Goal: Use online tool/utility: Use online tool/utility

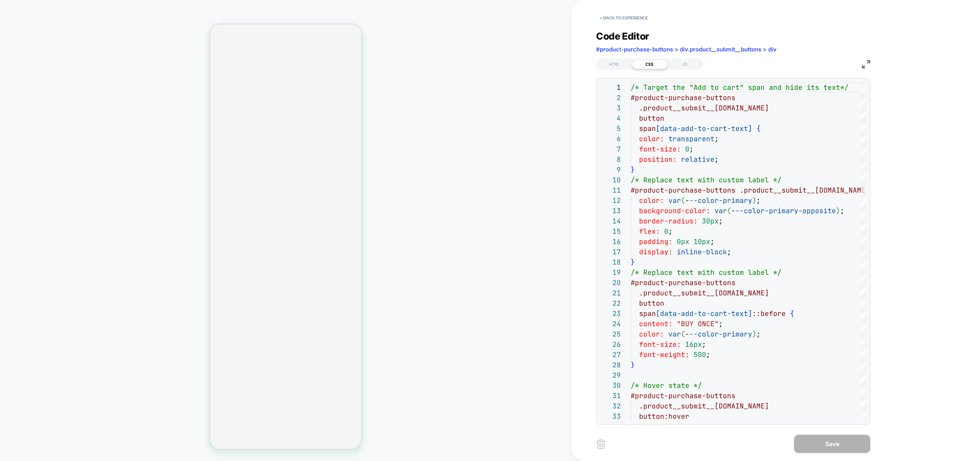
scroll to position [103, 0]
click at [677, 62] on div "JS" at bounding box center [684, 64] width 35 height 9
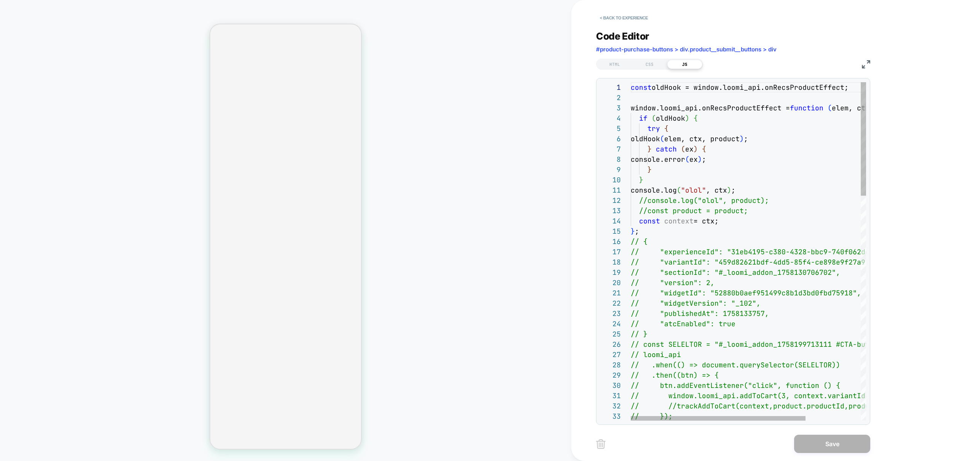
type textarea "**********"
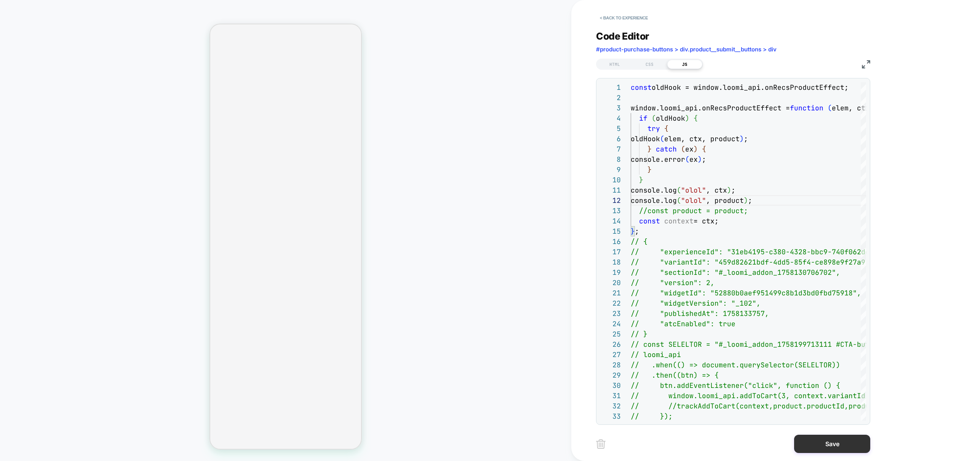
click at [843, 443] on button "Save" at bounding box center [832, 444] width 76 height 18
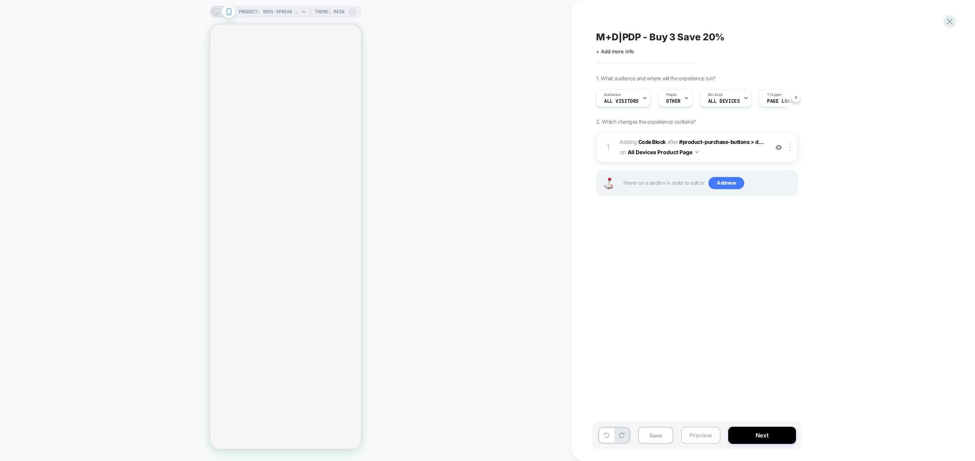
click at [692, 432] on button "Preview" at bounding box center [701, 435] width 40 height 17
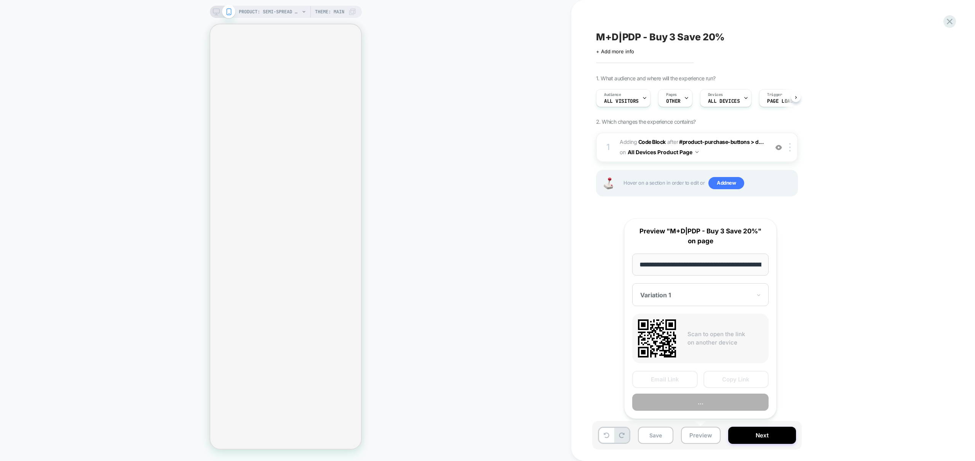
scroll to position [0, 173]
click at [706, 403] on button "Preview" at bounding box center [700, 402] width 136 height 17
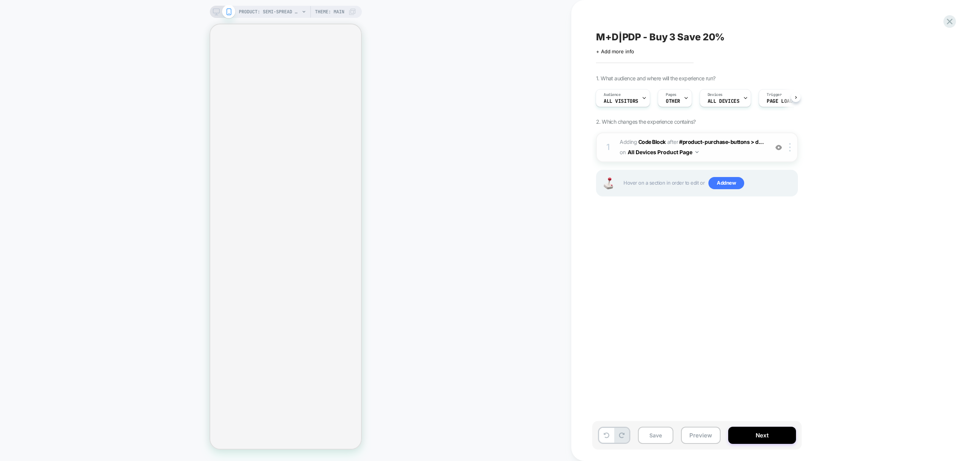
click at [749, 154] on span "Adding Code Block AFTER #product-purchase-buttons > d... #product-purchase-butt…" at bounding box center [692, 147] width 145 height 21
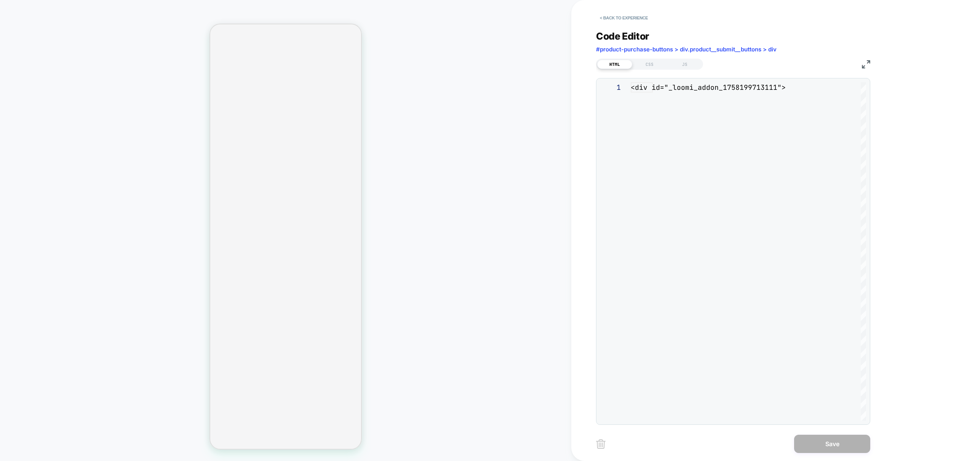
scroll to position [51, 0]
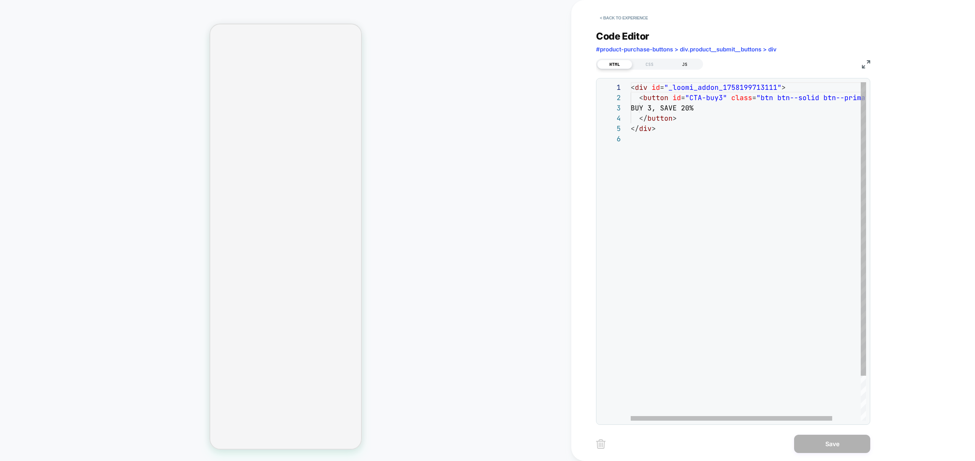
click at [689, 66] on div "JS" at bounding box center [684, 64] width 35 height 9
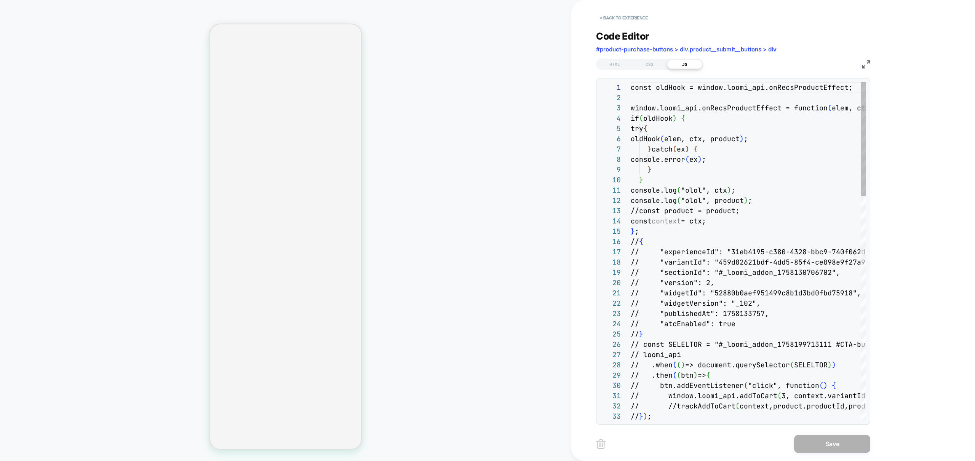
scroll to position [103, 0]
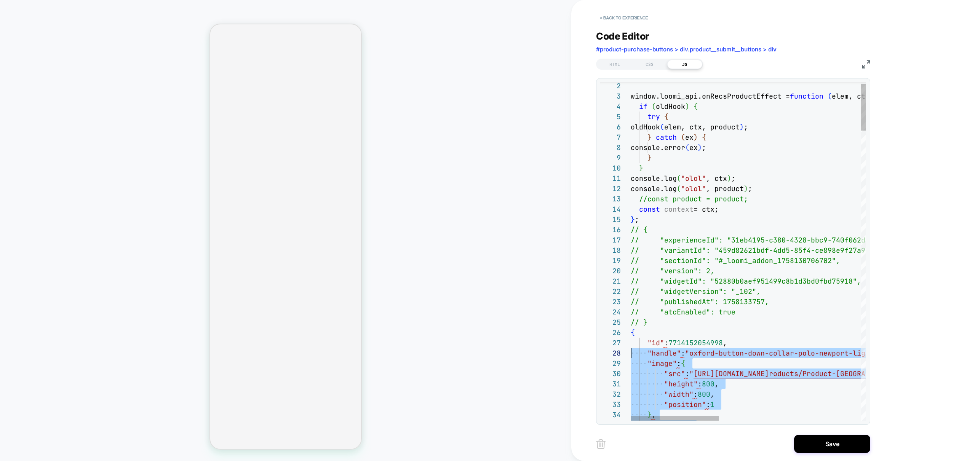
scroll to position [51, 0]
drag, startPoint x: 655, startPoint y: 396, endPoint x: 623, endPoint y: 334, distance: 69.5
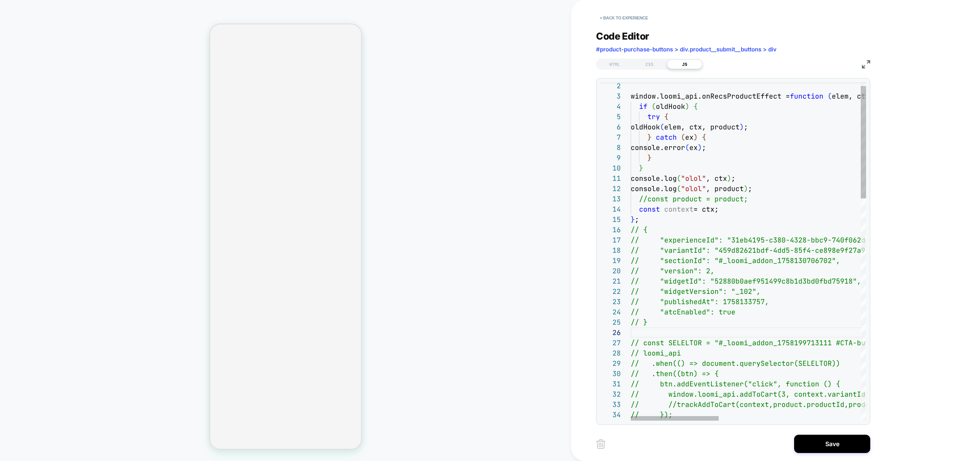
scroll to position [41, 16]
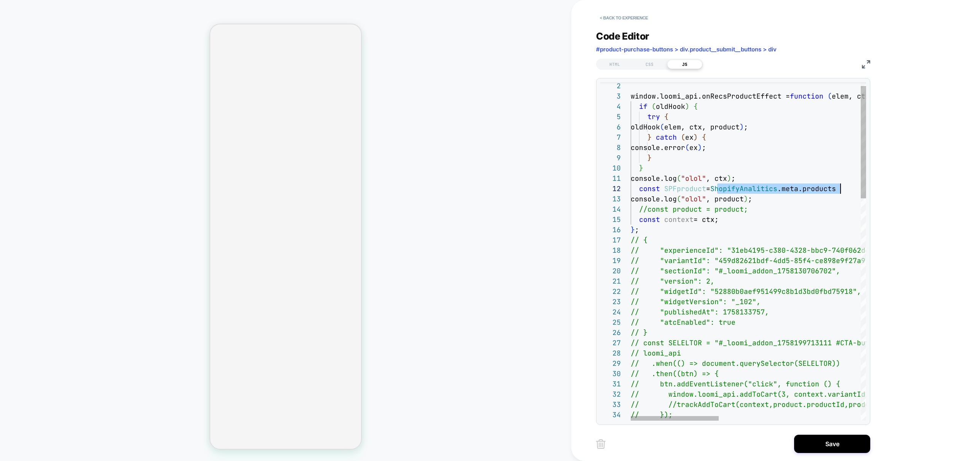
scroll to position [10, 210]
drag, startPoint x: 734, startPoint y: 189, endPoint x: 841, endPoint y: 187, distance: 107.1
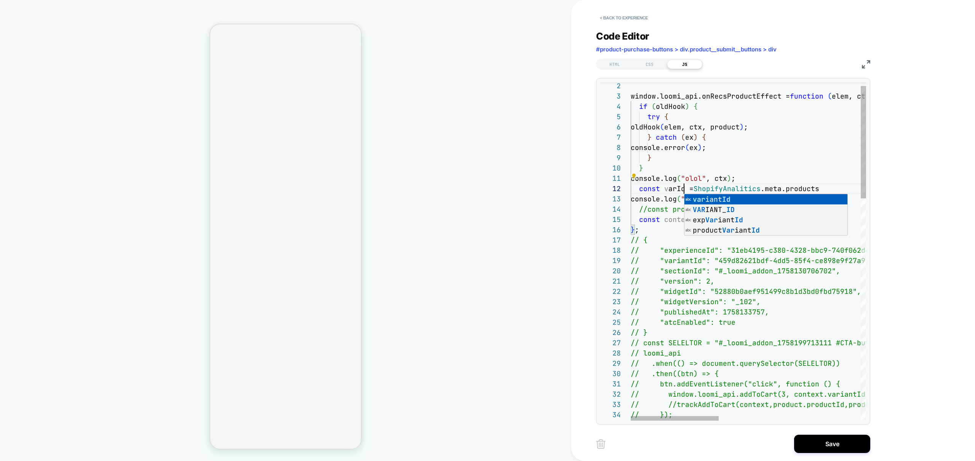
scroll to position [10, 53]
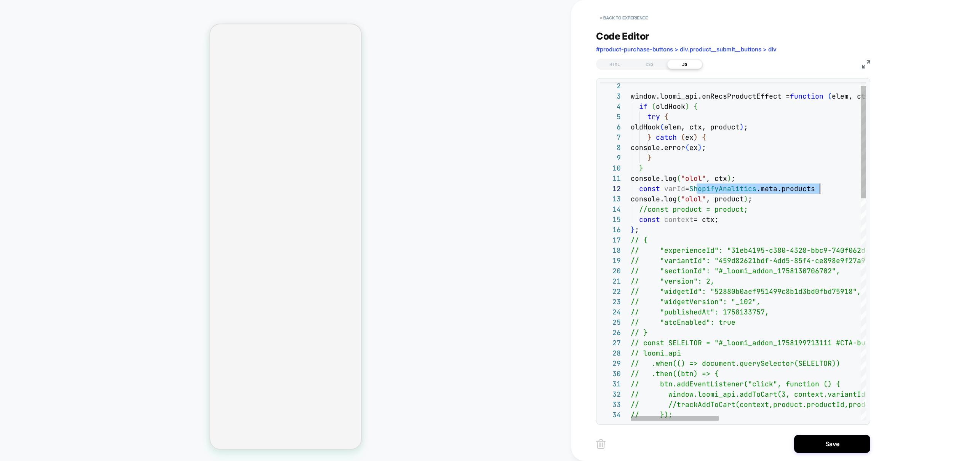
drag, startPoint x: 696, startPoint y: 189, endPoint x: 821, endPoint y: 188, distance: 124.9
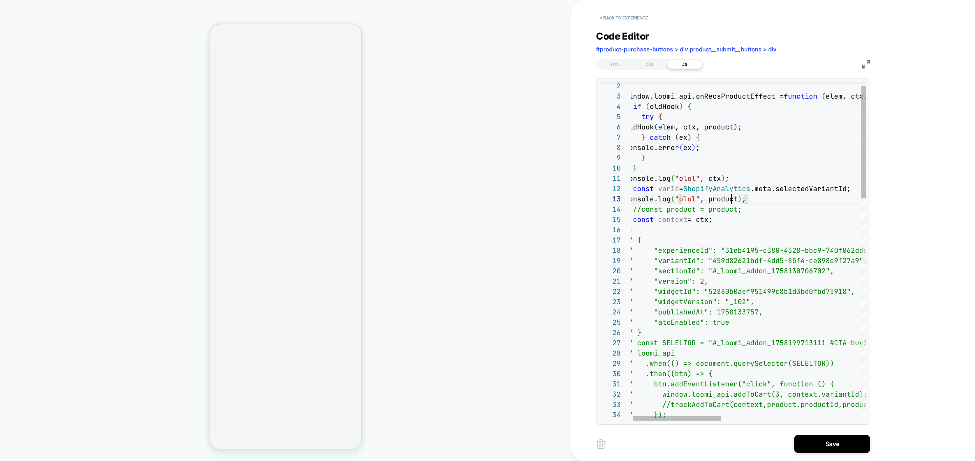
scroll to position [21, 119]
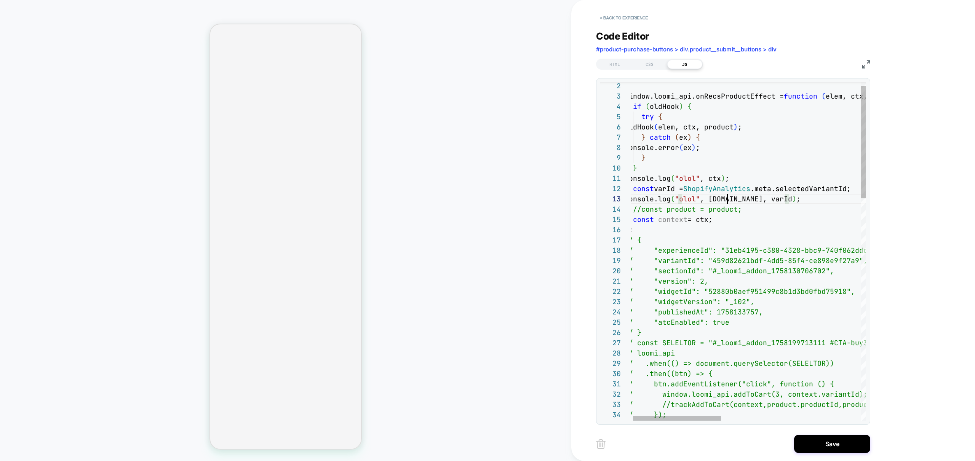
type textarea "**********"
click at [823, 444] on button "Save" at bounding box center [832, 444] width 76 height 18
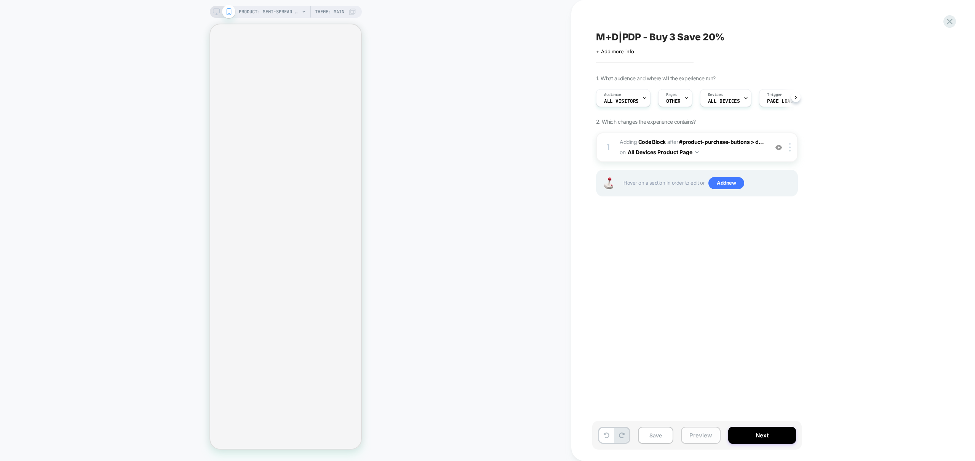
click at [699, 438] on button "Preview" at bounding box center [701, 435] width 40 height 17
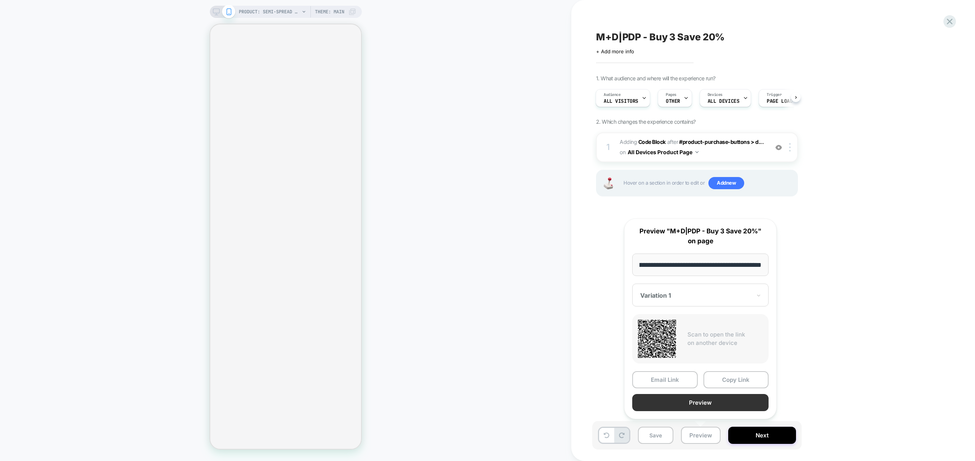
scroll to position [0, 0]
click at [706, 402] on button "Preview" at bounding box center [700, 402] width 136 height 17
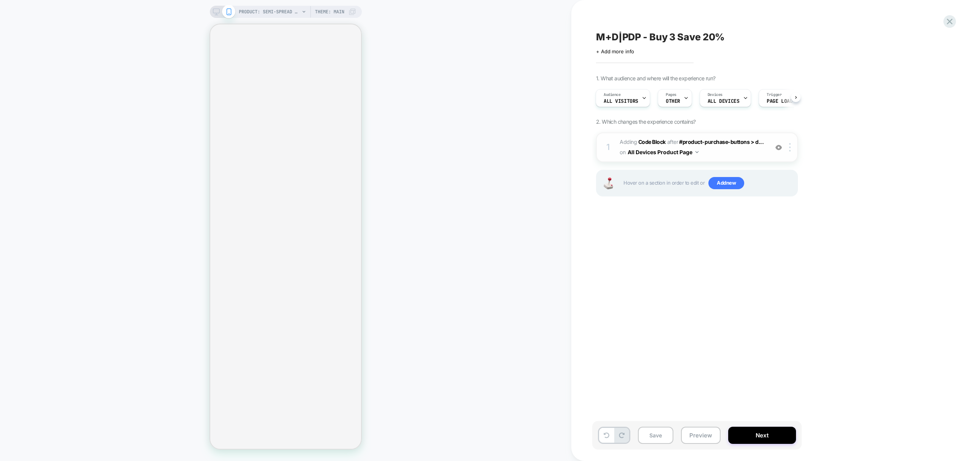
click at [736, 157] on span "Adding Code Block AFTER #product-purchase-buttons > d... #product-purchase-butt…" at bounding box center [692, 147] width 145 height 21
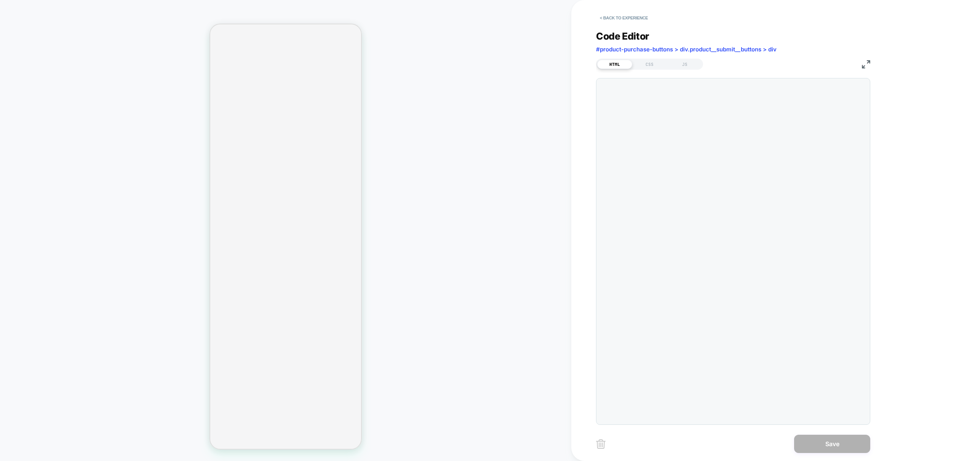
scroll to position [51, 0]
click at [695, 62] on div "JS" at bounding box center [684, 64] width 35 height 9
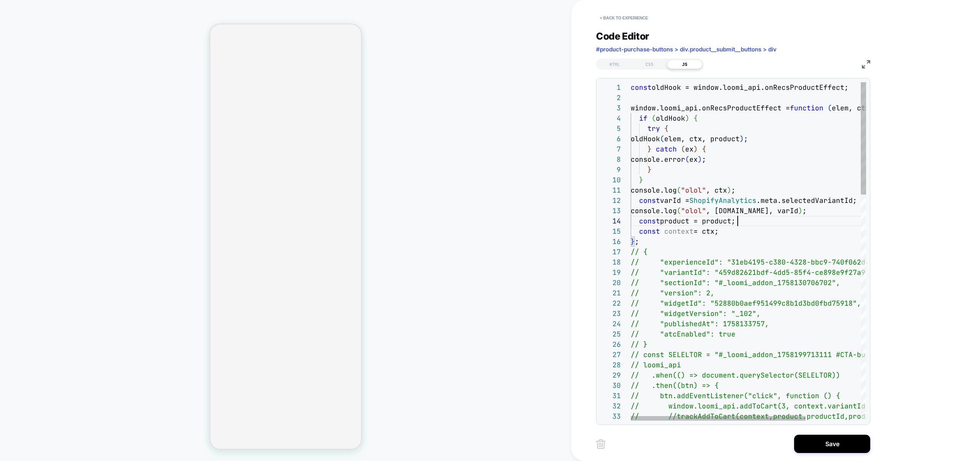
drag, startPoint x: 777, startPoint y: 221, endPoint x: 747, endPoint y: 226, distance: 30.6
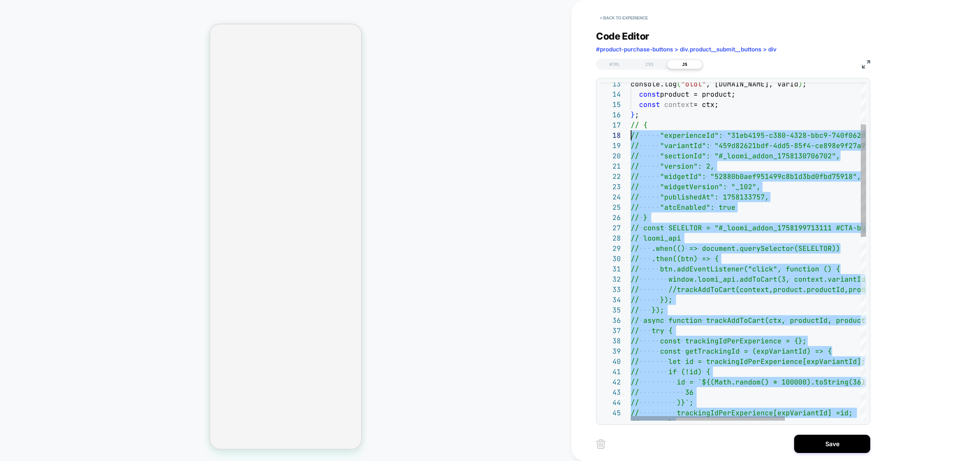
scroll to position [62, 0]
drag, startPoint x: 653, startPoint y: 303, endPoint x: 601, endPoint y: 124, distance: 186.4
click at [643, 125] on div "// } // trackingIdPerExperience[expVariantId] = id; // )}`; // 36 // if (!id) {…" at bounding box center [812, 463] width 363 height 1017
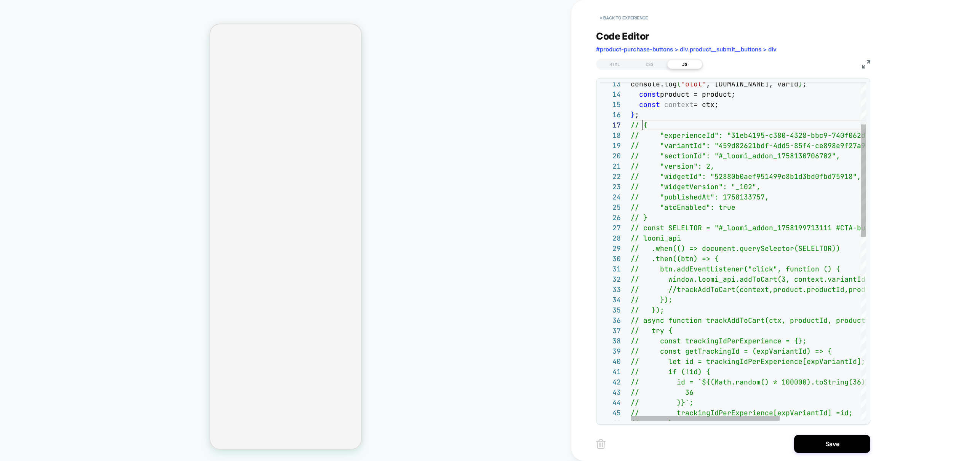
scroll to position [62, 12]
click at [679, 207] on div "// } // trackingIdPerExperience[expVariantId] = id; // )}`; // 36 // if (!id) {…" at bounding box center [812, 463] width 363 height 1017
type textarea "**********"
click at [695, 143] on div "// } // trackingIdPerExperience[expVariantId] = id; // )}`; // 36 // if (!id) {…" at bounding box center [812, 463] width 363 height 1017
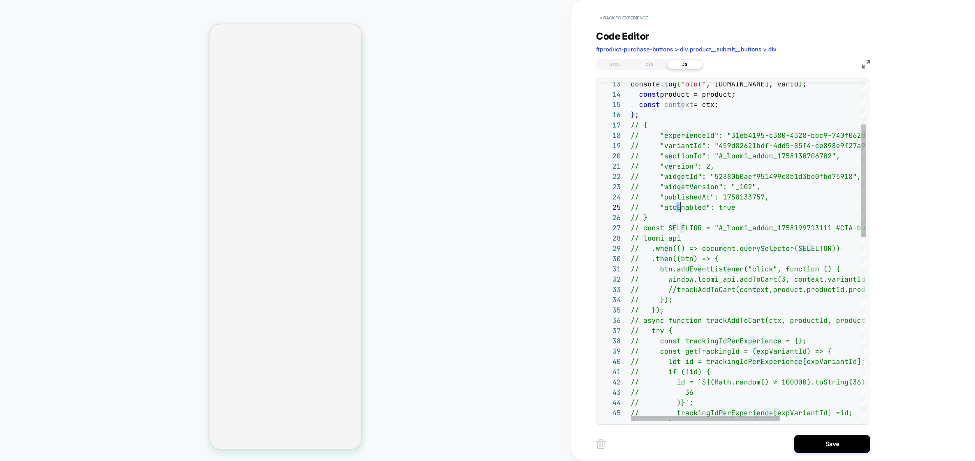
scroll to position [82, 66]
click at [703, 91] on div "Toggle Replace" at bounding box center [700, 88] width 7 height 13
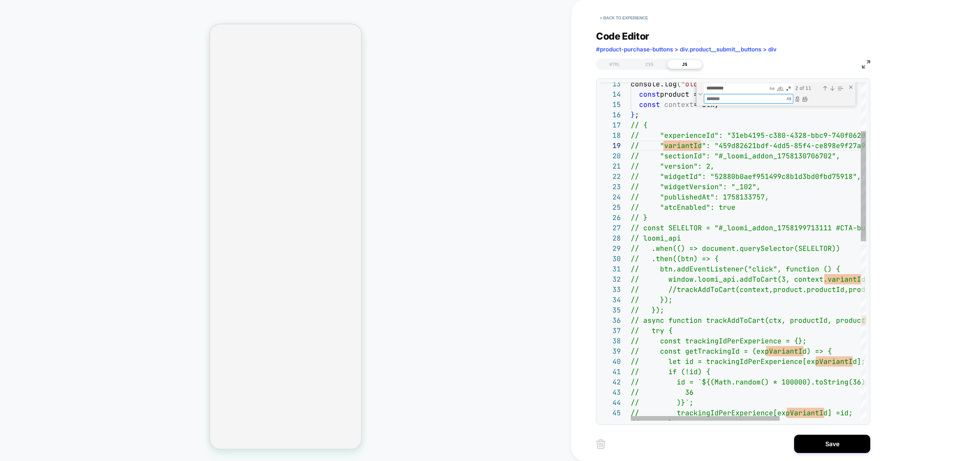
click at [726, 101] on textarea "Replace" at bounding box center [744, 98] width 80 height 9
click at [730, 89] on textarea "*********" at bounding box center [736, 88] width 64 height 9
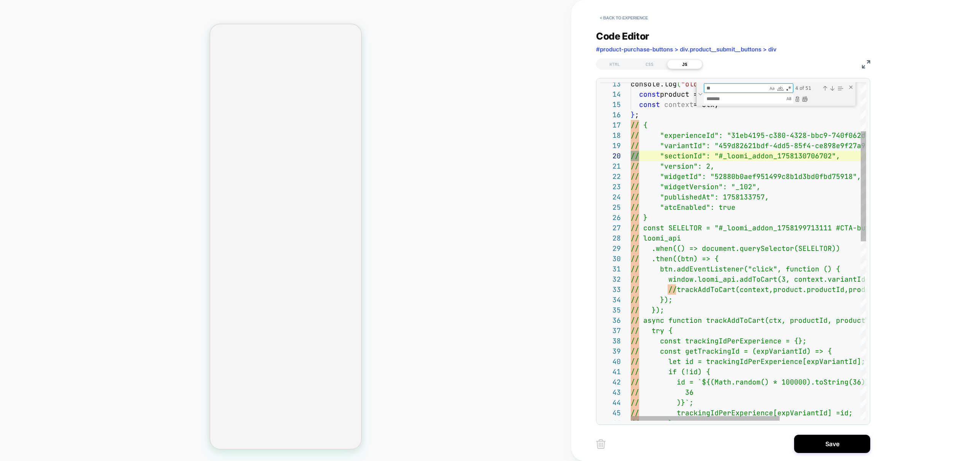
type textarea "**"
click at [804, 99] on div "Replace All (⌘Enter)" at bounding box center [805, 99] width 6 height 6
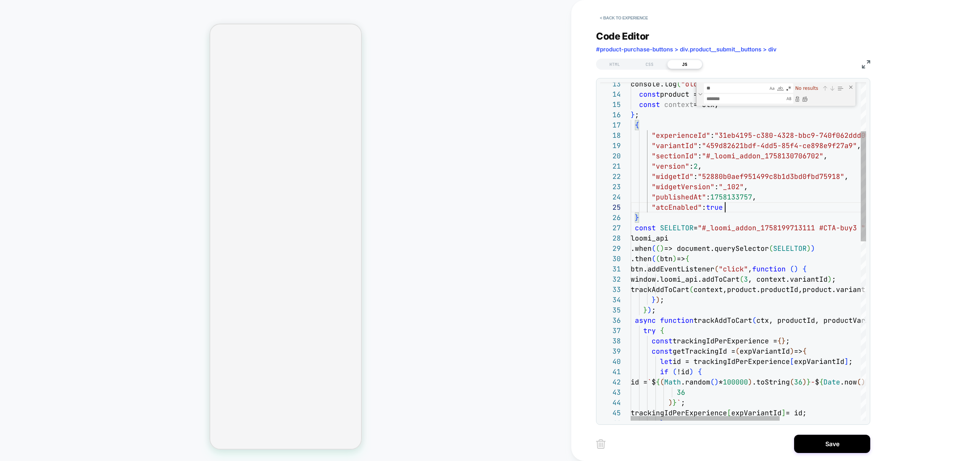
click at [742, 205] on div "} trackingIdPerExperience [ expVariantId ] = id; ) } ` ; 36 if ( !id ) { id = `…" at bounding box center [812, 452] width 363 height 1041
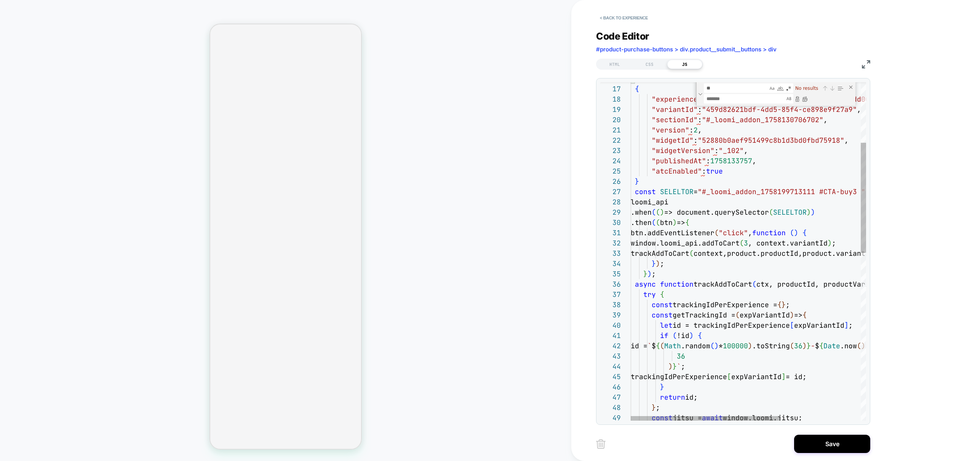
scroll to position [82, 66]
click at [697, 213] on div "} return id; } ; const jitsu = await window.loomi.jitsu; if ( !id ) { id = ` $ …" at bounding box center [812, 416] width 363 height 1041
click at [685, 207] on div "} return id; } ; const jitsu = await window.loomi.jitsu; if ( !id ) { id = ` $ …" at bounding box center [812, 416] width 363 height 1041
click at [670, 187] on div "} return id; } ; const jitsu = await window.loomi.jitsu; if ( !id ) { id = ` $ …" at bounding box center [812, 416] width 363 height 1041
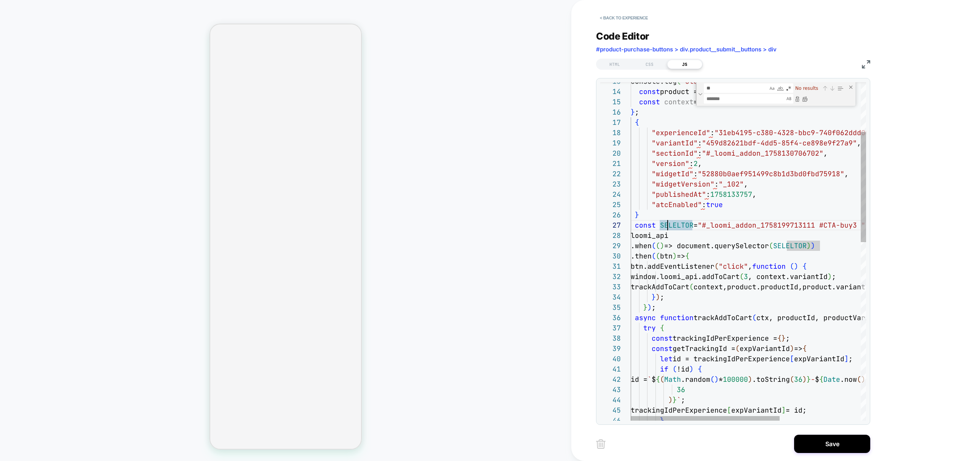
scroll to position [31, 107]
click at [737, 198] on div "} if ( !id ) { id = ` $ { ( Math .random ( ) * 100000 ) .toString ( 36 ) } - $ …" at bounding box center [812, 449] width 363 height 1041
click at [699, 165] on div "} if ( !id ) { id = ` $ { ( Math .random ( ) * 100000 ) .toString ( 36 ) } - $ …" at bounding box center [812, 449] width 363 height 1041
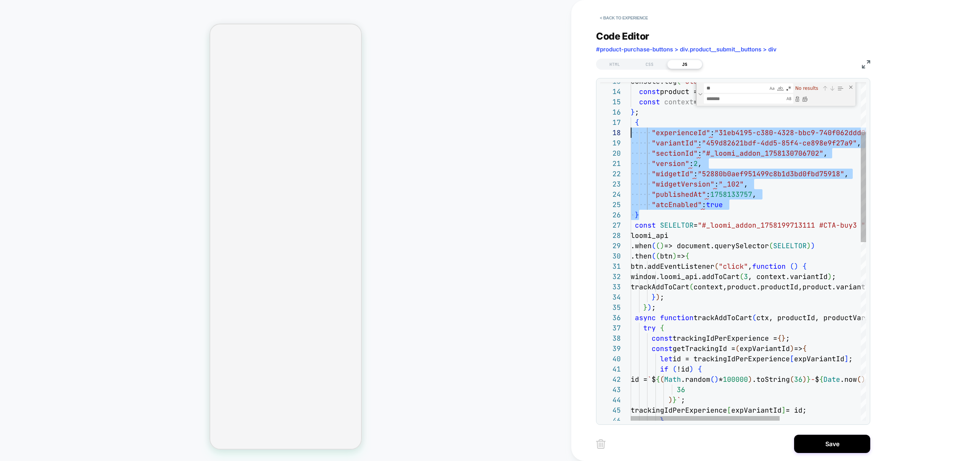
scroll to position [62, 0]
drag, startPoint x: 658, startPoint y: 215, endPoint x: 606, endPoint y: 123, distance: 106.3
click at [631, 123] on div "} if ( !id ) { id = ` $ { ( Math .random ( ) * 100000 ) .toString ( 36 ) } - $ …" at bounding box center [812, 449] width 363 height 1041
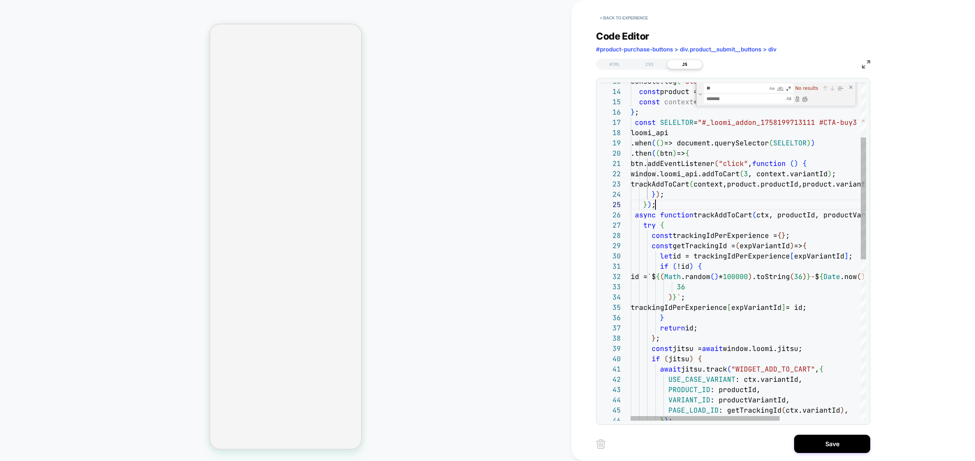
click at [730, 200] on div "} if ( !id ) { id = ` $ { ( Math .random ( ) * 100000 ) .toString ( 36 ) } - $ …" at bounding box center [812, 398] width 363 height 938
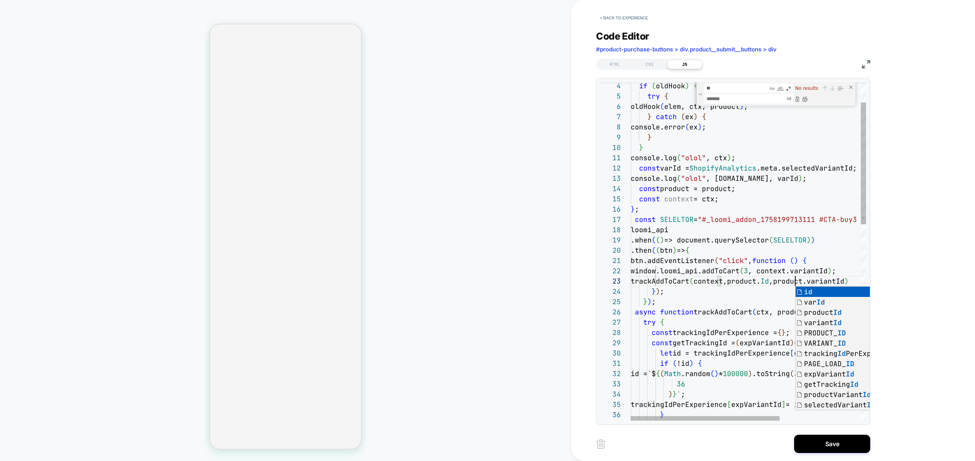
scroll to position [21, 165]
drag, startPoint x: 753, startPoint y: 311, endPoint x: 780, endPoint y: 308, distance: 27.2
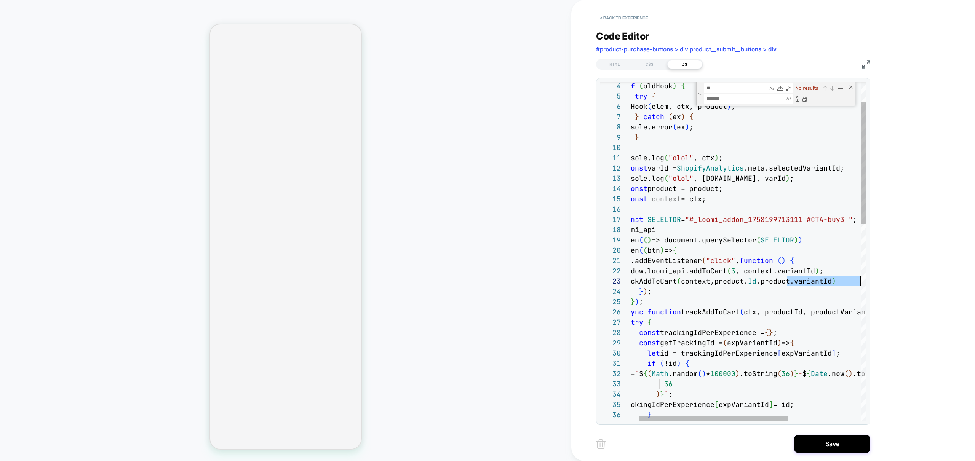
scroll to position [21, 235]
drag, startPoint x: 801, startPoint y: 280, endPoint x: 851, endPoint y: 283, distance: 50.4
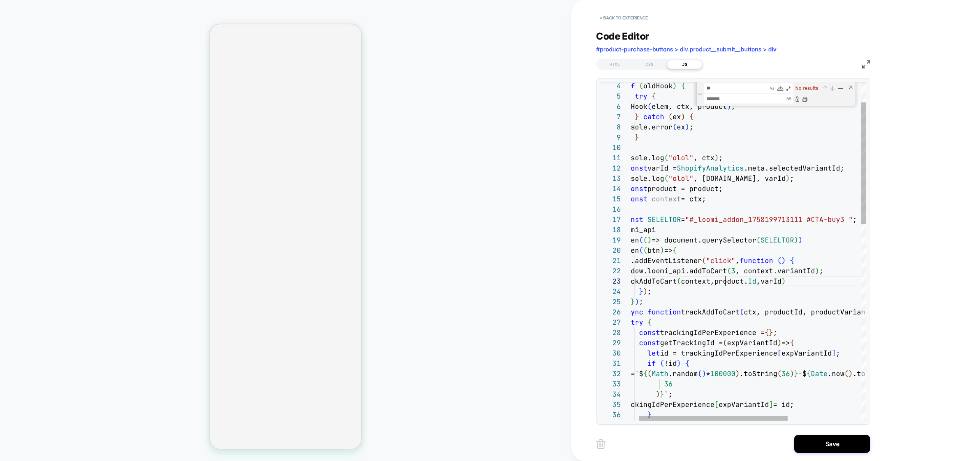
scroll to position [21, 107]
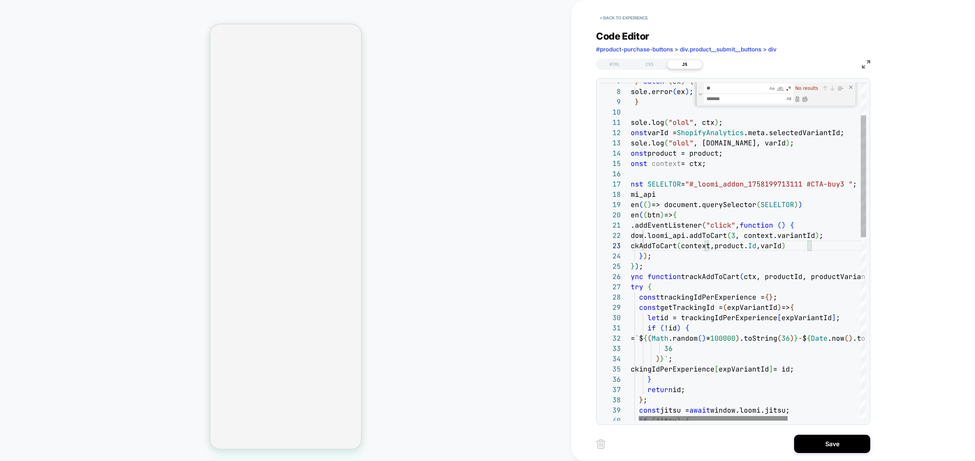
click at [639, 419] on div at bounding box center [713, 418] width 149 height 5
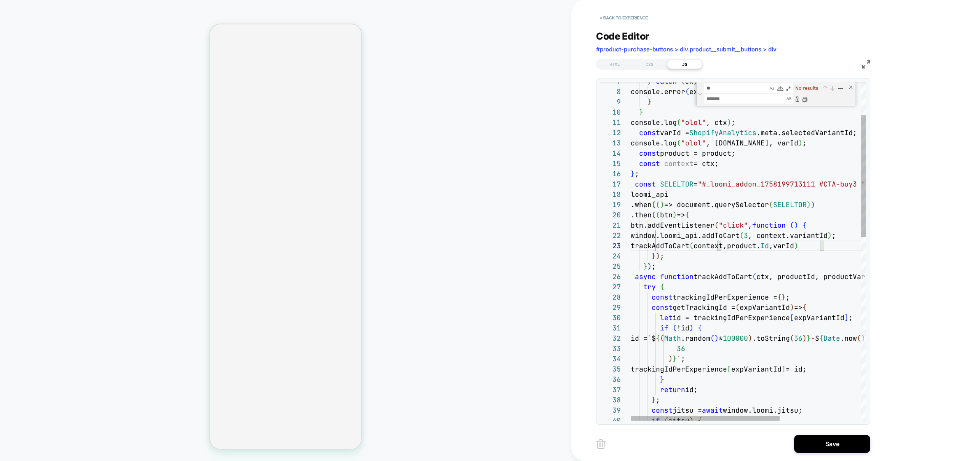
click at [758, 275] on div "} return id; } ; const jitsu = await window.loomi.jitsu; if ( jitsu ) { trackin…" at bounding box center [812, 460] width 363 height 938
click at [793, 238] on div "} return id; } ; const jitsu = await window.loomi.jitsu; if ( jitsu ) { trackin…" at bounding box center [812, 460] width 363 height 938
drag, startPoint x: 792, startPoint y: 232, endPoint x: 800, endPoint y: 234, distance: 7.8
click at [792, 232] on div "} return id; } ; const jitsu = await window.loomi.jitsu; if ( jitsu ) { trackin…" at bounding box center [812, 460] width 363 height 938
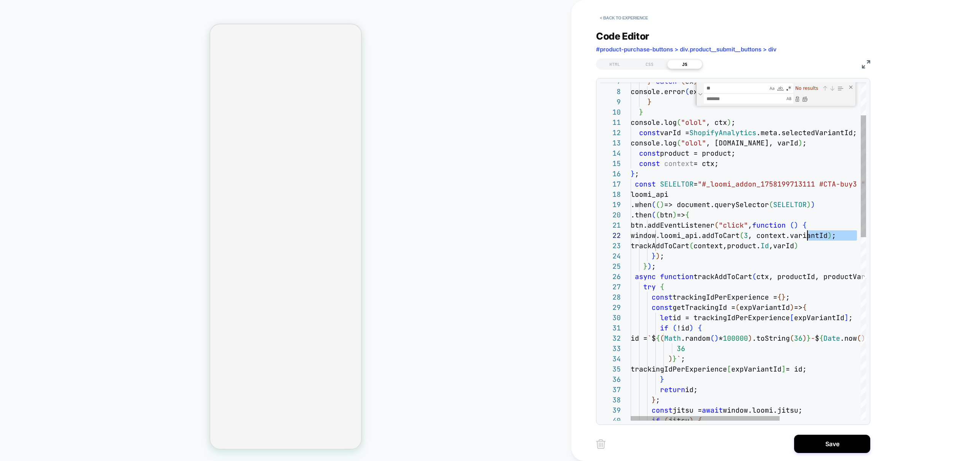
scroll to position [10, 156]
drag, startPoint x: 855, startPoint y: 235, endPoint x: 786, endPoint y: 239, distance: 69.4
click at [785, 239] on div "} return id; } ; const jitsu = await window.loomi.jitsu; if ( jitsu ) { trackin…" at bounding box center [812, 460] width 363 height 938
drag, startPoint x: 710, startPoint y: 268, endPoint x: 741, endPoint y: 266, distance: 31.3
click at [710, 268] on div "} return id; } ; const jitsu = await window.loomi.jitsu; if ( jitsu ) { trackin…" at bounding box center [812, 460] width 363 height 938
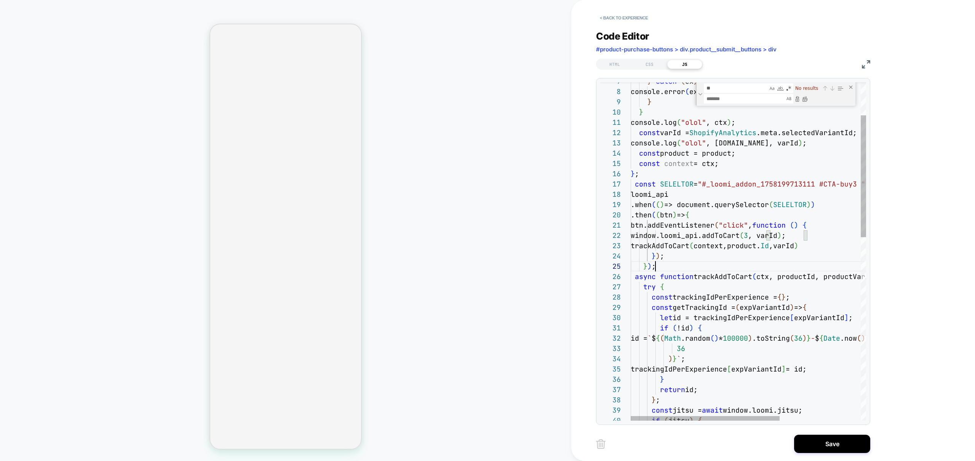
scroll to position [41, 25]
click at [740, 224] on div "} return id; } ; const jitsu = await window.loomi.jitsu; if ( jitsu ) { trackin…" at bounding box center [812, 460] width 363 height 938
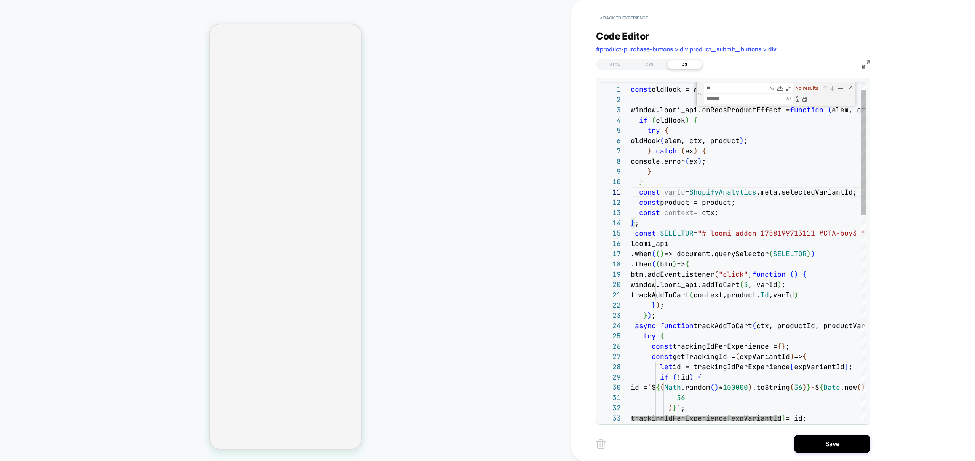
scroll to position [10, 107]
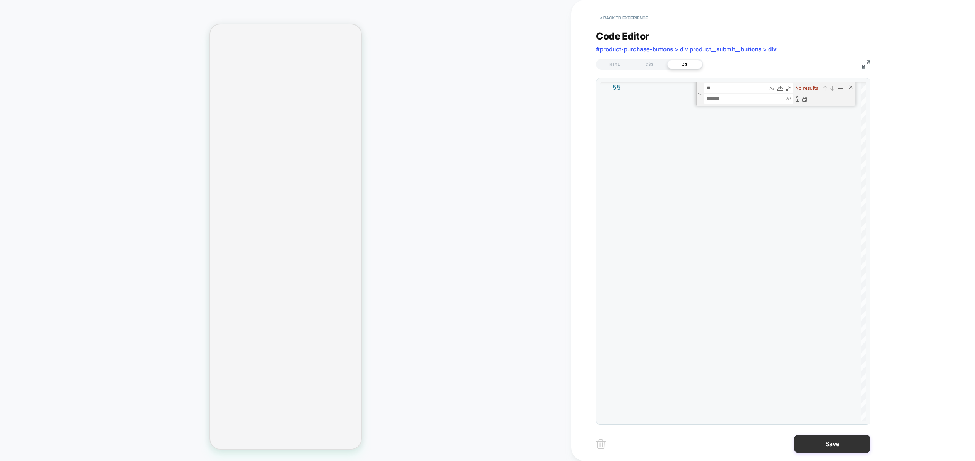
type textarea "**********"
click at [833, 446] on button "Save" at bounding box center [832, 444] width 76 height 18
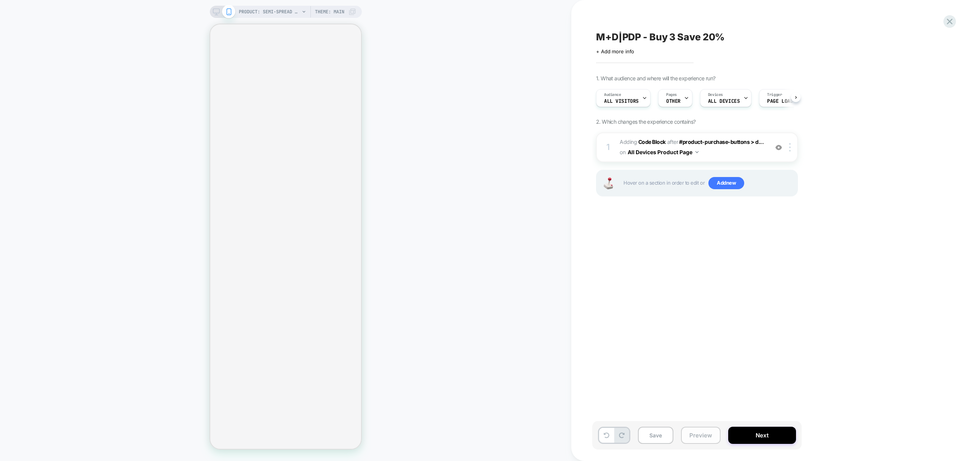
scroll to position [0, 0]
click at [700, 437] on button "Preview" at bounding box center [701, 435] width 40 height 17
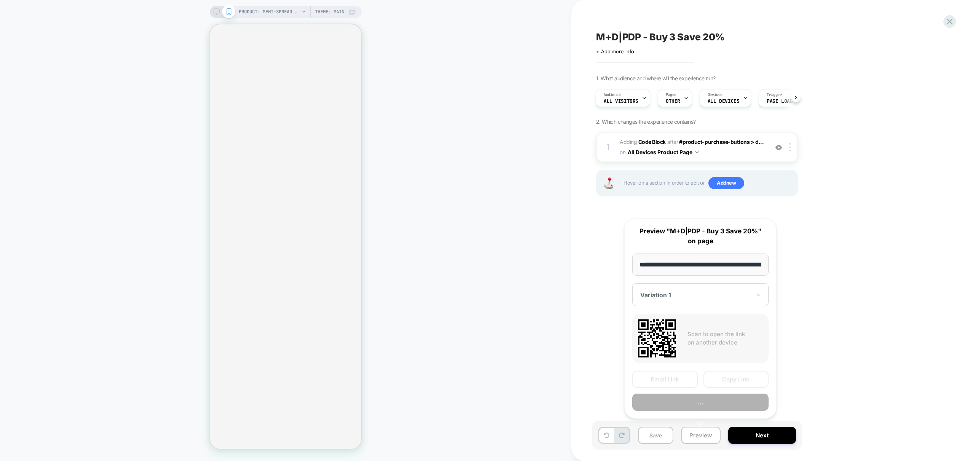
scroll to position [0, 173]
click at [705, 405] on button "Preview" at bounding box center [700, 402] width 136 height 17
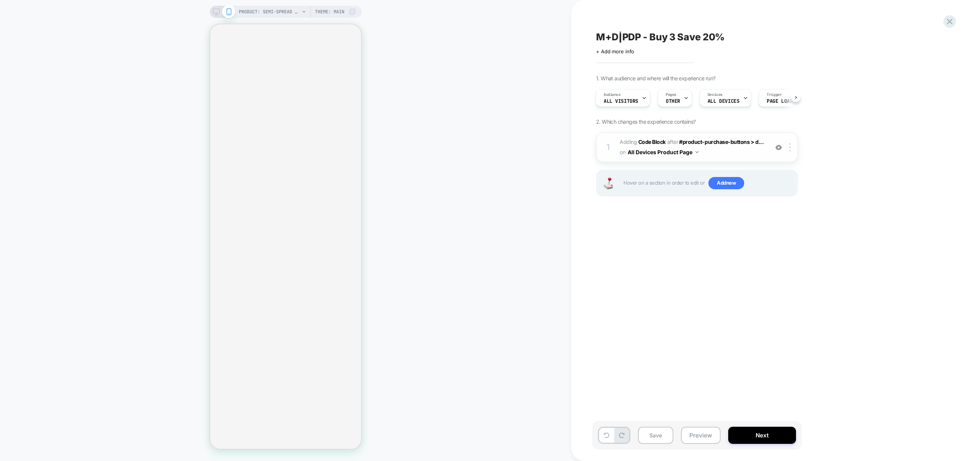
click at [742, 156] on span "Adding Code Block AFTER #product-purchase-buttons > d... #product-purchase-butt…" at bounding box center [692, 147] width 145 height 21
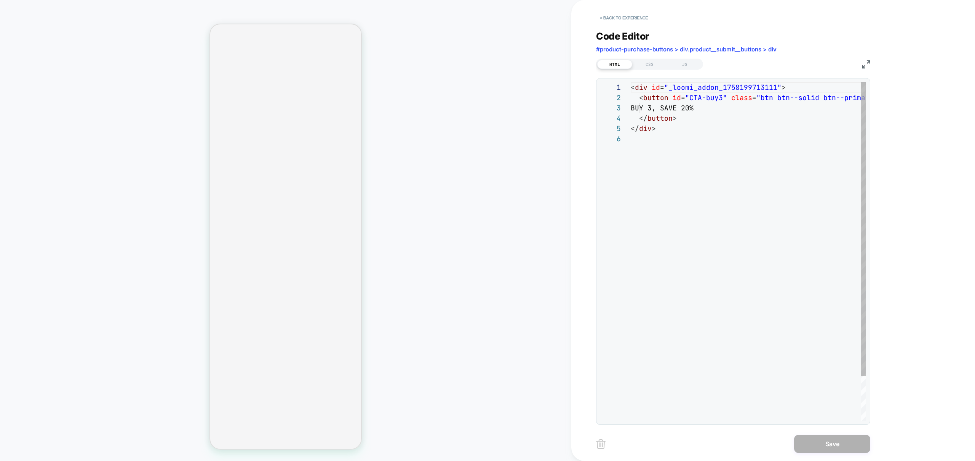
scroll to position [51, 0]
drag, startPoint x: 686, startPoint y: 67, endPoint x: 673, endPoint y: 73, distance: 14.3
click at [686, 66] on div "JS" at bounding box center [684, 64] width 35 height 9
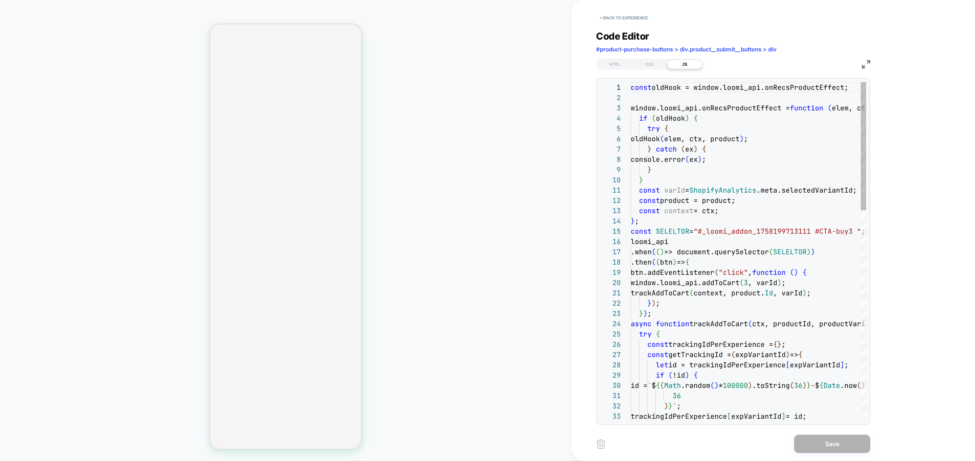
scroll to position [103, 0]
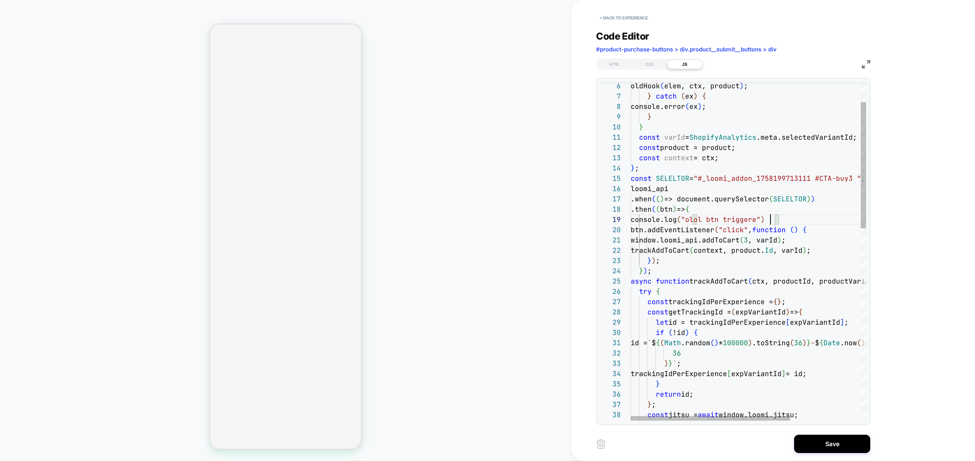
scroll to position [82, 144]
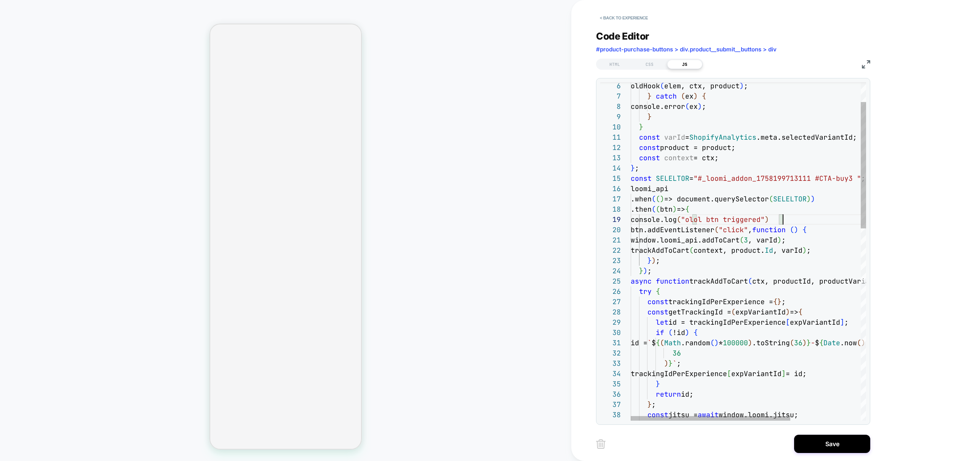
scroll to position [82, 0]
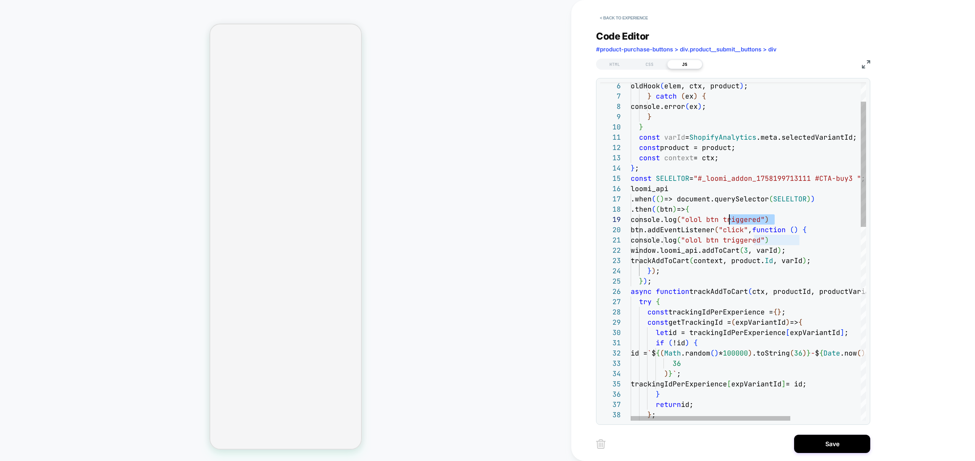
scroll to position [82, 91]
drag, startPoint x: 775, startPoint y: 218, endPoint x: 720, endPoint y: 222, distance: 55.8
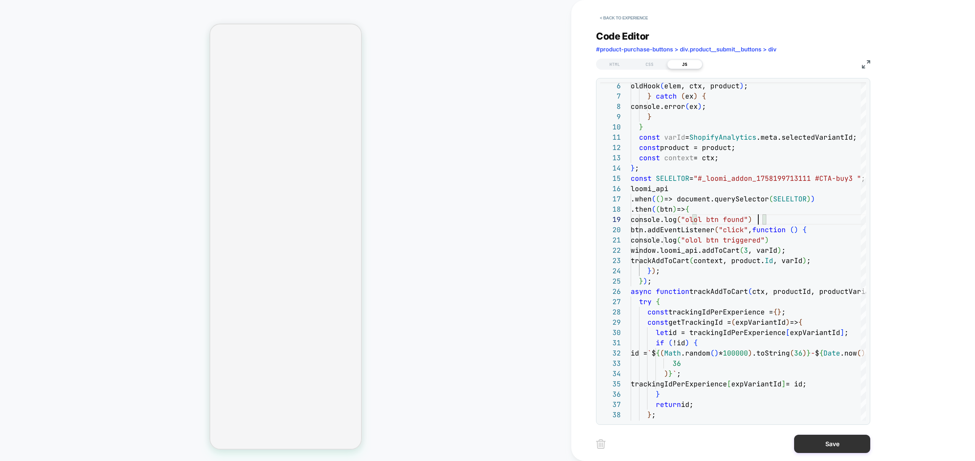
type textarea "**********"
click at [817, 435] on button "Save" at bounding box center [832, 444] width 76 height 18
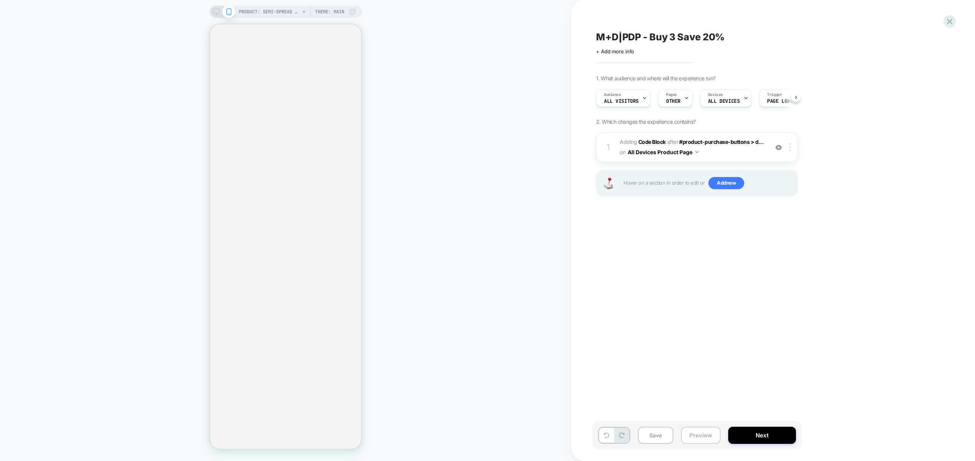
click at [697, 440] on button "Preview" at bounding box center [701, 435] width 40 height 17
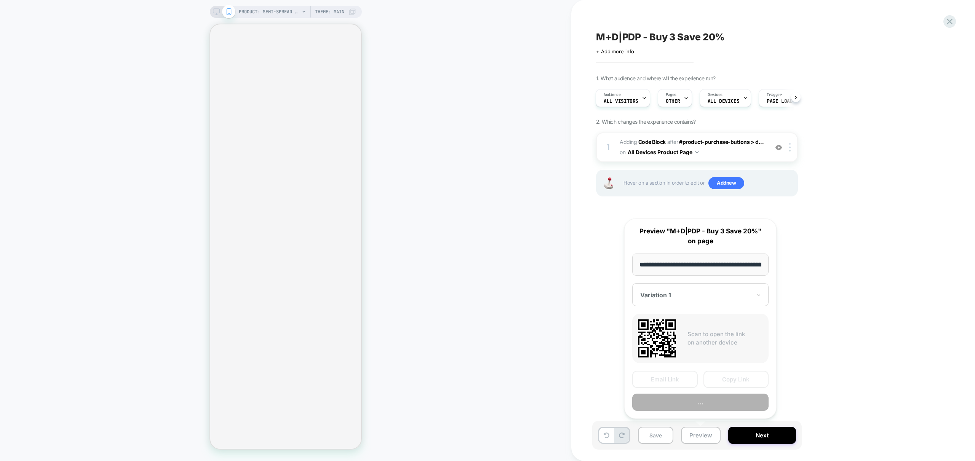
scroll to position [0, 173]
click at [700, 403] on button "Preview" at bounding box center [700, 402] width 136 height 17
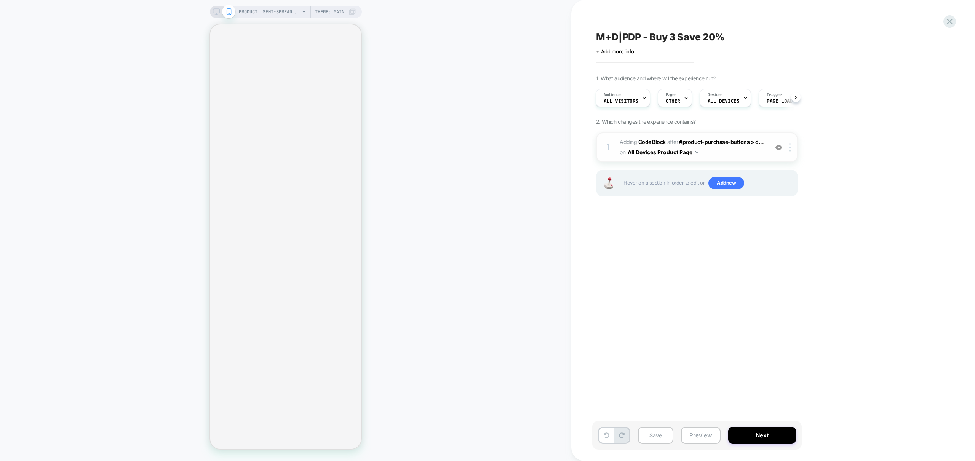
click at [732, 161] on div "1 Adding Code Block AFTER #product-purchase-buttons > d... #product-purchase-bu…" at bounding box center [697, 148] width 202 height 30
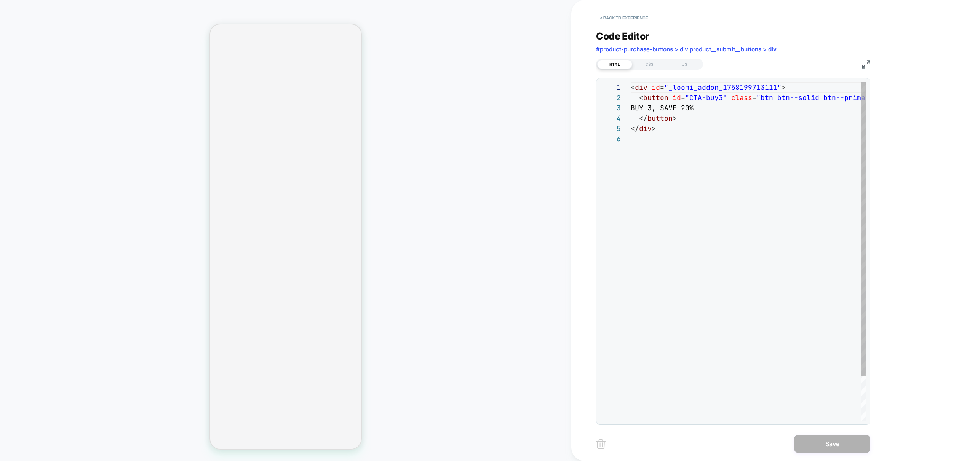
scroll to position [51, 0]
click at [717, 185] on div "< div id = "_loomi_addon_1758199713111" > < button id = "CTA-buy3" class = "btn…" at bounding box center [765, 277] width 269 height 390
click at [686, 61] on div "JS" at bounding box center [684, 64] width 35 height 9
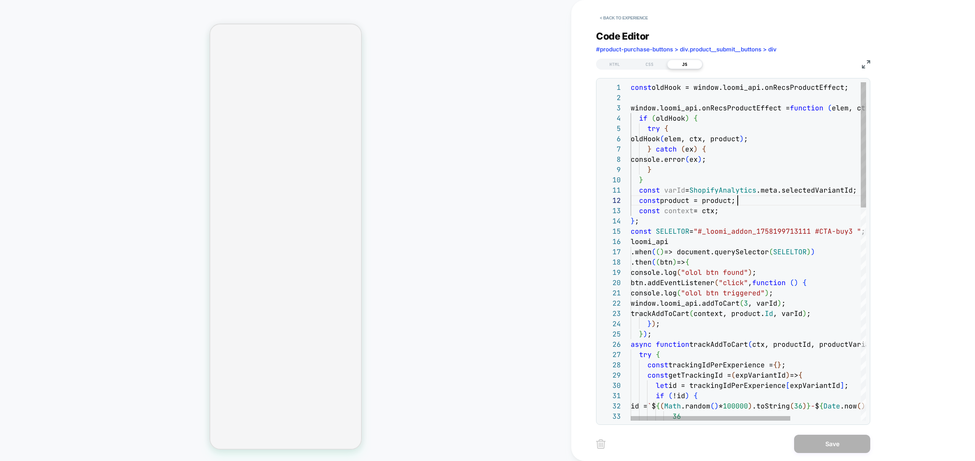
scroll to position [10, 107]
drag, startPoint x: 682, startPoint y: 239, endPoint x: 602, endPoint y: 239, distance: 80.4
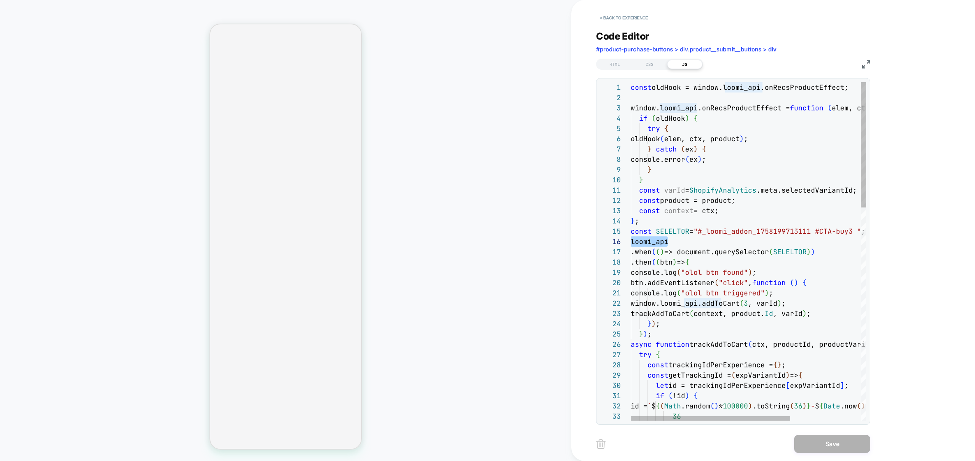
drag, startPoint x: 660, startPoint y: 283, endPoint x: 615, endPoint y: 263, distance: 49.6
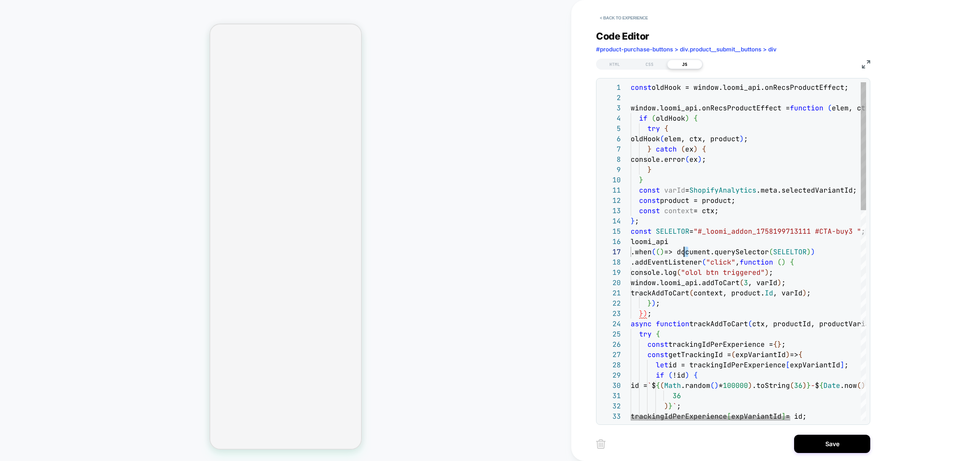
scroll to position [62, 0]
drag, startPoint x: 686, startPoint y: 251, endPoint x: 599, endPoint y: 250, distance: 87.6
drag, startPoint x: 674, startPoint y: 242, endPoint x: 579, endPoint y: 241, distance: 95.2
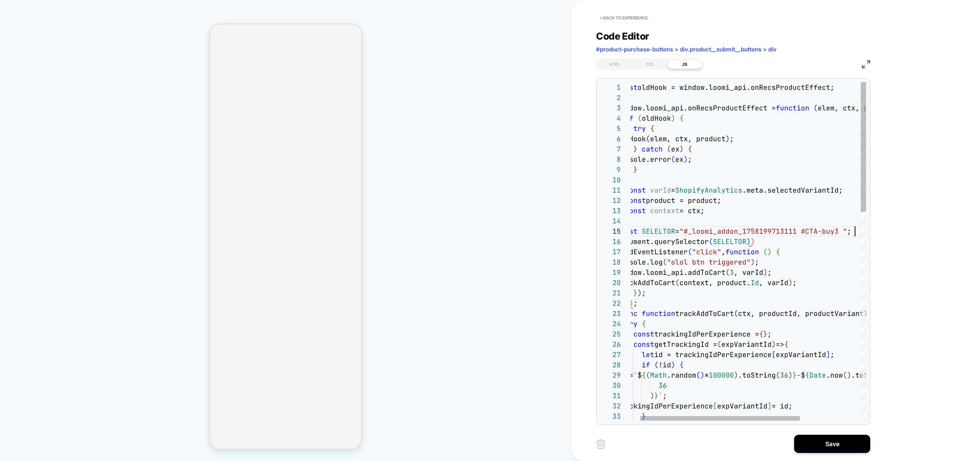
scroll to position [10, 21]
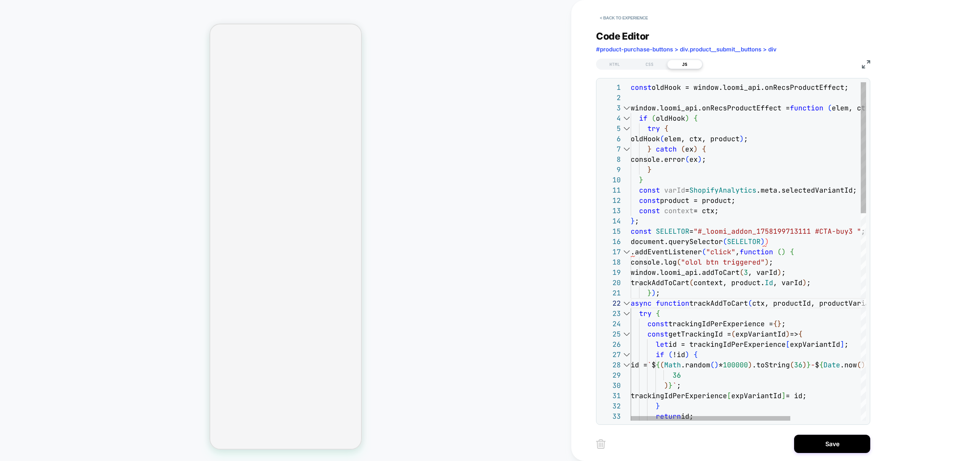
click at [630, 259] on div "18" at bounding box center [615, 262] width 30 height 10
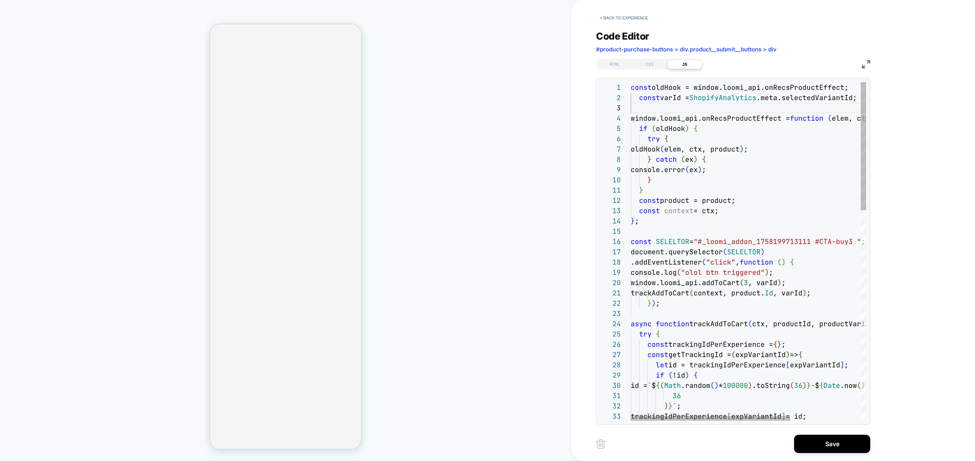
scroll to position [10, 8]
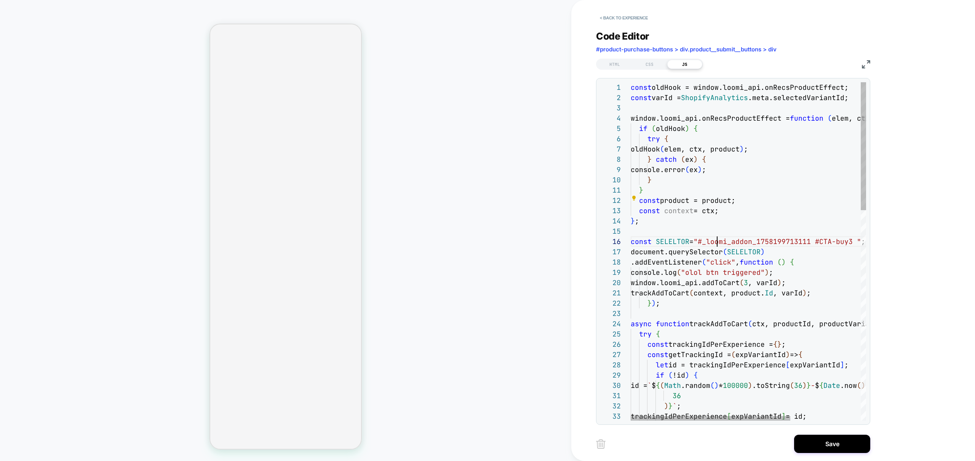
scroll to position [51, 86]
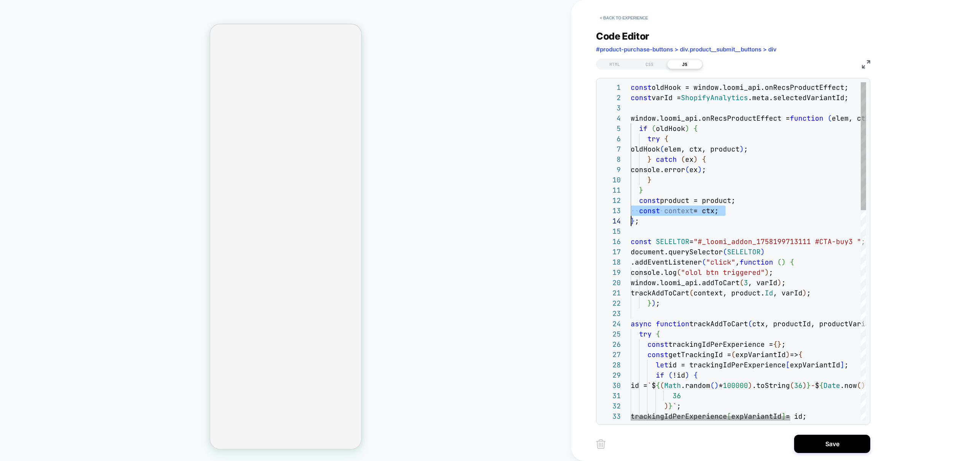
scroll to position [21, 0]
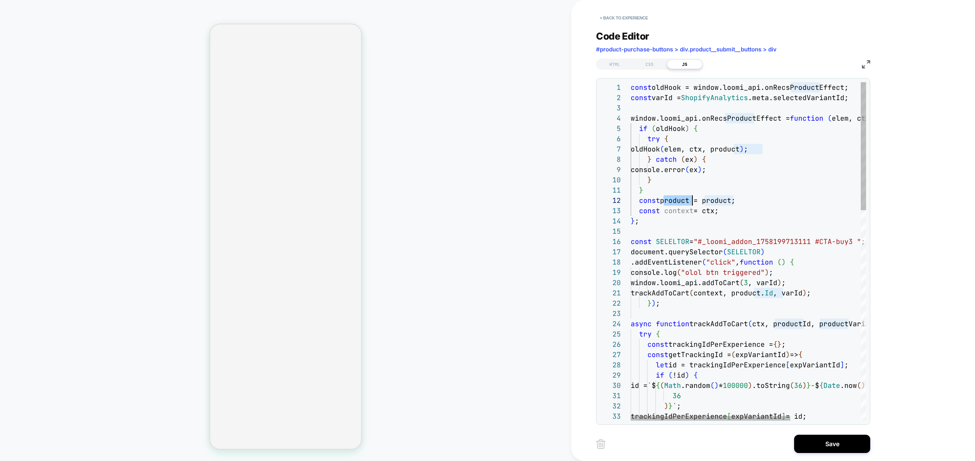
drag, startPoint x: 749, startPoint y: 211, endPoint x: 578, endPoint y: 199, distance: 171.0
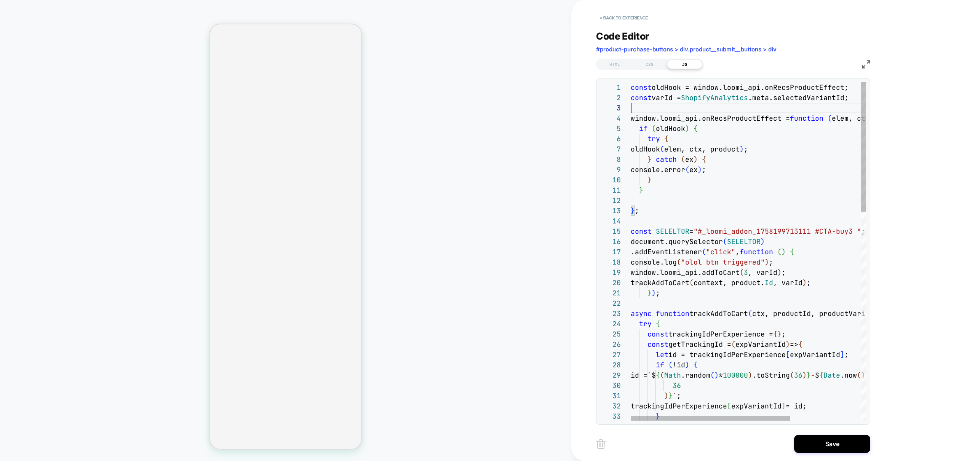
scroll to position [21, 0]
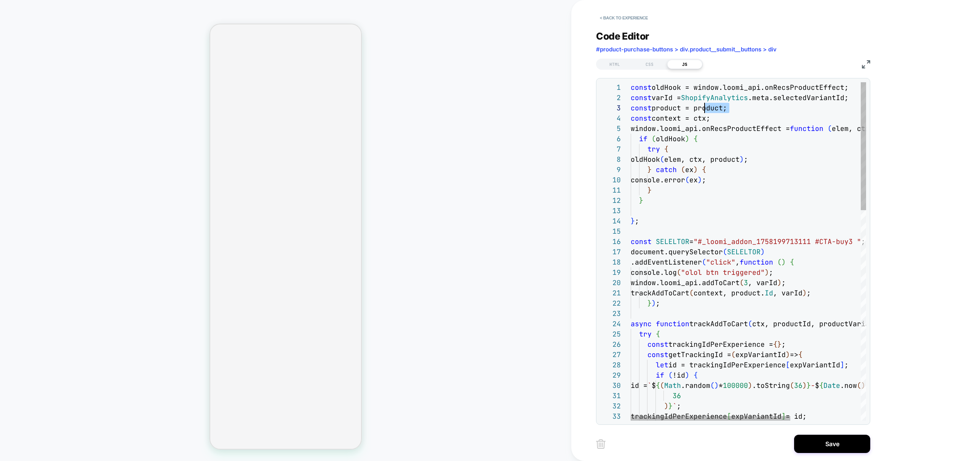
scroll to position [21, 53]
drag, startPoint x: 739, startPoint y: 108, endPoint x: 684, endPoint y: 108, distance: 54.5
drag, startPoint x: 767, startPoint y: 117, endPoint x: 733, endPoint y: 112, distance: 34.0
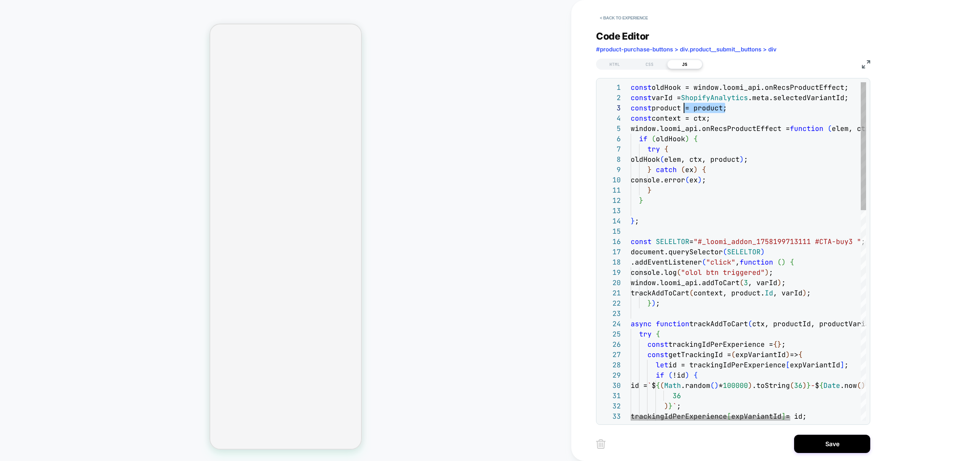
drag, startPoint x: 725, startPoint y: 109, endPoint x: 683, endPoint y: 108, distance: 42.3
drag, startPoint x: 708, startPoint y: 117, endPoint x: 686, endPoint y: 119, distance: 22.1
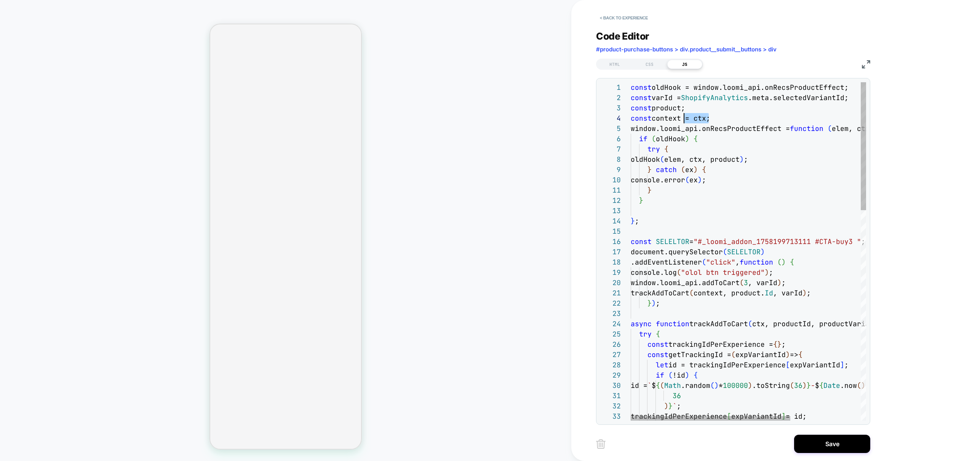
drag, startPoint x: 664, startPoint y: 210, endPoint x: 667, endPoint y: 218, distance: 8.9
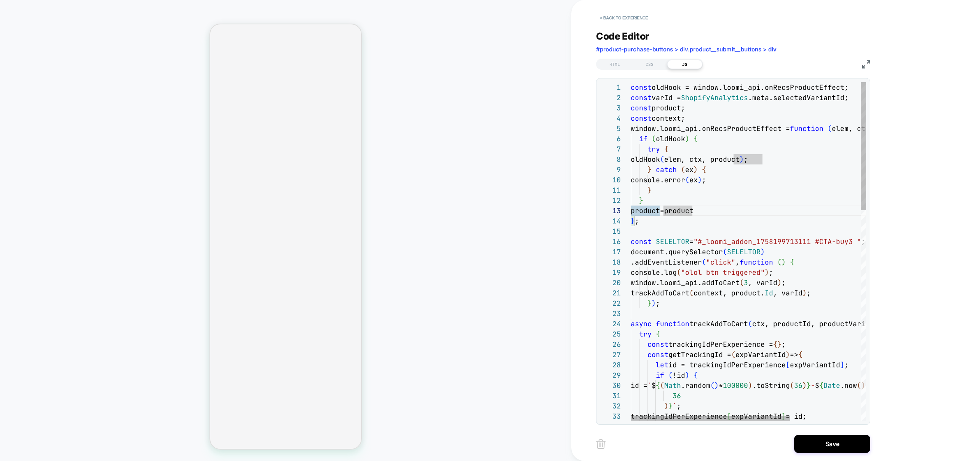
scroll to position [21, 66]
drag, startPoint x: 657, startPoint y: 217, endPoint x: 660, endPoint y: 193, distance: 24.1
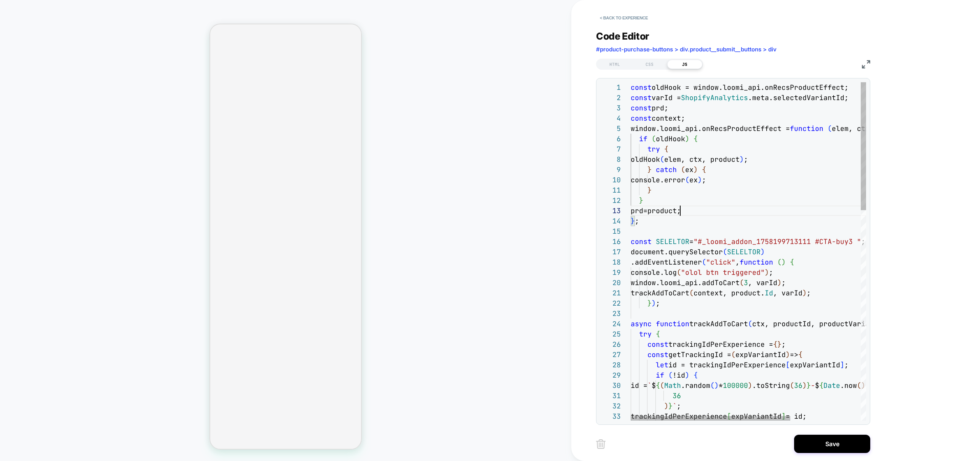
scroll to position [21, 50]
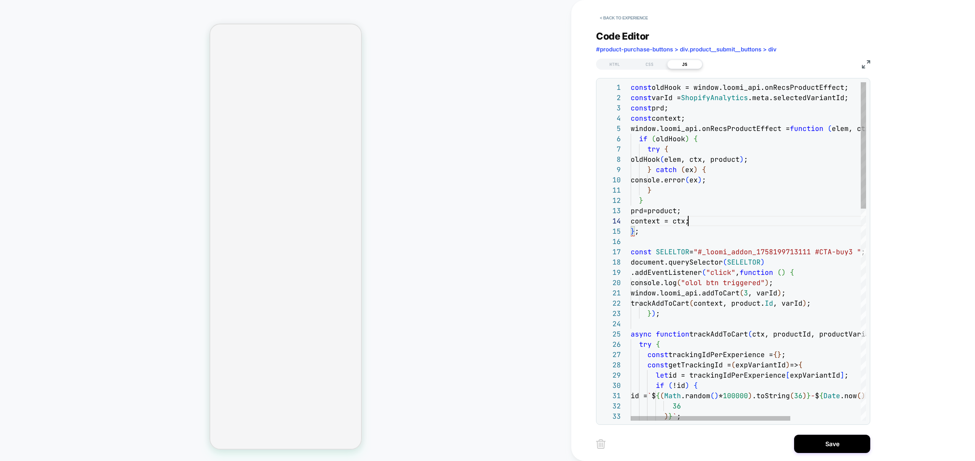
scroll to position [31, 58]
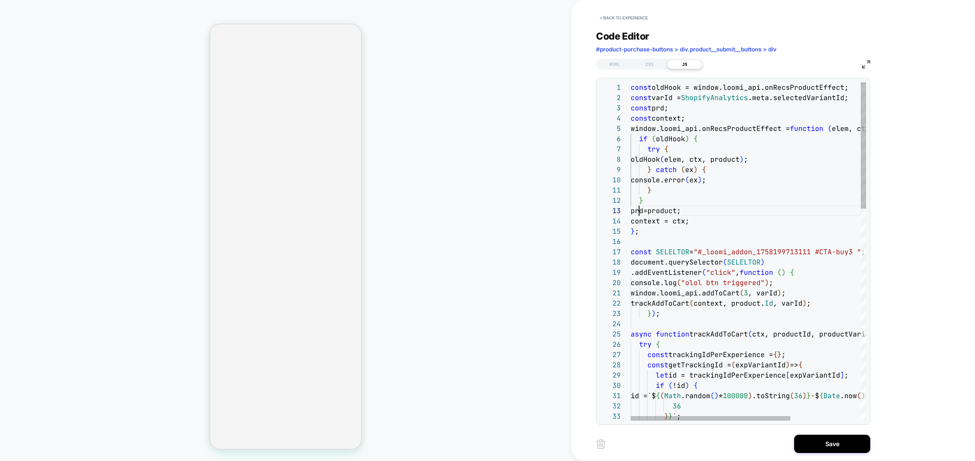
scroll to position [21, 12]
click at [650, 420] on div at bounding box center [711, 418] width 160 height 5
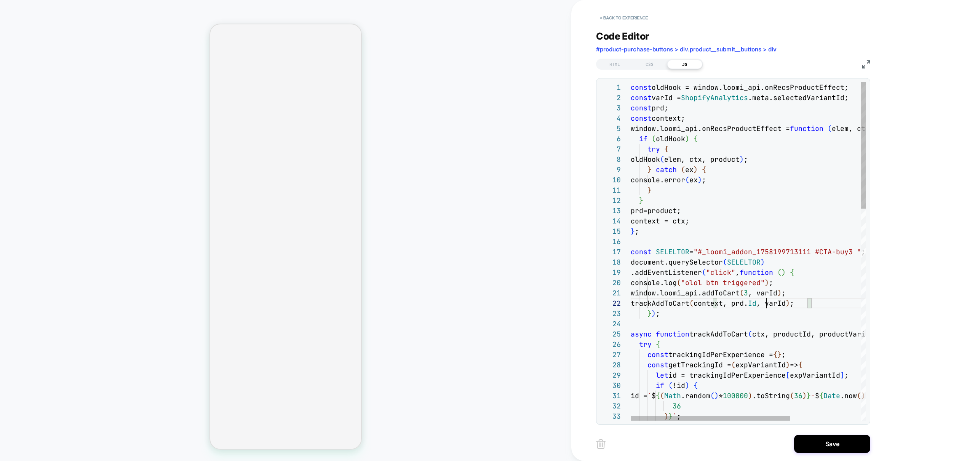
scroll to position [31, 0]
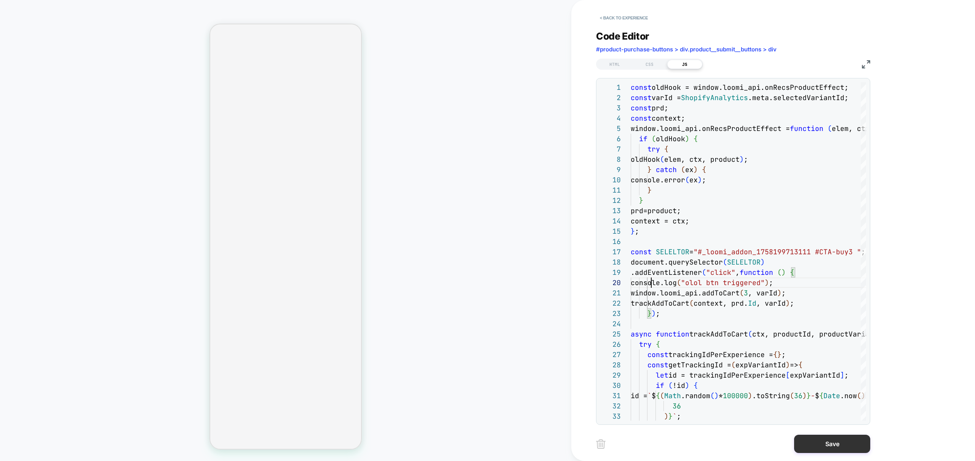
type textarea "**********"
click at [836, 446] on button "Save" at bounding box center [832, 444] width 76 height 18
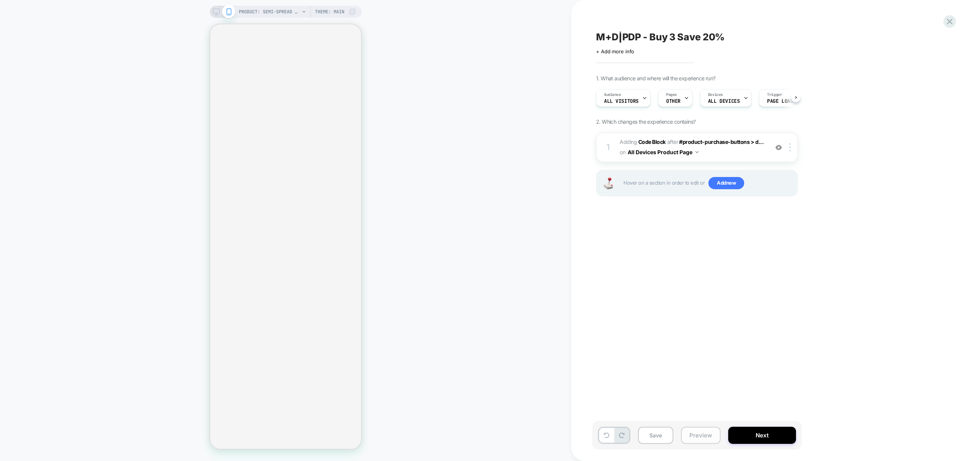
scroll to position [0, 0]
click at [696, 438] on button "Preview" at bounding box center [701, 435] width 40 height 17
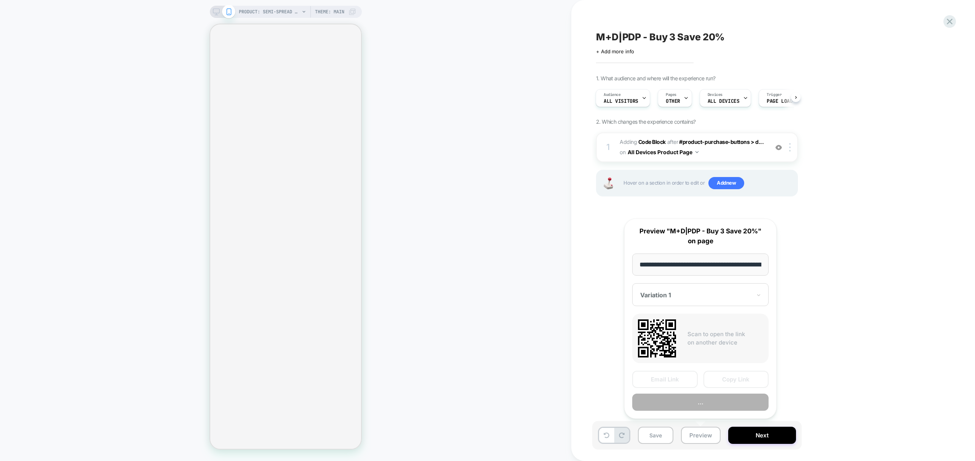
scroll to position [0, 173]
click at [723, 405] on button "Preview" at bounding box center [700, 402] width 136 height 17
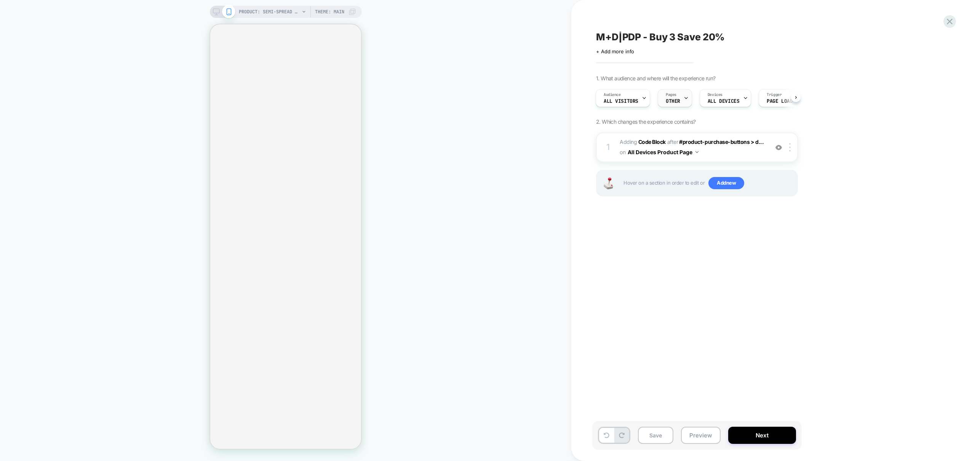
drag, startPoint x: 725, startPoint y: 283, endPoint x: 665, endPoint y: 106, distance: 187.0
click at [725, 283] on div "M+D|PDP - Buy 3 Save 20% Click to edit experience details + Add more info 1. Wh…" at bounding box center [735, 231] width 286 height 446
click at [743, 157] on span "Adding Code Block AFTER #product-purchase-buttons > d... #product-purchase-butt…" at bounding box center [692, 147] width 145 height 21
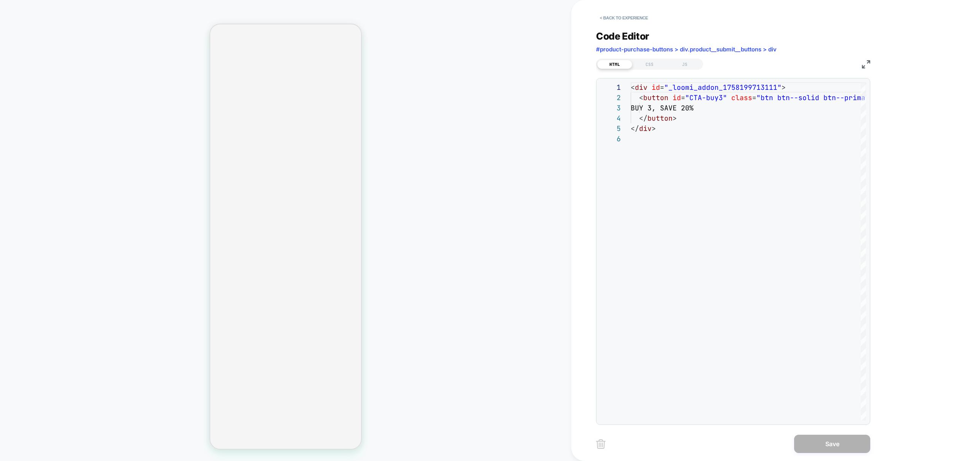
scroll to position [51, 0]
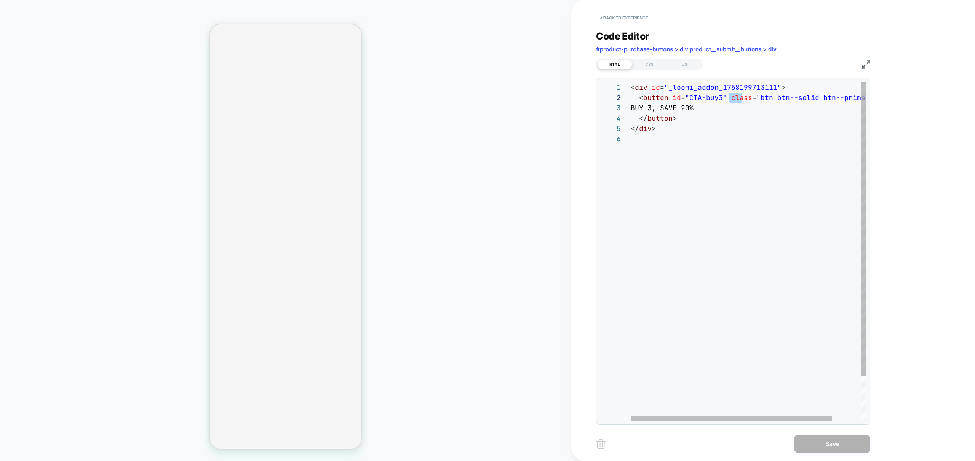
drag, startPoint x: 729, startPoint y: 98, endPoint x: 742, endPoint y: 98, distance: 13.4
click at [742, 98] on div "< div id = "_loomi_addon_1758199713111" > < button id = "CTA-buy3" class = "btn…" at bounding box center [765, 277] width 269 height 390
click at [776, 133] on div "< div id = "_loomi_addon_1758199713111" > < button id = "CTA-buy3" class = "btn…" at bounding box center [765, 277] width 269 height 390
drag, startPoint x: 731, startPoint y: 98, endPoint x: 856, endPoint y: 99, distance: 124.6
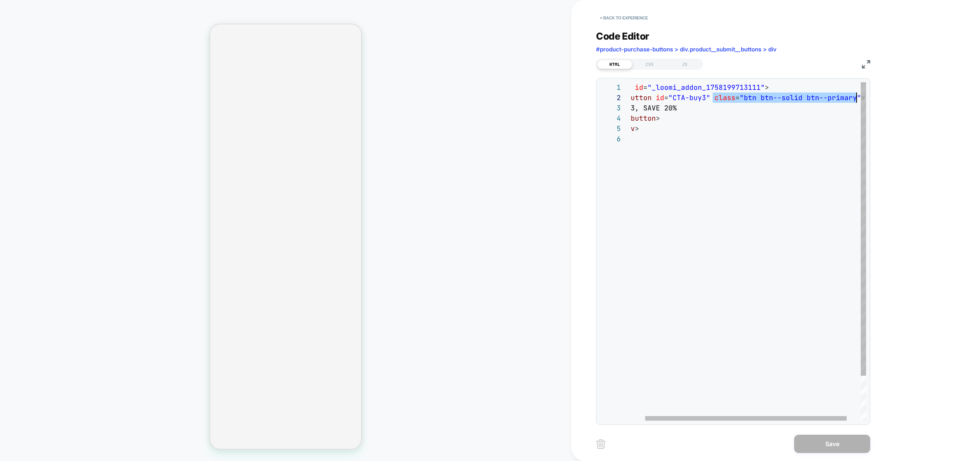
click at [856, 99] on div "< div id = "_loomi_addon_1758199713111" > < button id = "CTA-buy3" class = "btn…" at bounding box center [748, 277] width 269 height 390
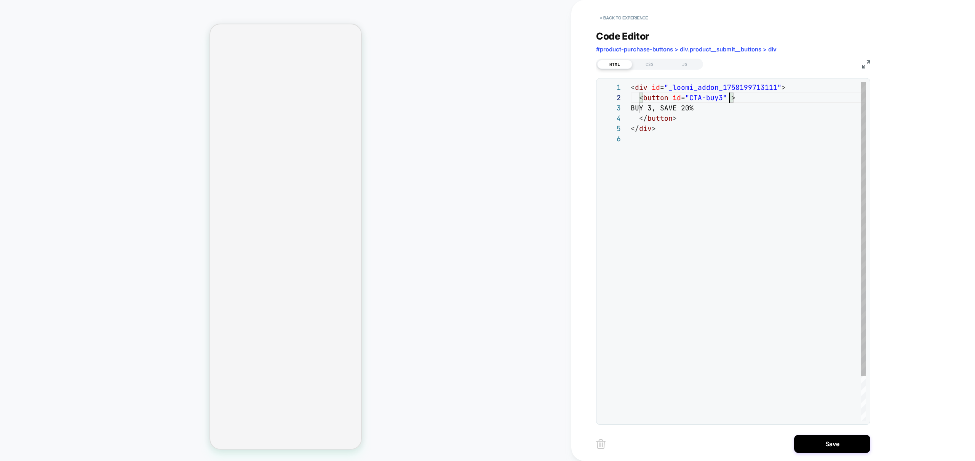
type textarea "**********"
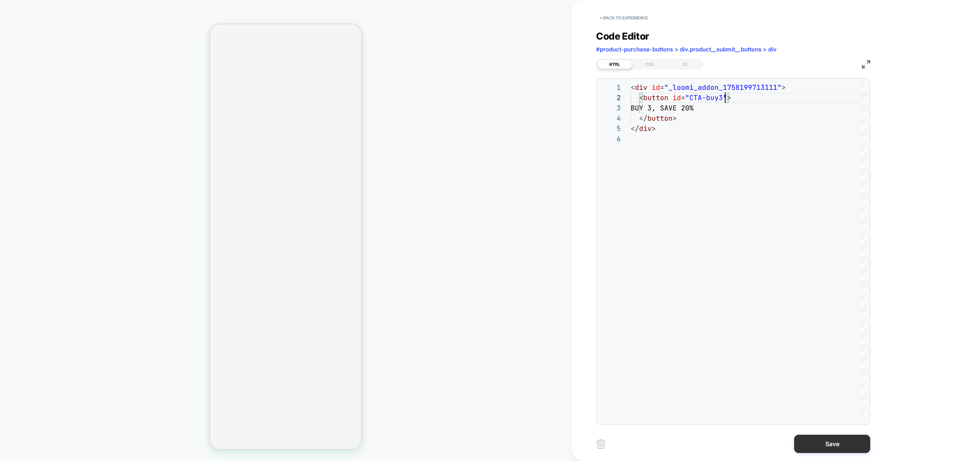
click at [839, 449] on button "Save" at bounding box center [832, 444] width 76 height 18
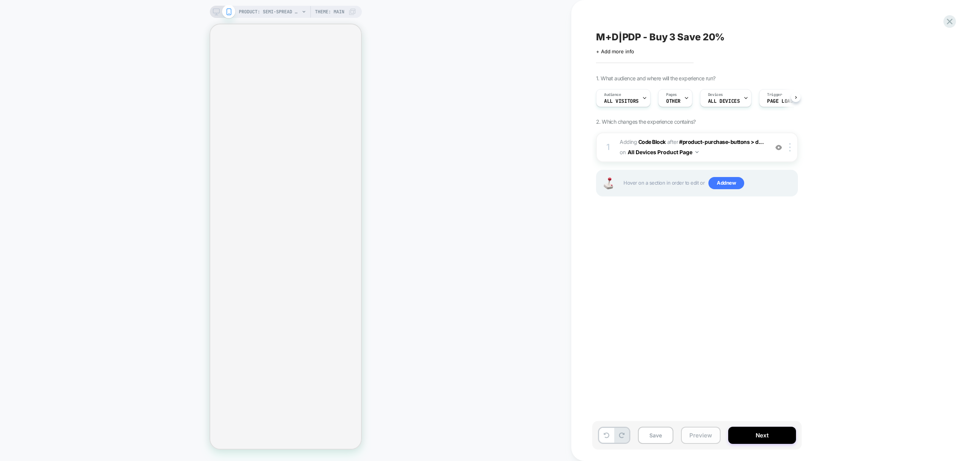
scroll to position [0, 0]
click at [691, 430] on button "Preview" at bounding box center [701, 435] width 40 height 17
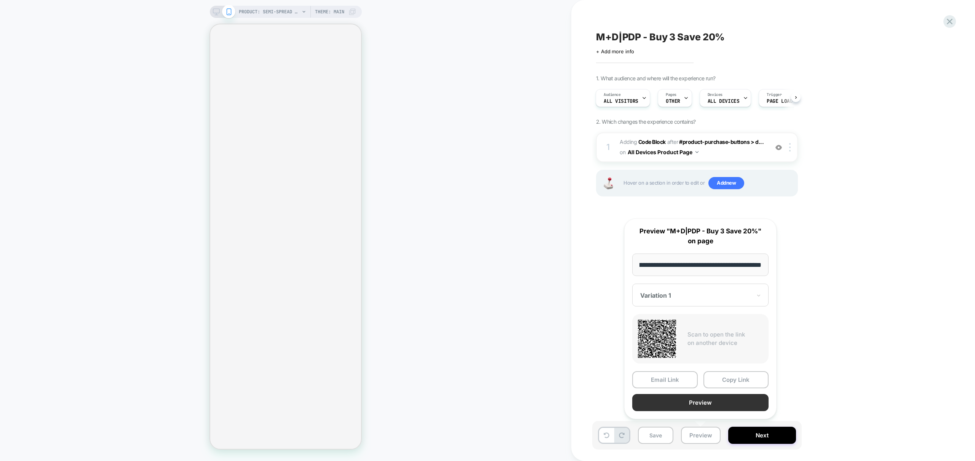
scroll to position [0, 0]
click at [721, 403] on button "Preview" at bounding box center [700, 402] width 136 height 17
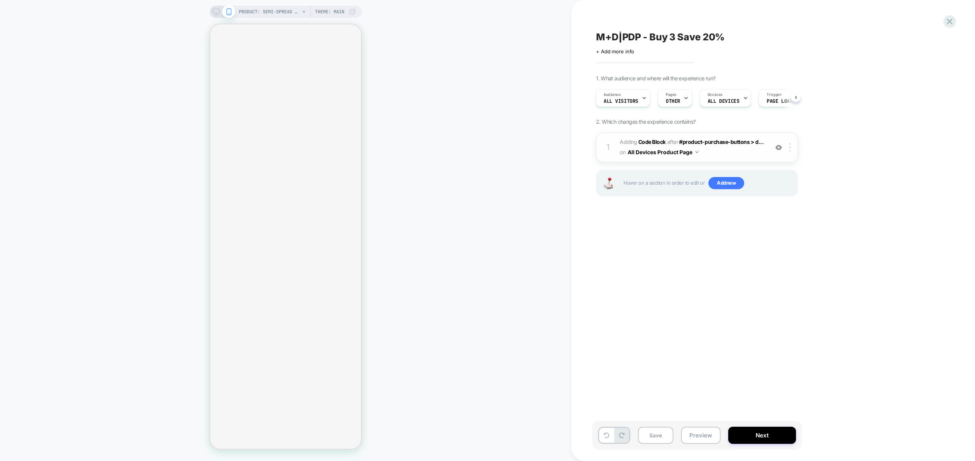
click at [737, 155] on span "Adding Code Block AFTER #product-purchase-buttons > d... #product-purchase-butt…" at bounding box center [692, 147] width 145 height 21
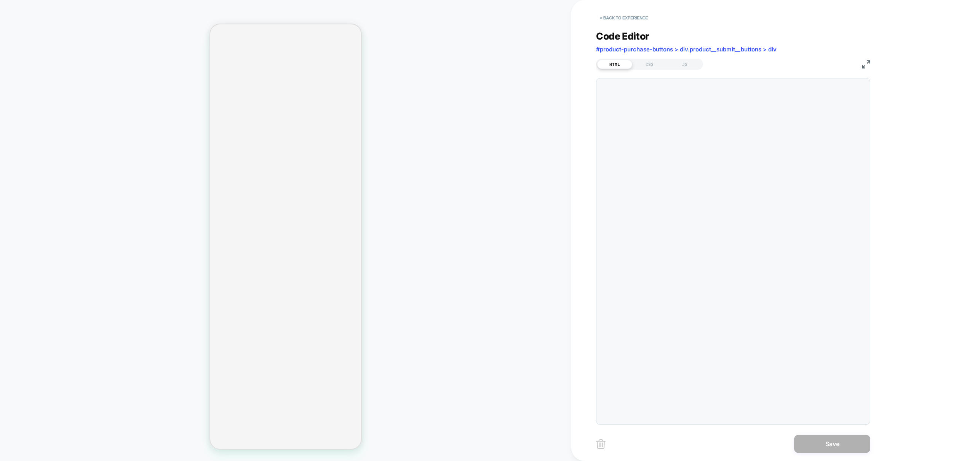
scroll to position [31, 0]
click at [684, 65] on div "JS" at bounding box center [684, 64] width 35 height 9
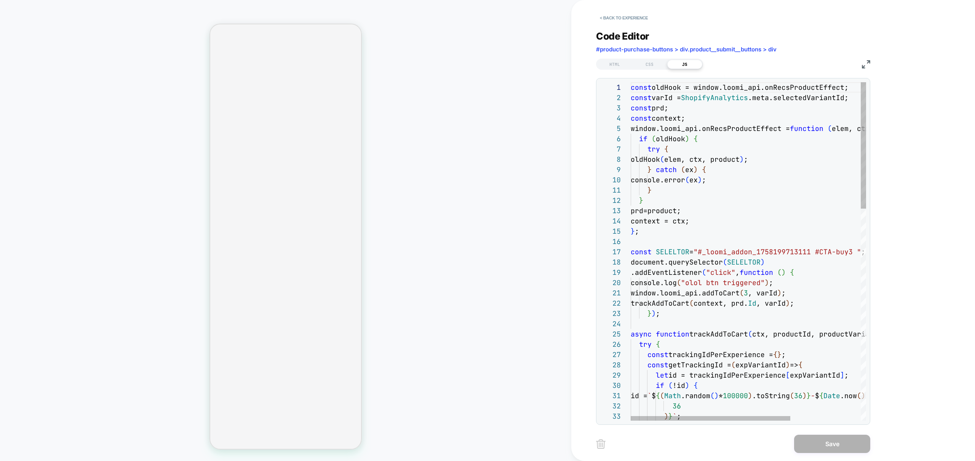
scroll to position [51, 62]
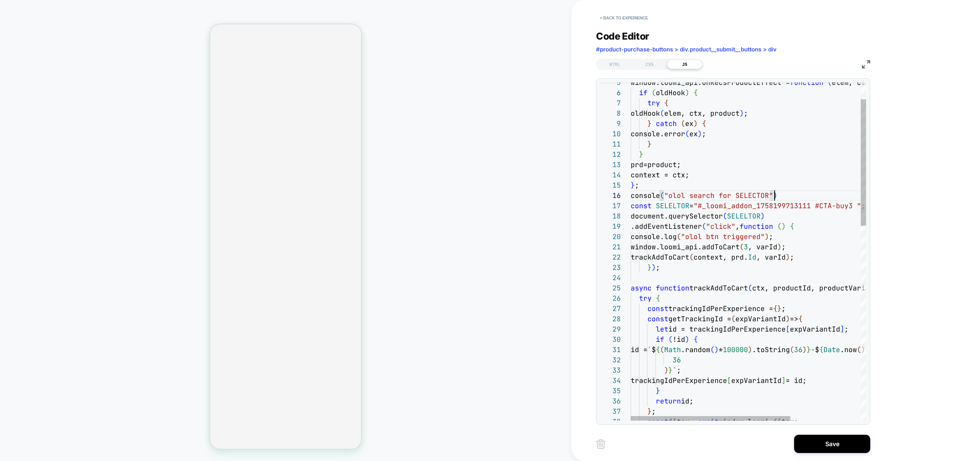
scroll to position [51, 0]
click at [630, 217] on div "18" at bounding box center [615, 216] width 30 height 10
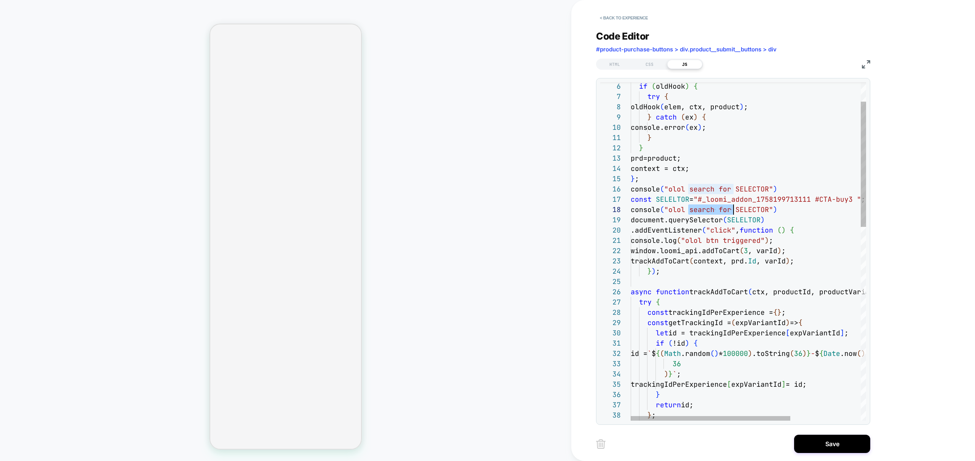
scroll to position [72, 99]
drag, startPoint x: 693, startPoint y: 210, endPoint x: 728, endPoint y: 209, distance: 34.3
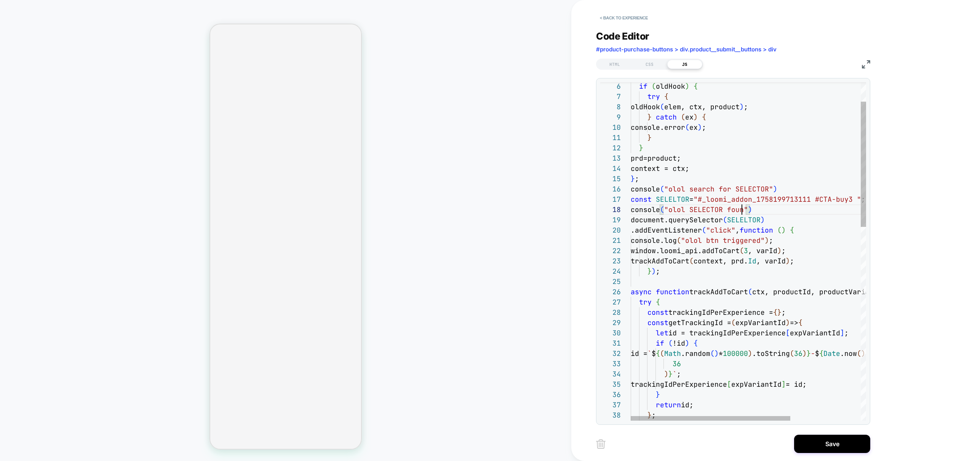
scroll to position [72, 115]
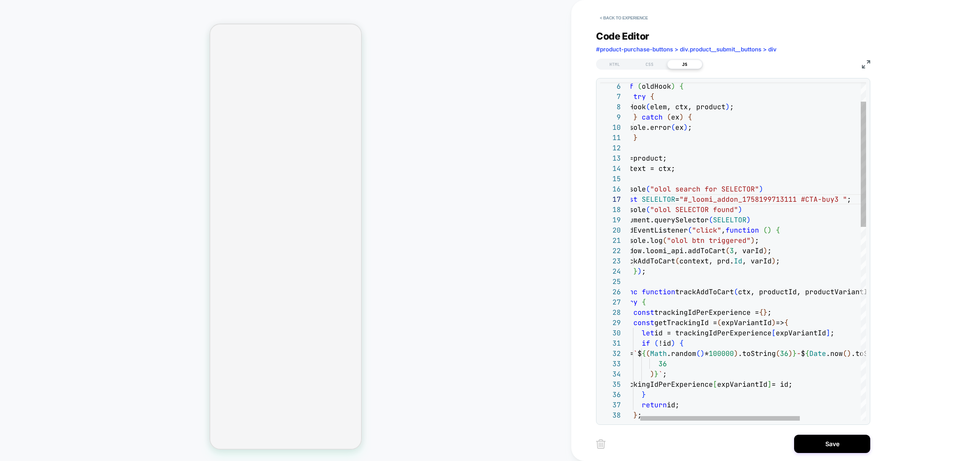
scroll to position [72, 123]
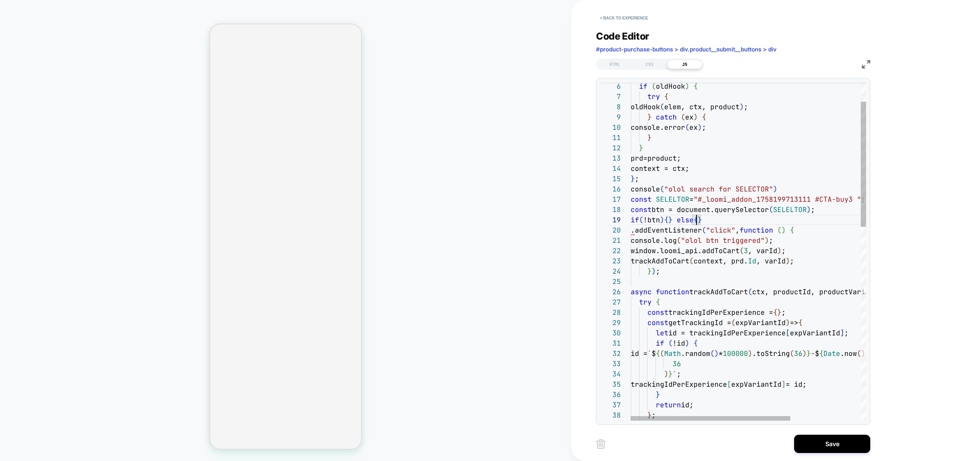
scroll to position [82, 66]
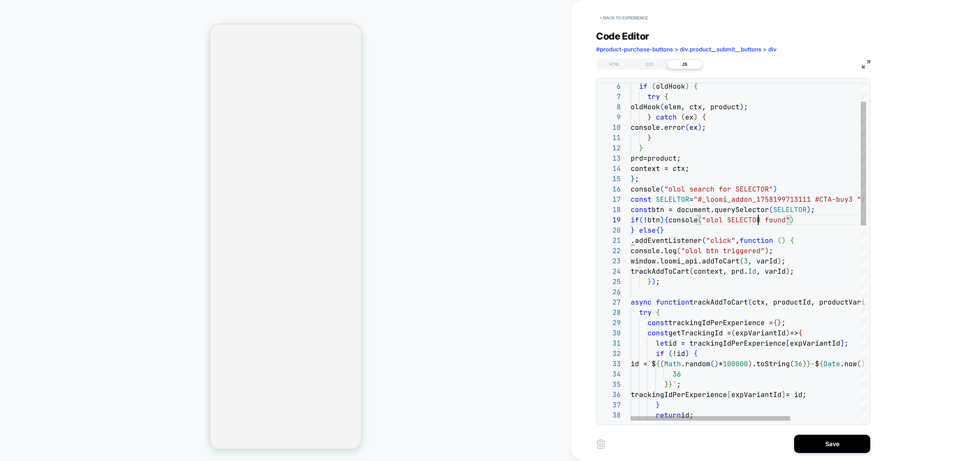
drag, startPoint x: 661, startPoint y: 231, endPoint x: 664, endPoint y: 250, distance: 19.0
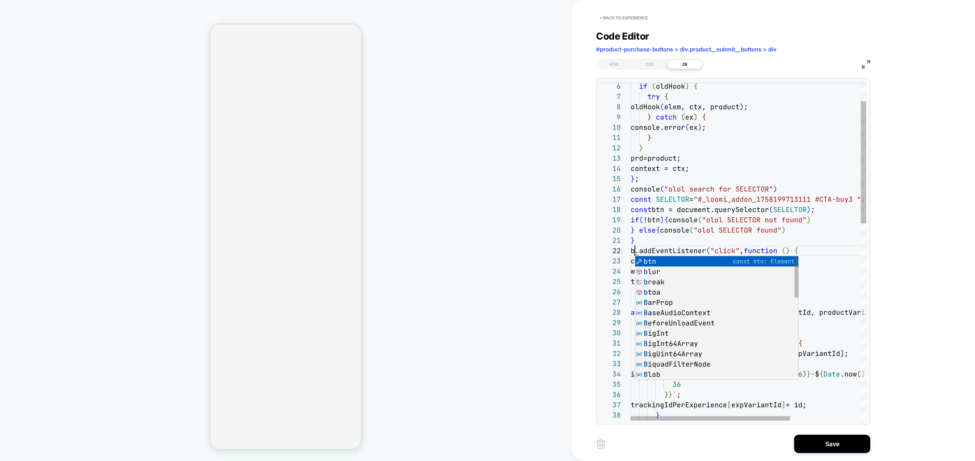
scroll to position [10, 12]
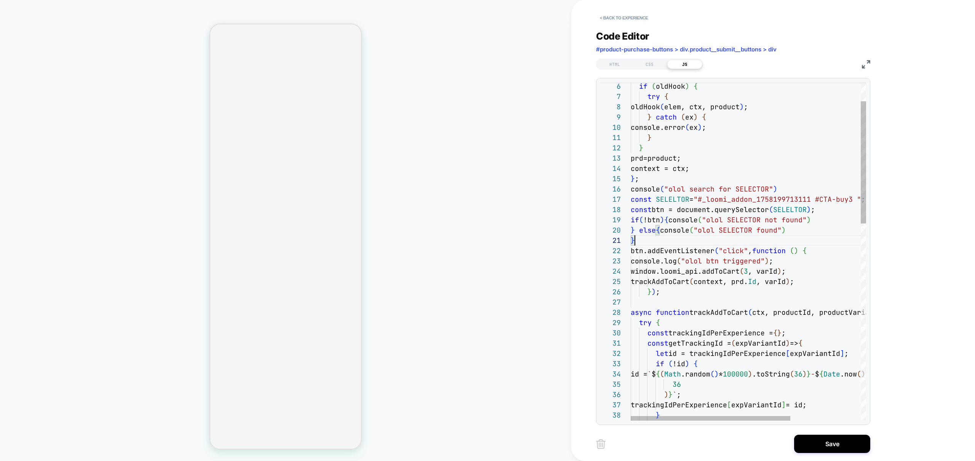
scroll to position [0, 0]
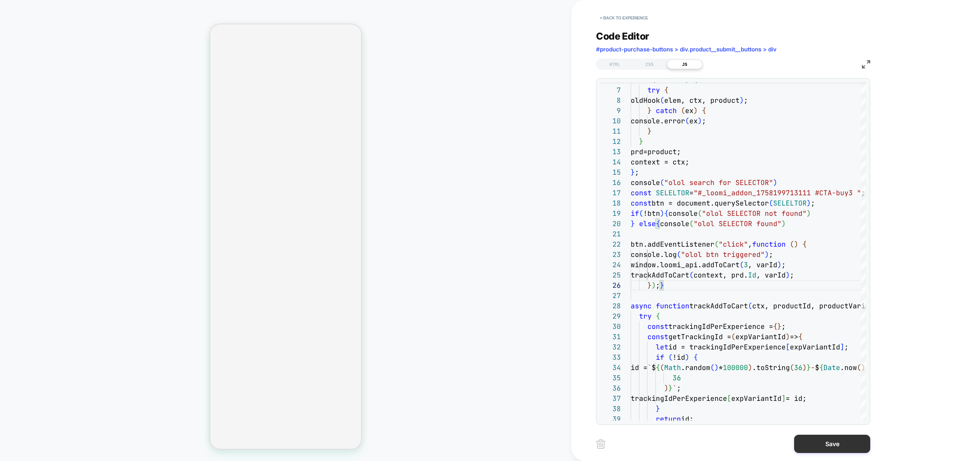
type textarea "**********"
click at [833, 439] on button "Save" at bounding box center [832, 444] width 76 height 18
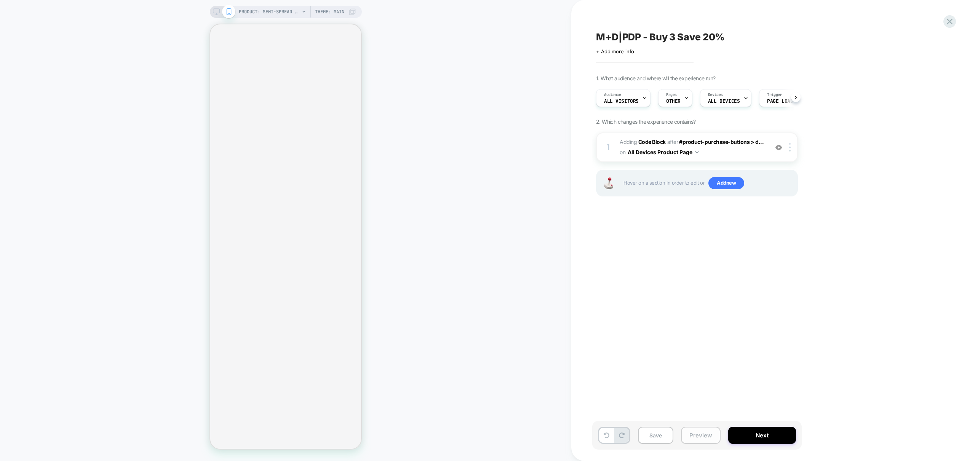
click at [696, 434] on button "Preview" at bounding box center [701, 435] width 40 height 17
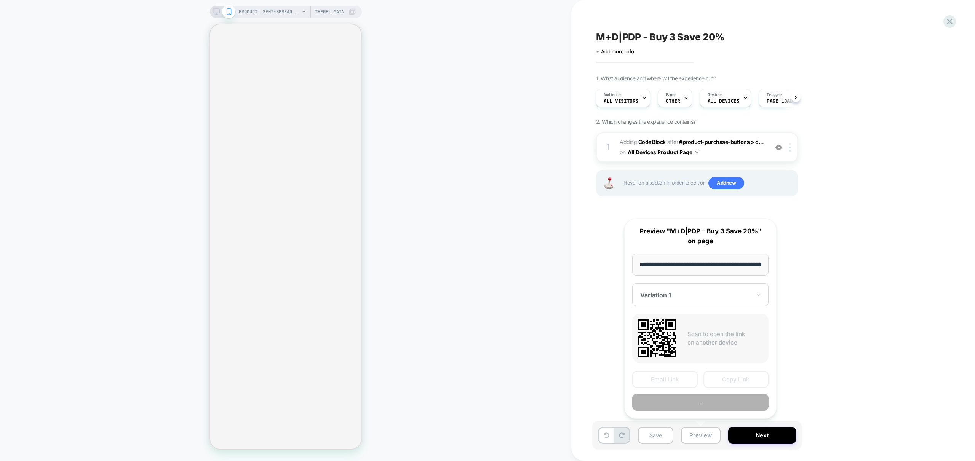
scroll to position [0, 173]
click at [704, 404] on button "Preview" at bounding box center [700, 402] width 136 height 17
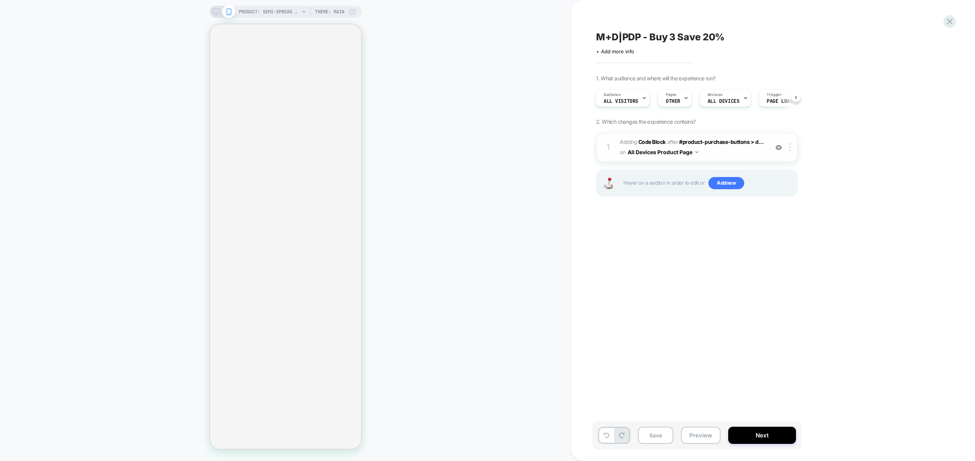
click at [729, 158] on div "1 Adding Code Block AFTER #product-purchase-buttons > d... #product-purchase-bu…" at bounding box center [697, 148] width 202 height 30
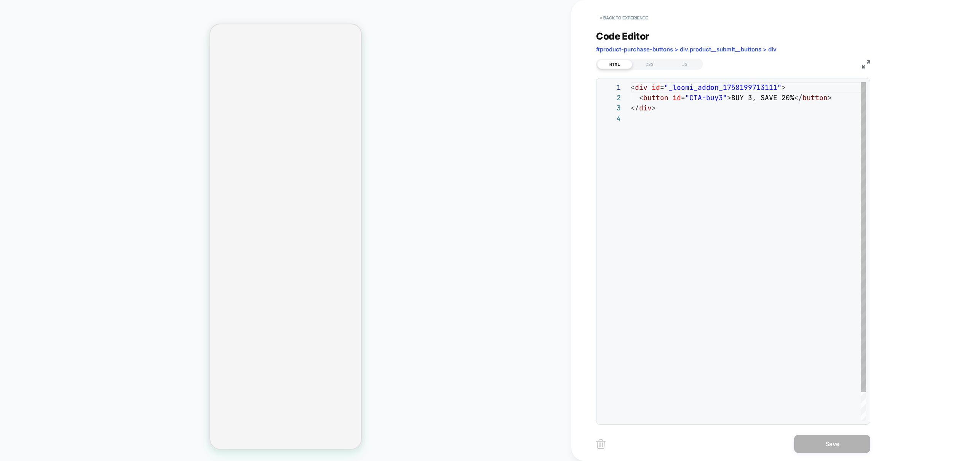
scroll to position [31, 0]
click at [694, 63] on div "JS" at bounding box center [684, 64] width 35 height 9
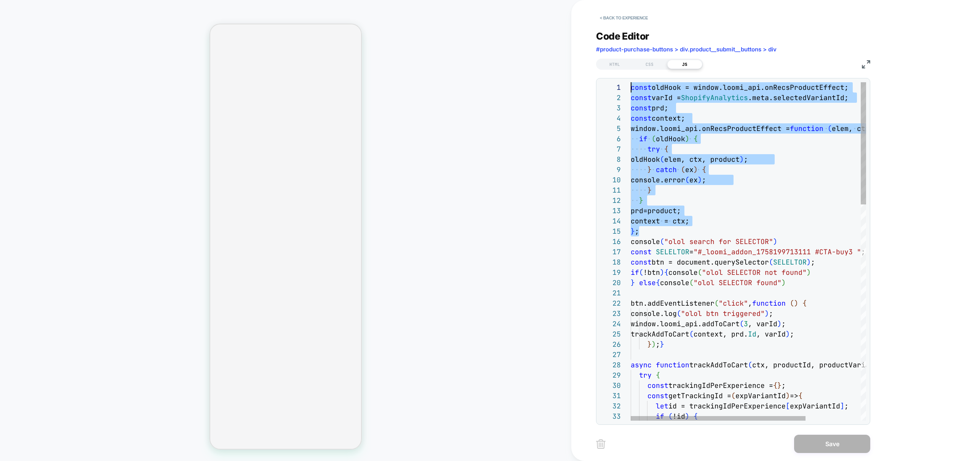
scroll to position [0, 0]
drag, startPoint x: 651, startPoint y: 230, endPoint x: 591, endPoint y: 75, distance: 166.0
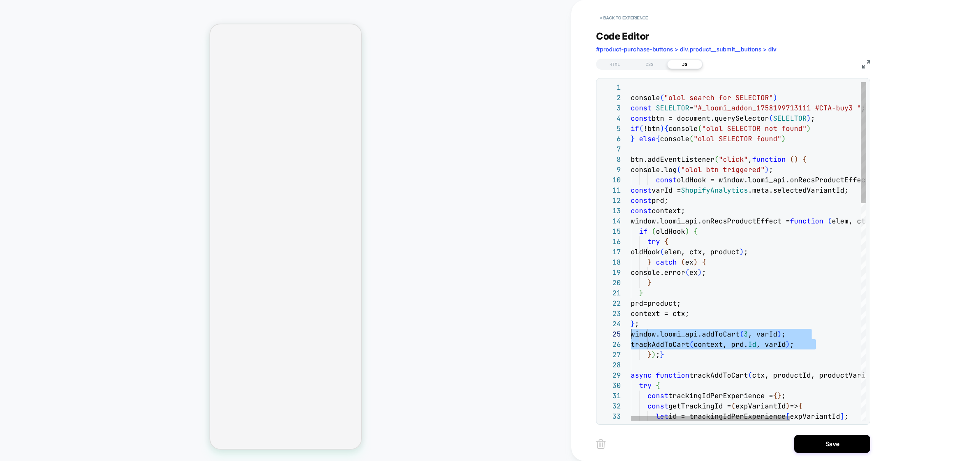
scroll to position [41, 0]
drag, startPoint x: 823, startPoint y: 345, endPoint x: 575, endPoint y: 333, distance: 248.3
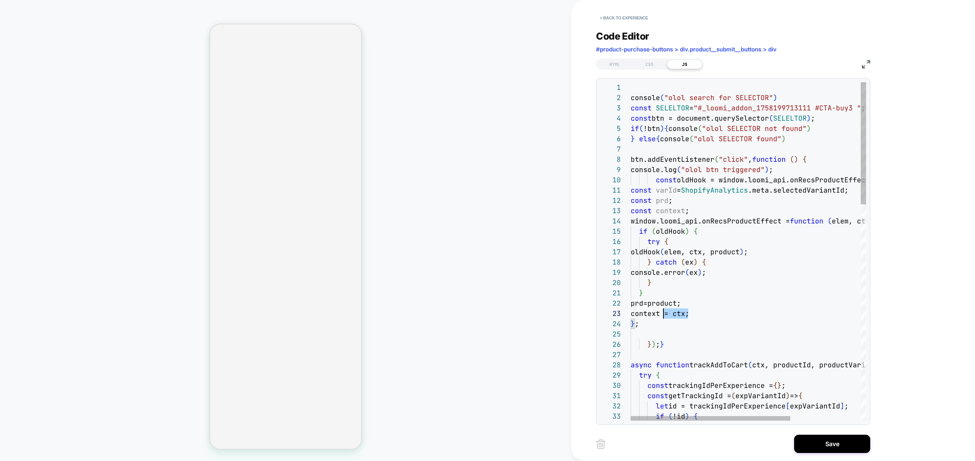
scroll to position [10, 0]
drag, startPoint x: 663, startPoint y: 312, endPoint x: 574, endPoint y: 300, distance: 89.6
drag, startPoint x: 699, startPoint y: 211, endPoint x: 594, endPoint y: 197, distance: 105.7
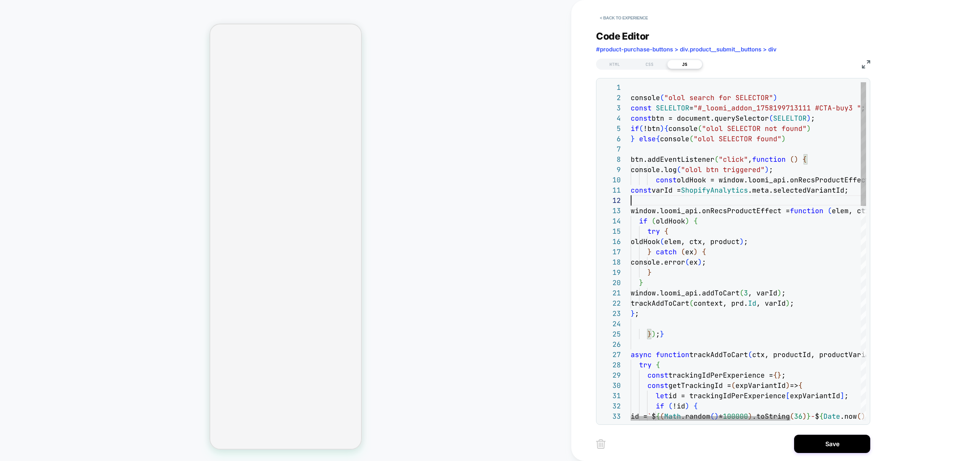
scroll to position [0, 222]
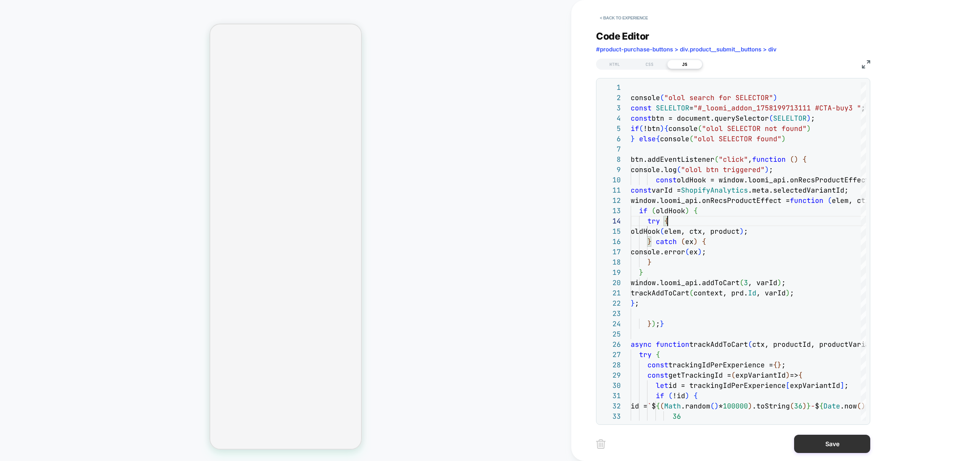
type textarea "**********"
click at [834, 445] on button "Save" at bounding box center [832, 444] width 76 height 18
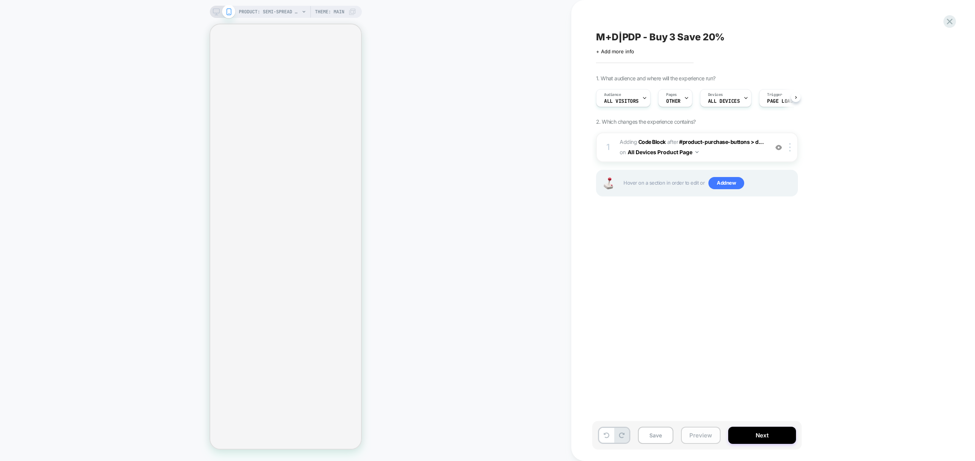
scroll to position [0, 0]
click at [704, 435] on button "Preview" at bounding box center [701, 435] width 40 height 17
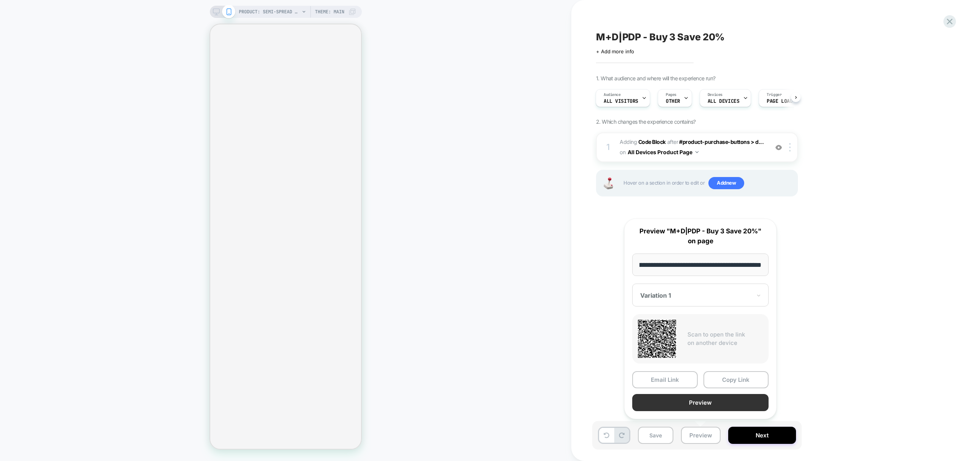
scroll to position [0, 0]
click at [707, 400] on button "Preview" at bounding box center [700, 402] width 136 height 17
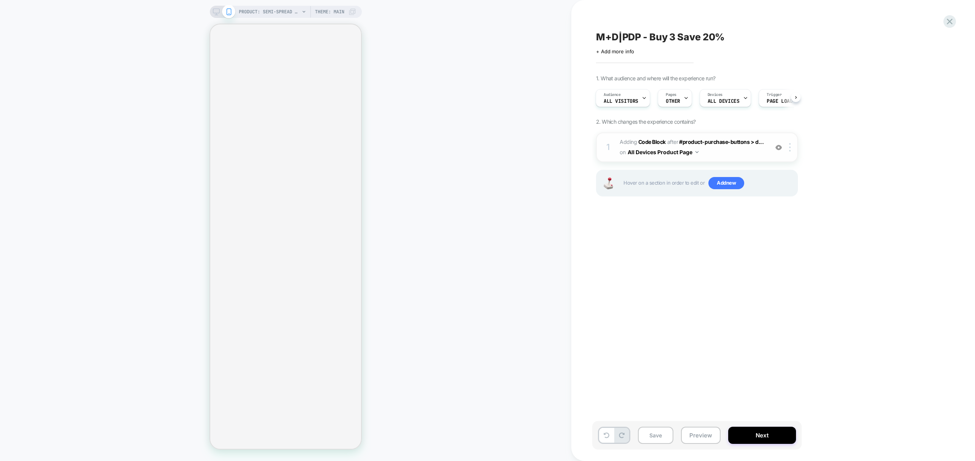
click at [737, 156] on span "Adding Code Block AFTER #product-purchase-buttons > d... #product-purchase-butt…" at bounding box center [692, 147] width 145 height 21
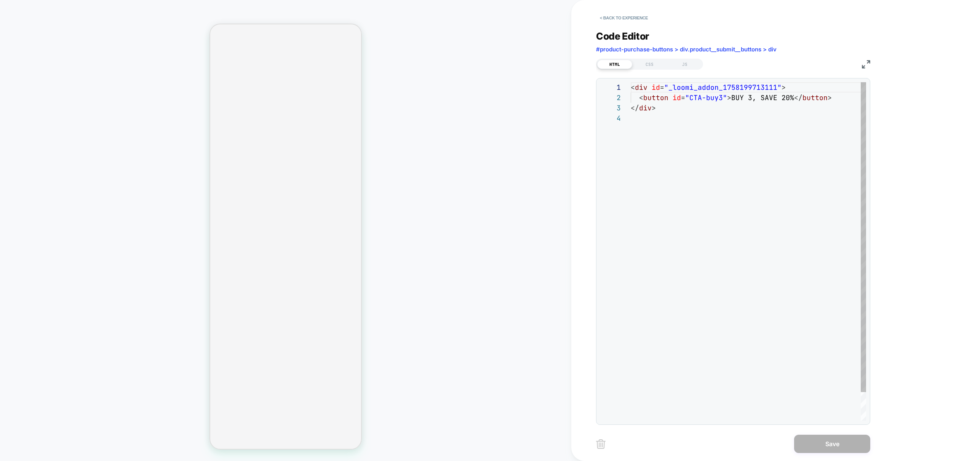
scroll to position [31, 0]
click at [690, 67] on div "JS" at bounding box center [684, 64] width 35 height 9
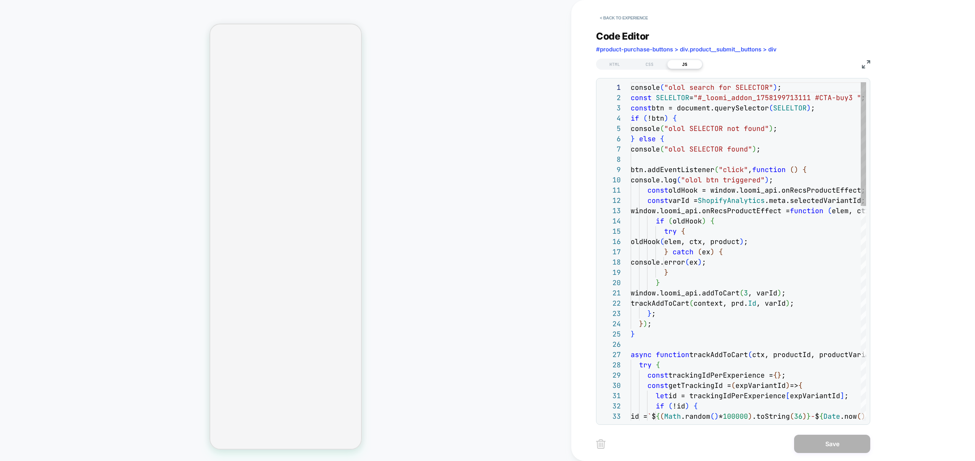
scroll to position [103, 0]
click at [631, 108] on span "const" at bounding box center [641, 108] width 21 height 9
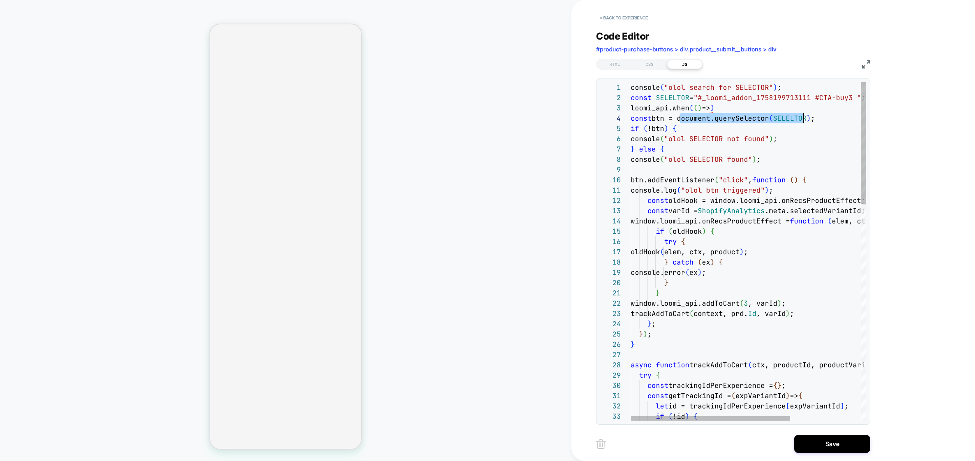
scroll to position [31, 181]
drag, startPoint x: 680, startPoint y: 118, endPoint x: 813, endPoint y: 117, distance: 133.3
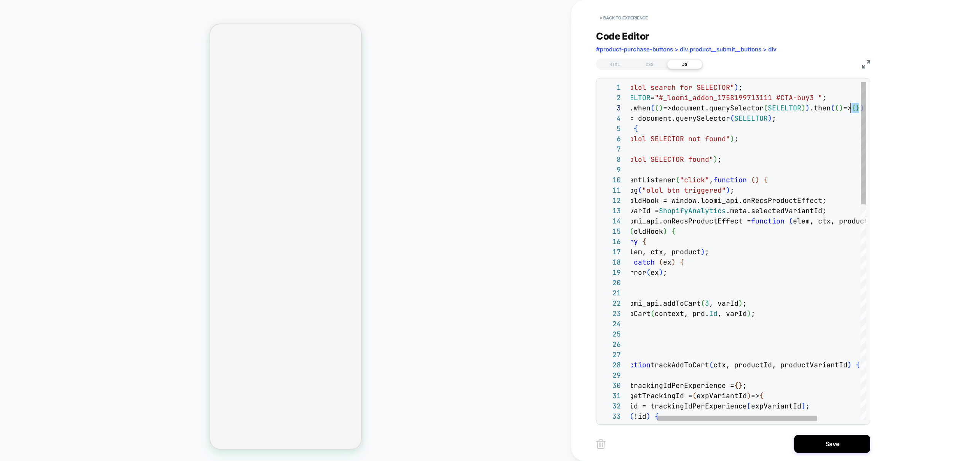
scroll to position [21, 259]
drag, startPoint x: 859, startPoint y: 109, endPoint x: 852, endPoint y: 111, distance: 7.5
drag, startPoint x: 665, startPoint y: 347, endPoint x: 673, endPoint y: 355, distance: 10.5
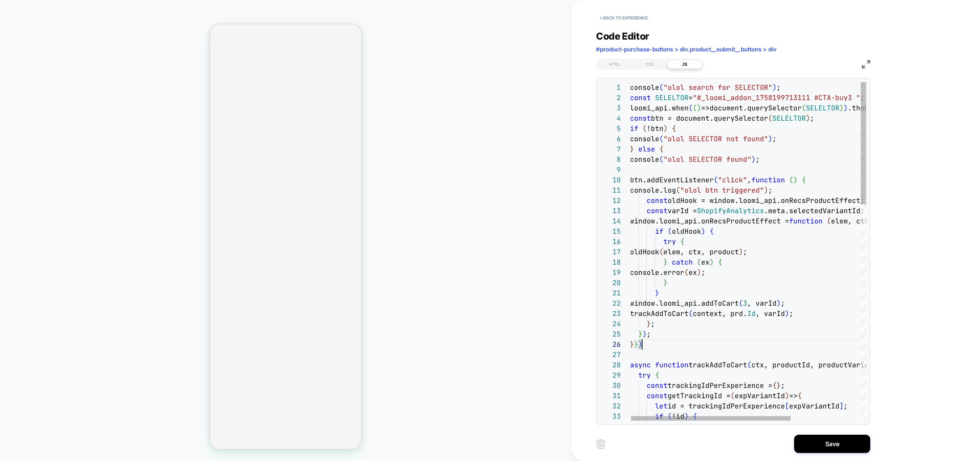
scroll to position [51, 12]
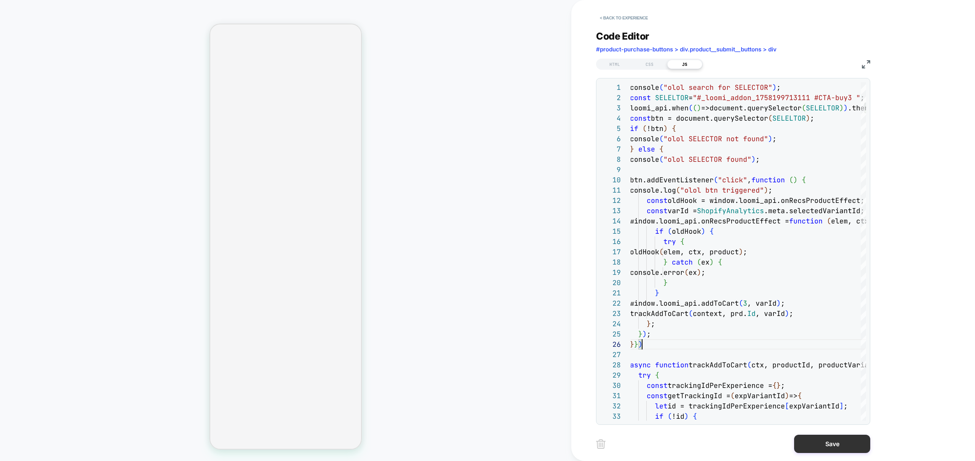
type textarea "**********"
click at [837, 442] on button "Save" at bounding box center [832, 444] width 76 height 18
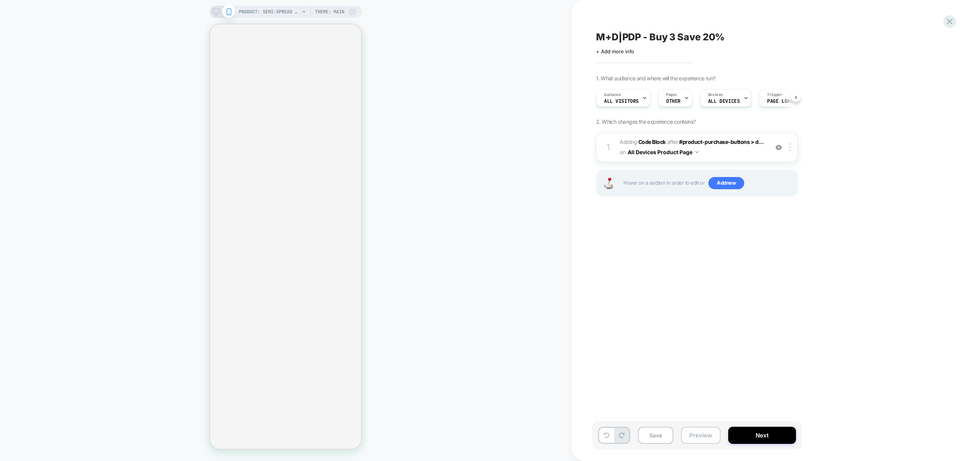
scroll to position [0, 0]
click at [710, 441] on button "Preview" at bounding box center [701, 435] width 40 height 17
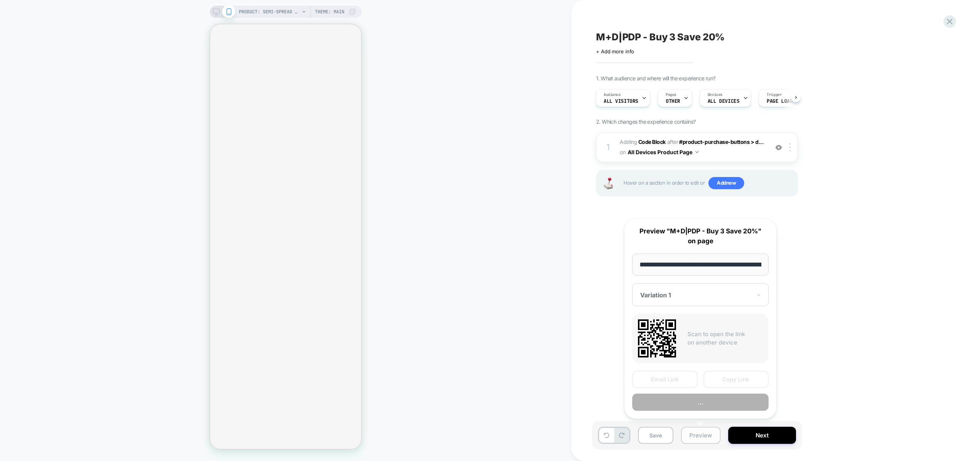
scroll to position [0, 173]
click at [712, 403] on button "Preview" at bounding box center [700, 402] width 136 height 17
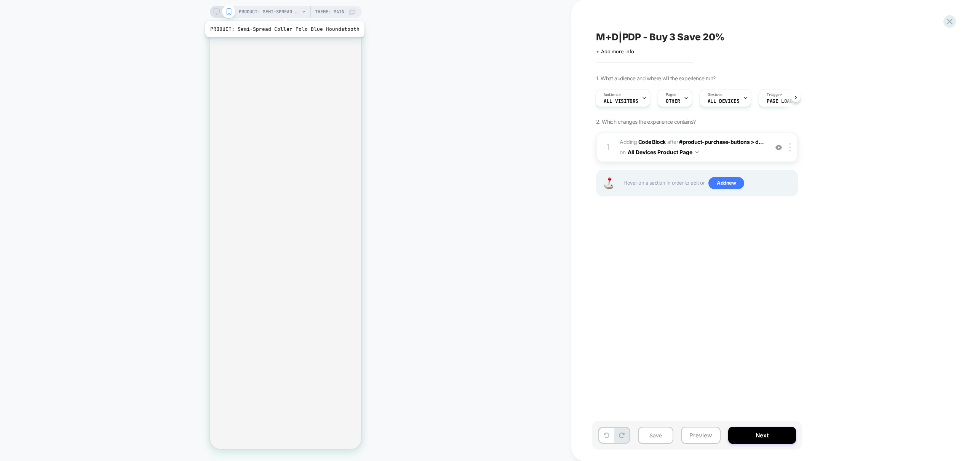
click at [283, 11] on span "PRODUCT: Semi-Spread Collar Polo Blue Houndstooth" at bounding box center [269, 12] width 61 height 12
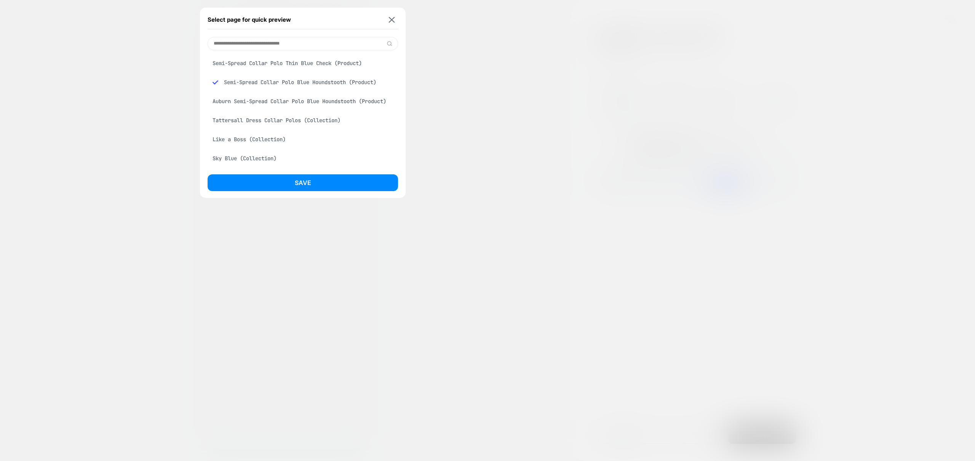
click at [323, 59] on div "Semi-Spread Collar Polo Thin Blue Check (Product)" at bounding box center [303, 63] width 190 height 14
click at [316, 180] on button "Save" at bounding box center [303, 182] width 190 height 17
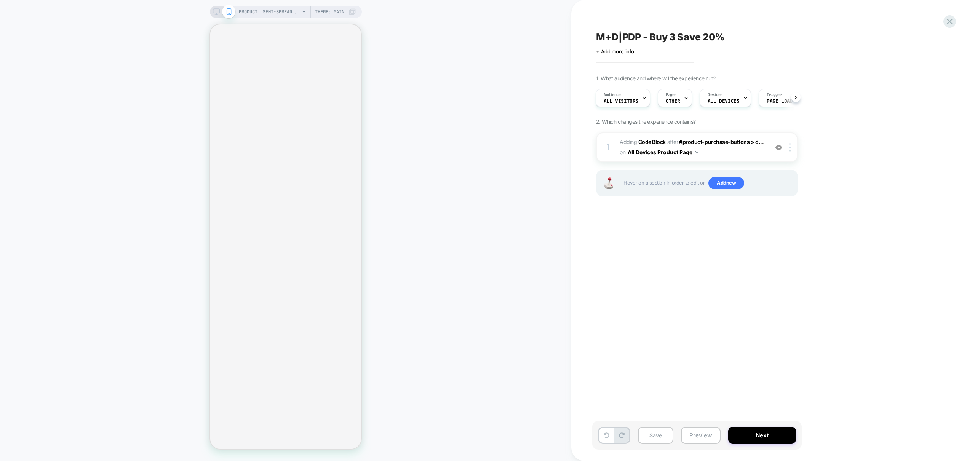
scroll to position [0, 1]
click at [706, 442] on button "Preview" at bounding box center [701, 435] width 40 height 17
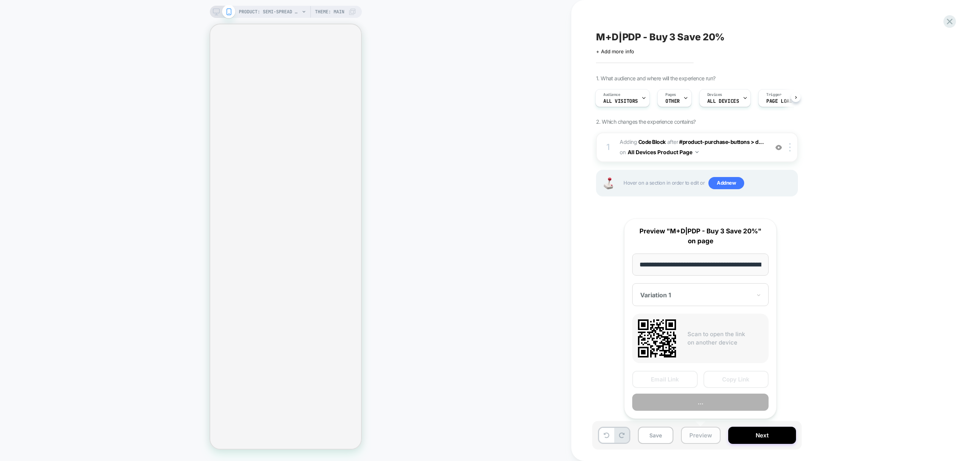
select select "**********"
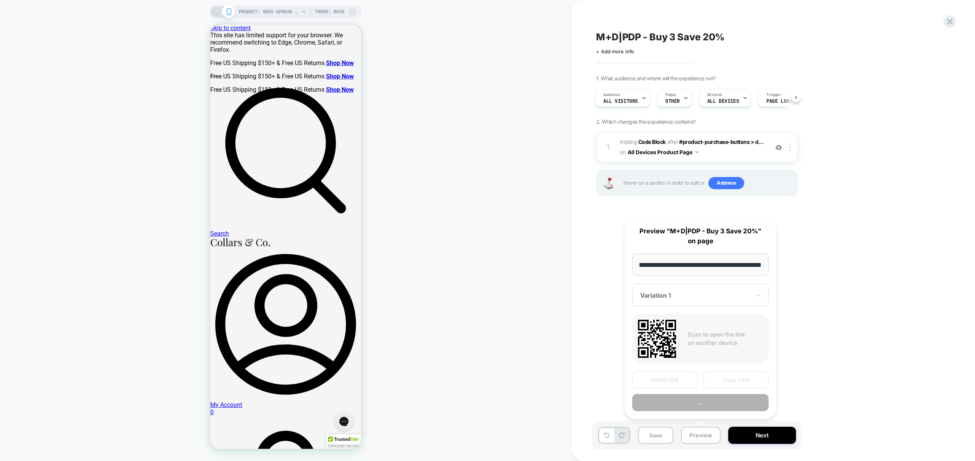
scroll to position [0, 0]
click at [708, 406] on button "Preview" at bounding box center [700, 402] width 136 height 17
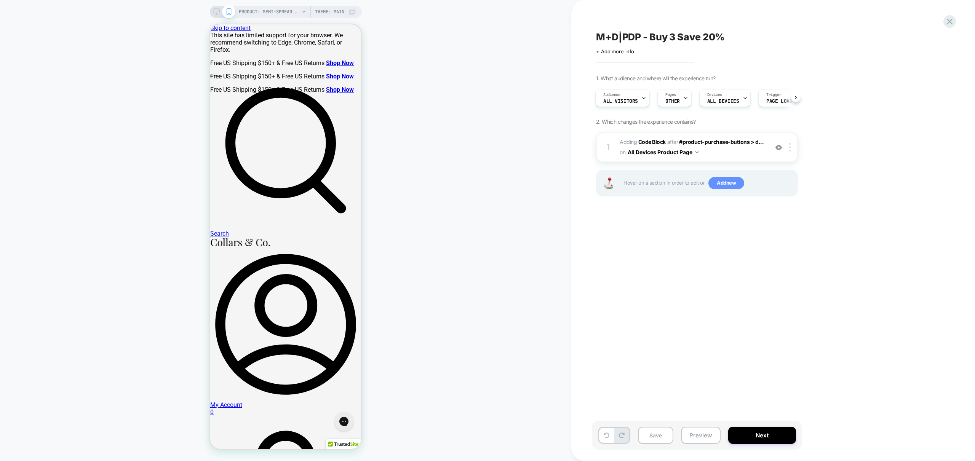
click at [725, 181] on span "Add new" at bounding box center [727, 183] width 36 height 12
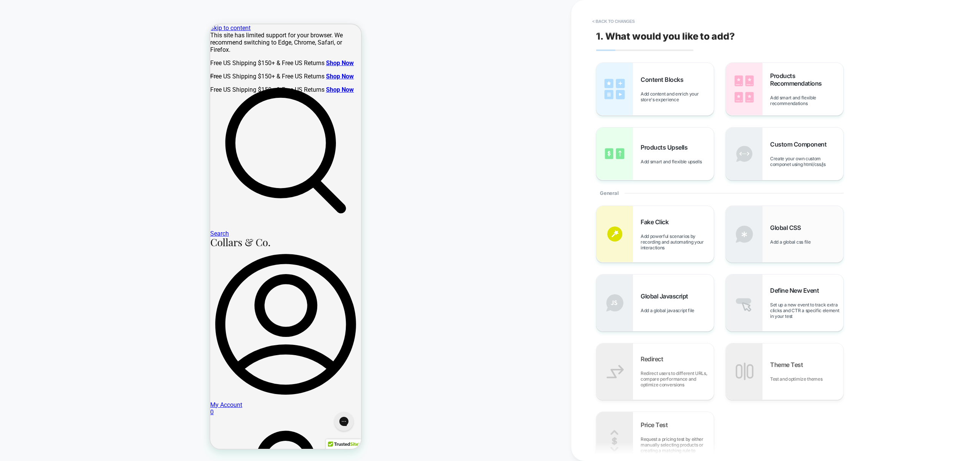
click at [798, 243] on span "Add a global css file" at bounding box center [792, 242] width 44 height 6
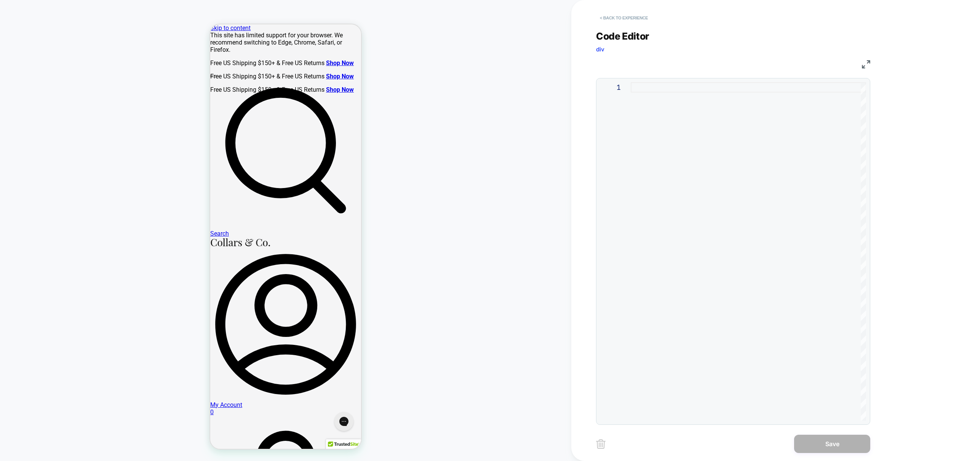
click at [624, 18] on button "< Back to experience" at bounding box center [624, 18] width 56 height 12
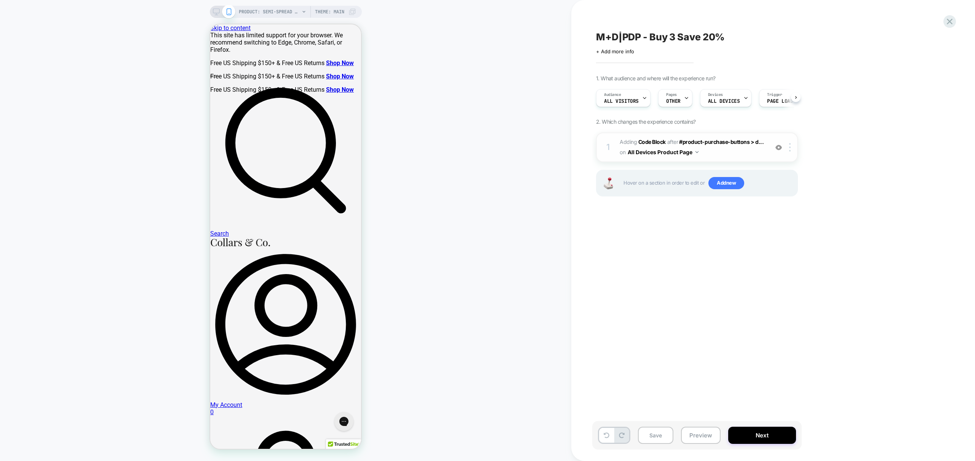
scroll to position [0, 0]
click at [737, 145] on span "Adding Code Block AFTER #product-purchase-buttons > d... #product-purchase-butt…" at bounding box center [692, 147] width 145 height 21
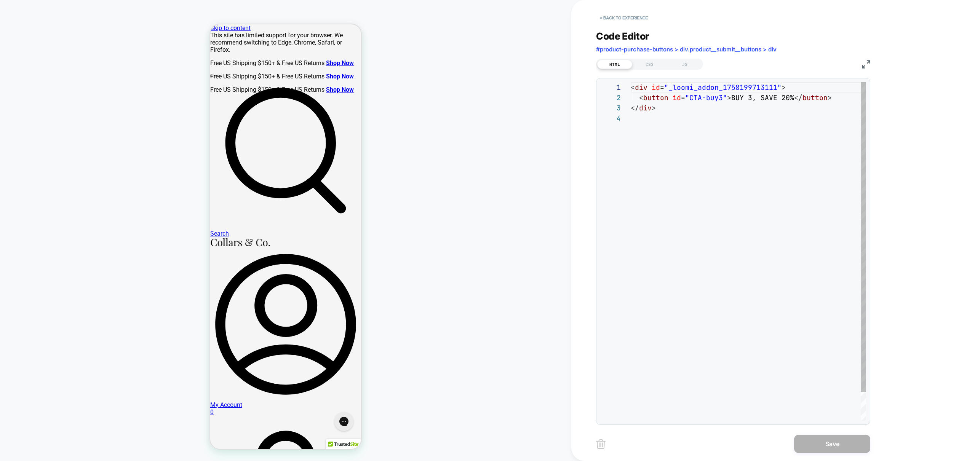
scroll to position [31, 0]
click at [652, 66] on div "CSS" at bounding box center [649, 64] width 35 height 9
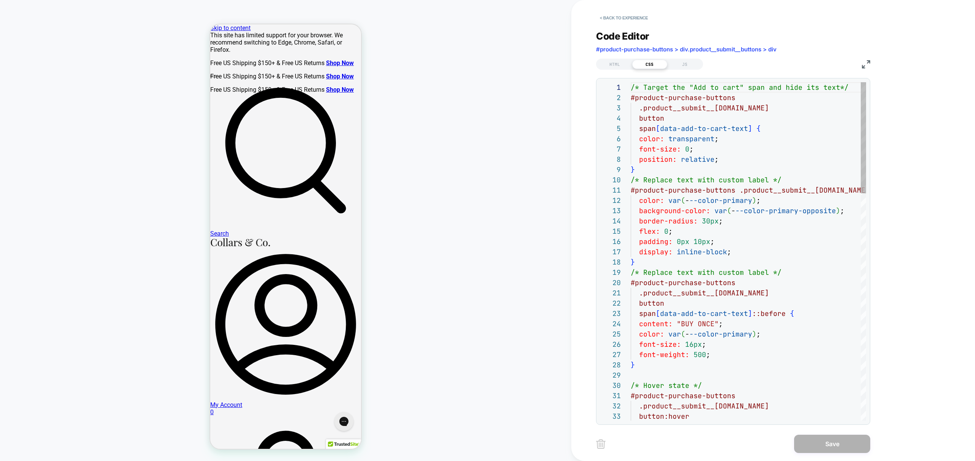
scroll to position [103, 0]
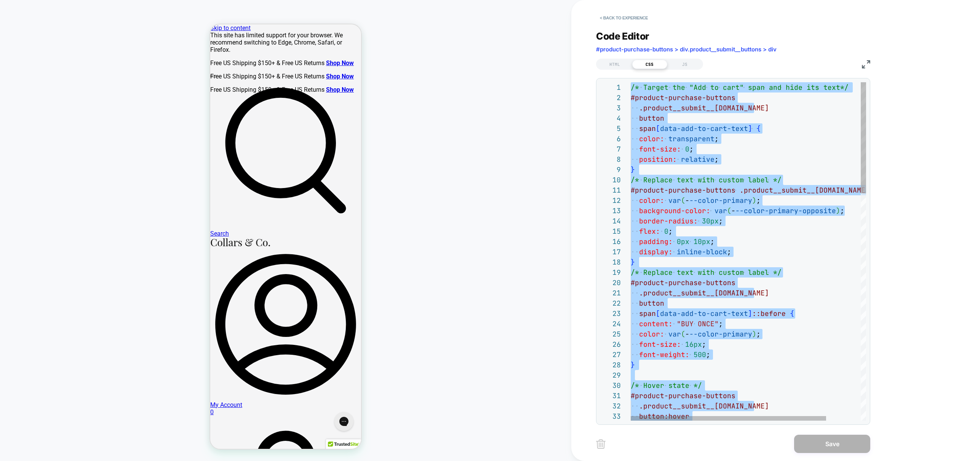
type textarea "**********"
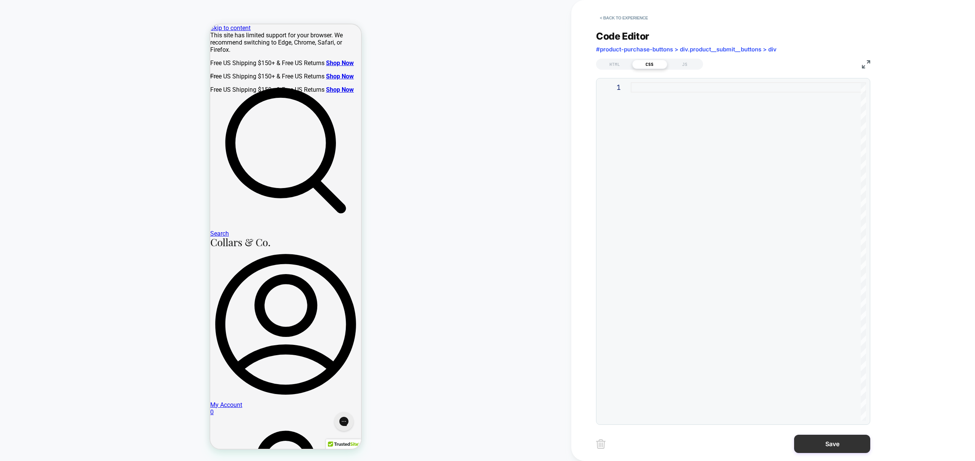
drag, startPoint x: 840, startPoint y: 436, endPoint x: 837, endPoint y: 441, distance: 6.1
click at [837, 440] on div "Save" at bounding box center [733, 444] width 274 height 19
click at [837, 441] on button "Save" at bounding box center [832, 444] width 76 height 18
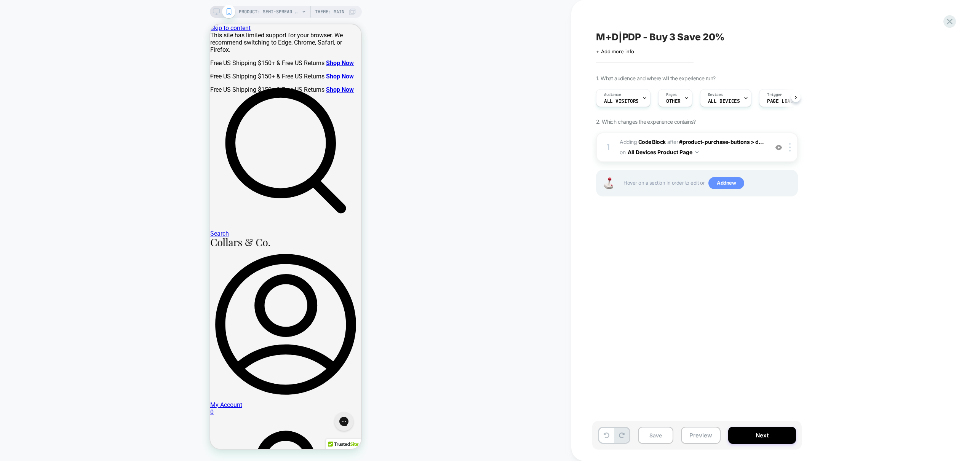
scroll to position [0, 0]
click at [729, 179] on span "Add new" at bounding box center [727, 183] width 36 height 12
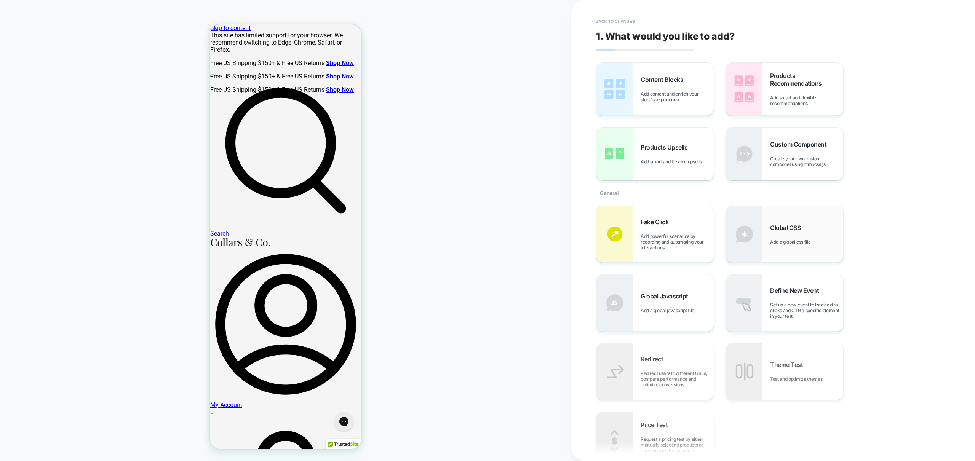
click at [798, 224] on span "Global CSS" at bounding box center [787, 228] width 34 height 8
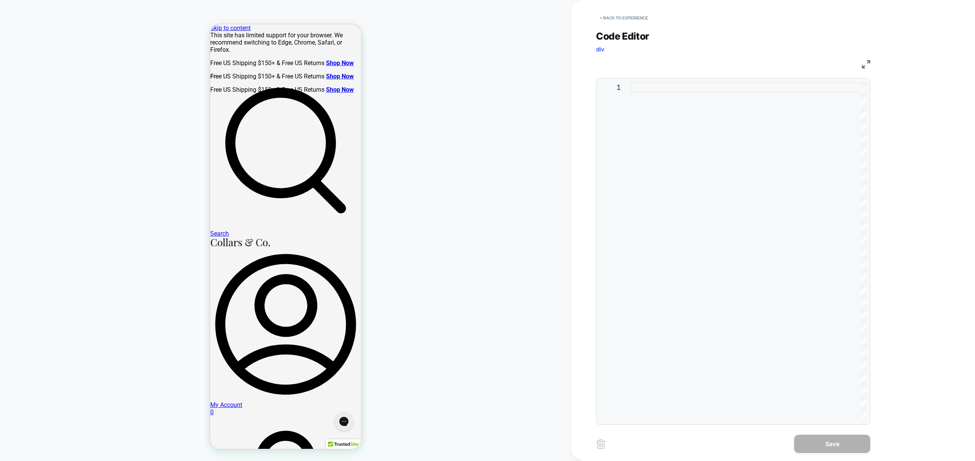
click at [765, 264] on div at bounding box center [748, 251] width 235 height 339
type textarea "**********"
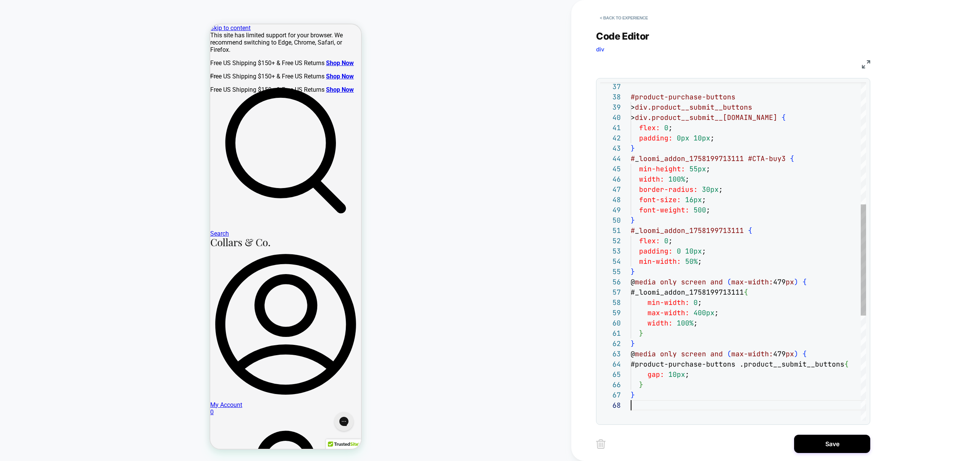
scroll to position [72, 0]
drag, startPoint x: 852, startPoint y: 447, endPoint x: 837, endPoint y: 398, distance: 51.2
click at [852, 447] on button "Save" at bounding box center [832, 444] width 76 height 18
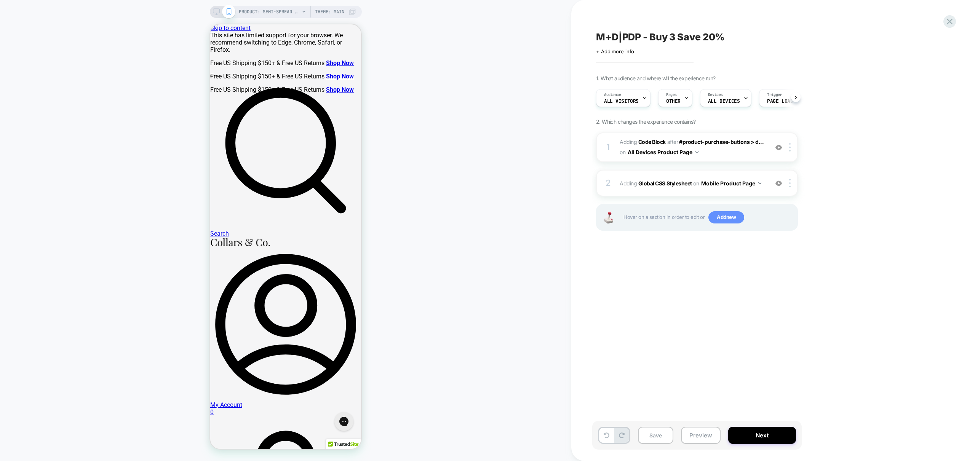
scroll to position [0, 0]
click at [727, 220] on span "Add new" at bounding box center [727, 217] width 36 height 12
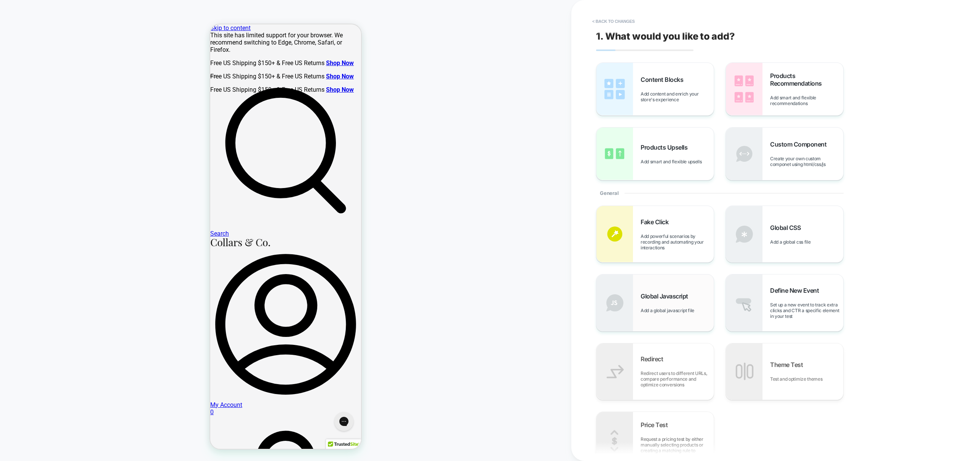
click at [672, 301] on div "Global Javascript Add a global javascript file" at bounding box center [677, 303] width 73 height 21
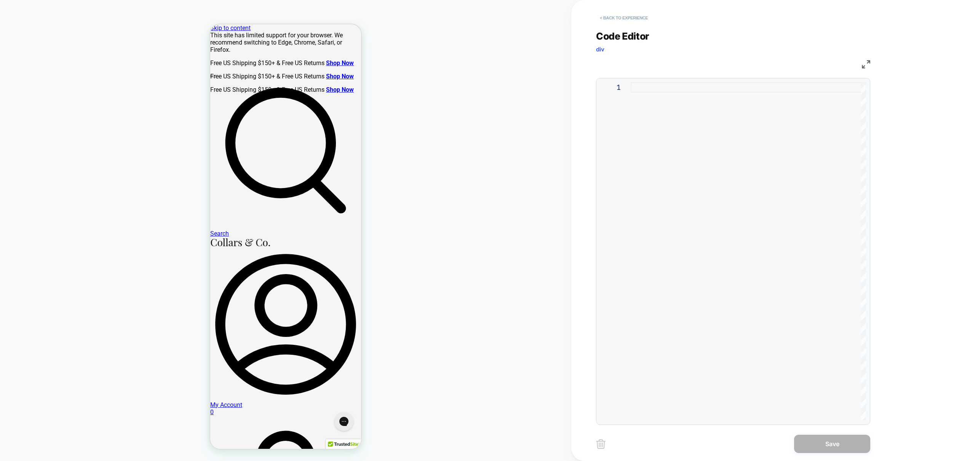
click at [621, 22] on button "< Back to experience" at bounding box center [624, 18] width 56 height 12
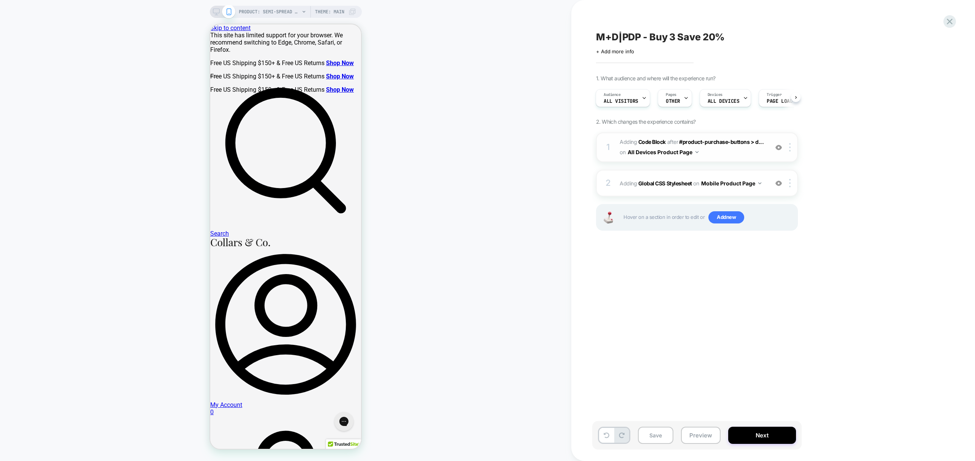
click at [756, 154] on span "Adding Code Block AFTER #product-purchase-buttons > d... #product-purchase-butt…" at bounding box center [692, 147] width 145 height 21
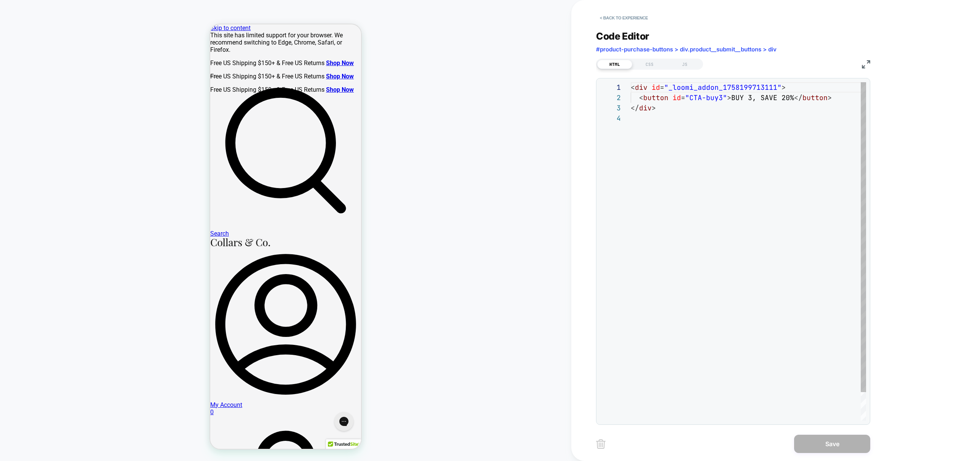
scroll to position [31, 0]
drag, startPoint x: 680, startPoint y: 63, endPoint x: 685, endPoint y: 65, distance: 5.2
click at [685, 63] on div "JS" at bounding box center [684, 64] width 35 height 9
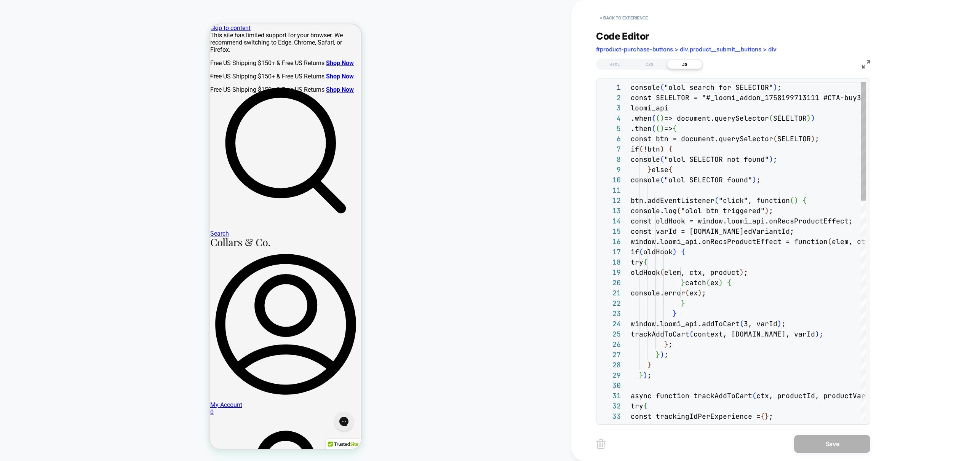
scroll to position [103, 0]
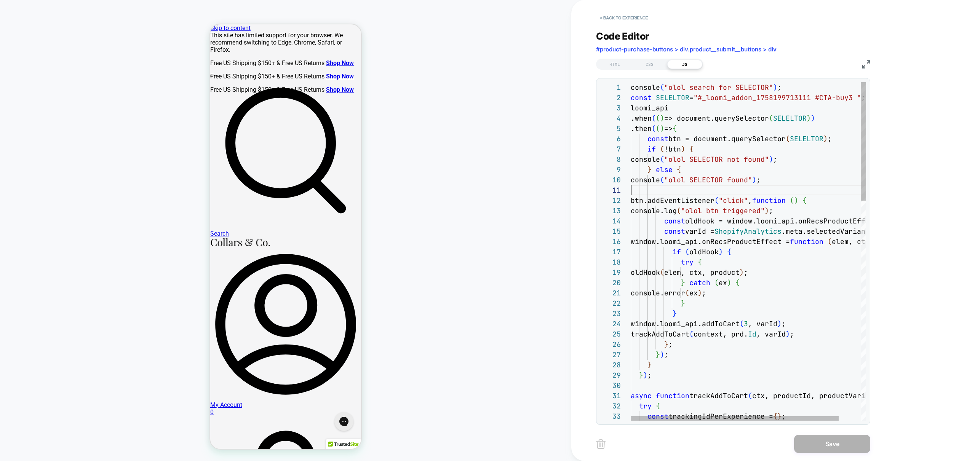
type textarea "**********"
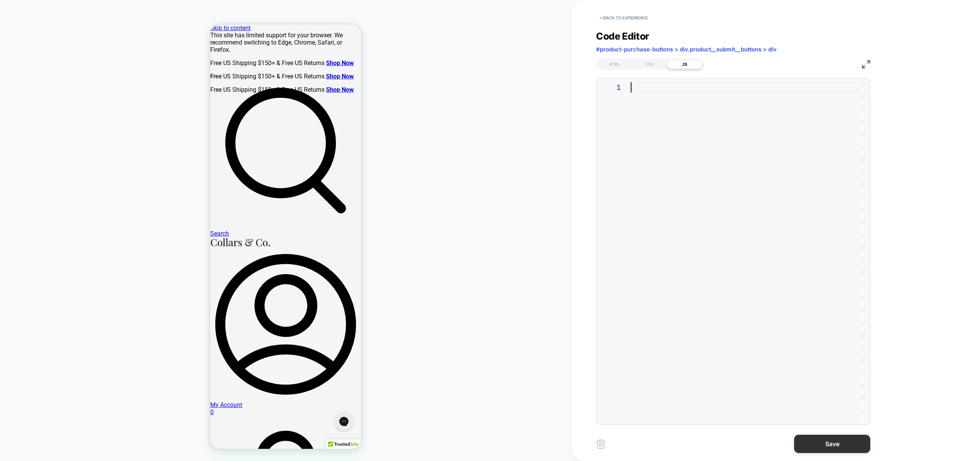
drag, startPoint x: 843, startPoint y: 443, endPoint x: 850, endPoint y: 444, distance: 7.0
click at [843, 443] on button "Save" at bounding box center [832, 444] width 76 height 18
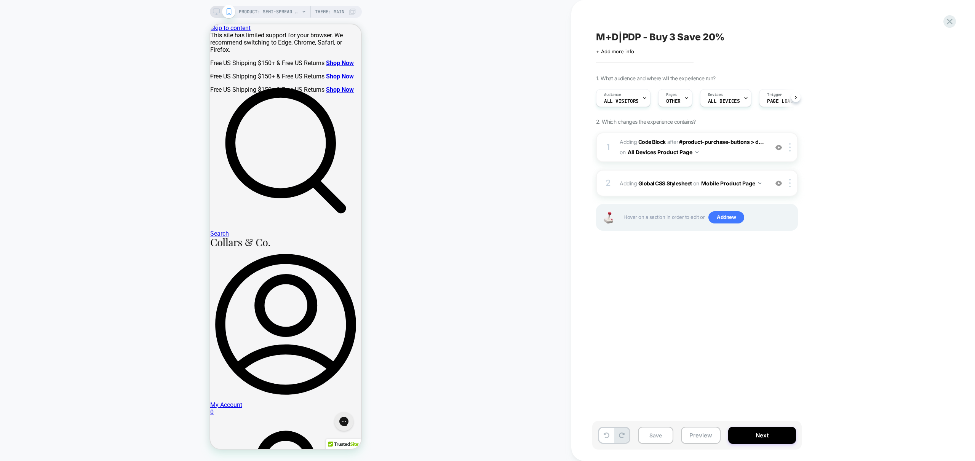
scroll to position [0, 0]
click at [734, 213] on span "Add new" at bounding box center [727, 217] width 36 height 12
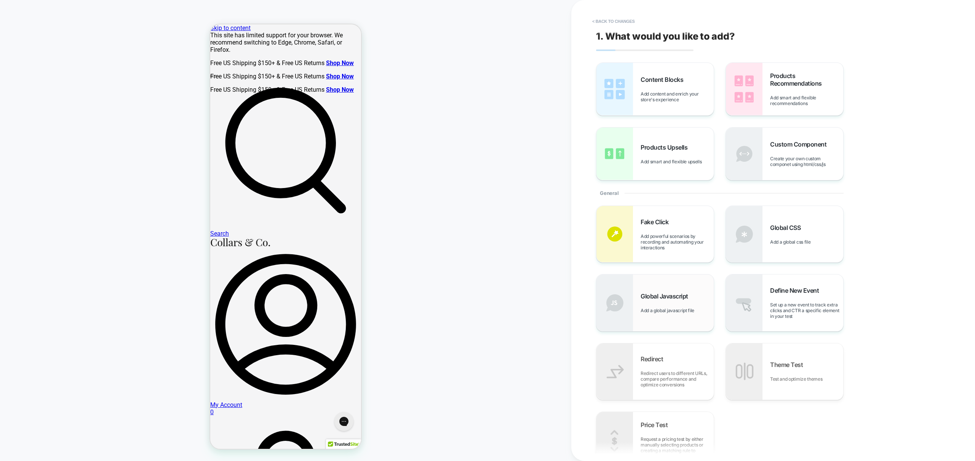
click at [655, 321] on div "Global Javascript Add a global javascript file" at bounding box center [655, 303] width 117 height 56
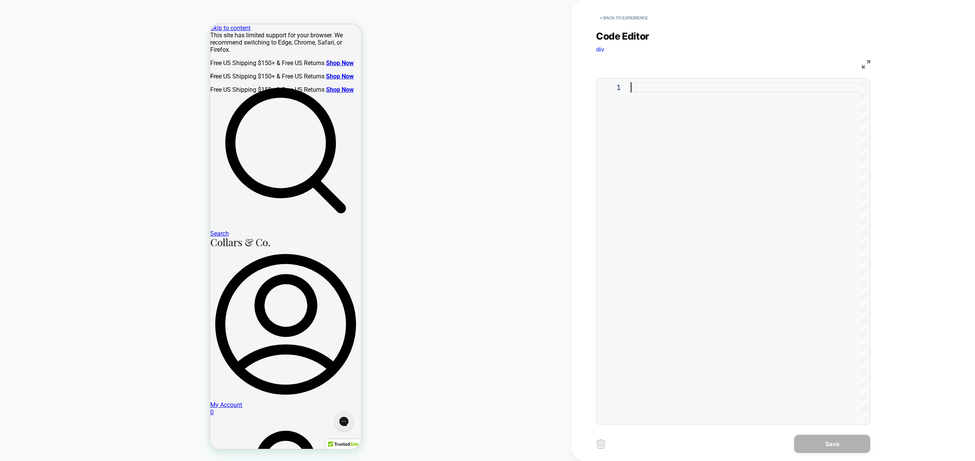
click at [742, 230] on div at bounding box center [748, 251] width 235 height 339
type textarea "*"
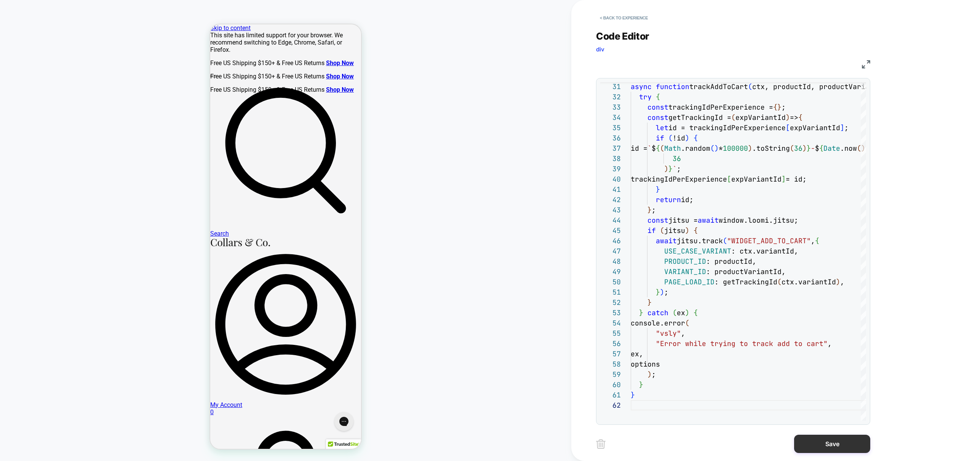
click at [847, 452] on button "Save" at bounding box center [832, 444] width 76 height 18
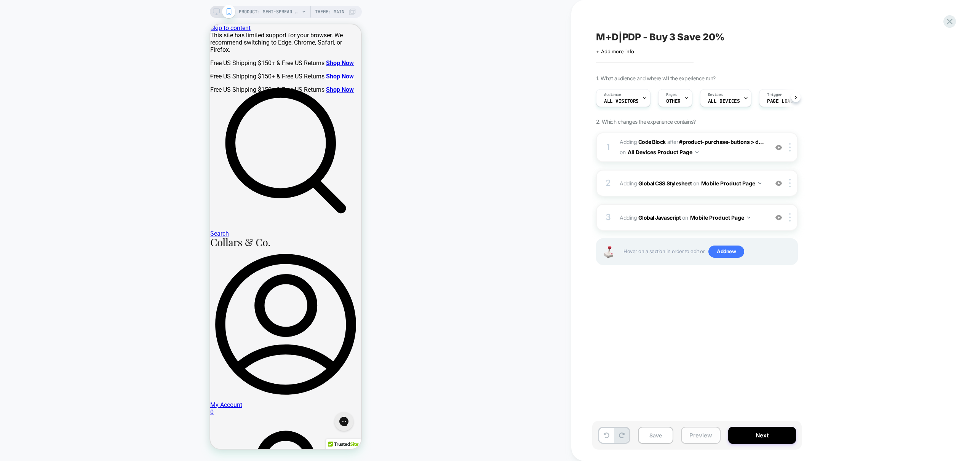
scroll to position [0, 0]
drag, startPoint x: 699, startPoint y: 437, endPoint x: 703, endPoint y: 451, distance: 14.5
click at [699, 437] on button "Preview" at bounding box center [701, 435] width 40 height 17
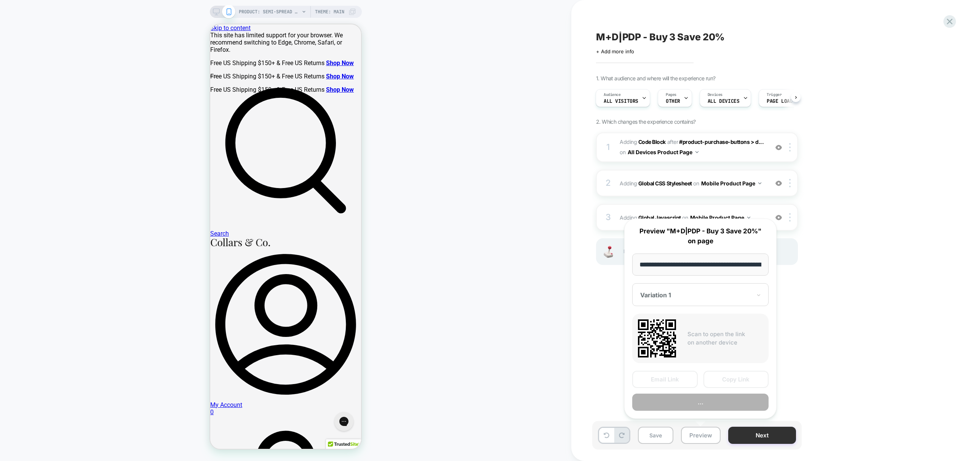
scroll to position [0, 166]
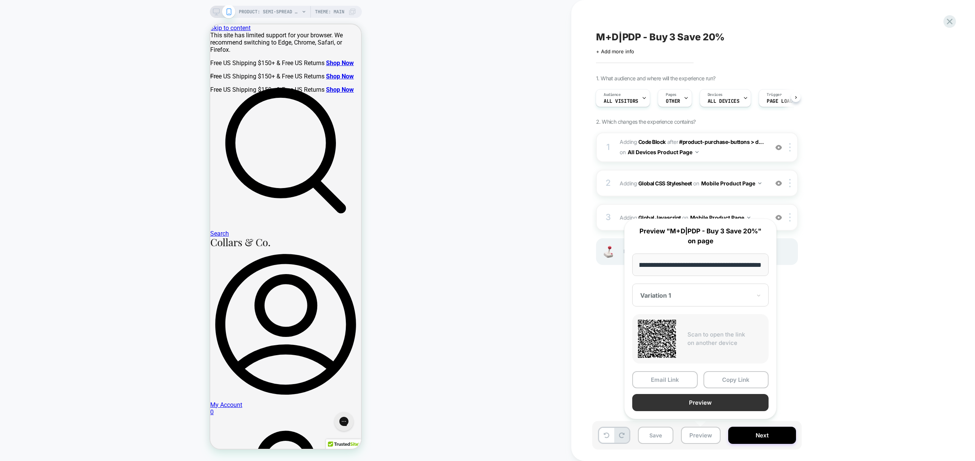
click at [715, 404] on button "Preview" at bounding box center [700, 402] width 136 height 17
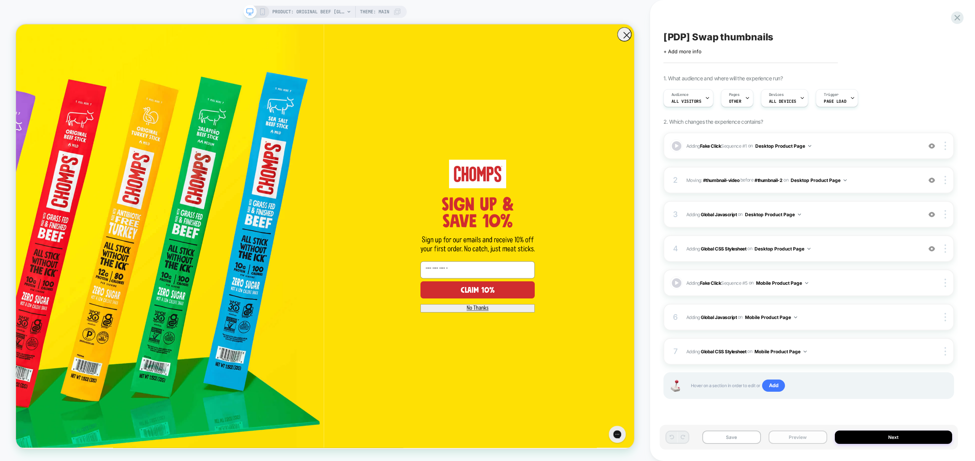
click at [808, 435] on button "Preview" at bounding box center [798, 437] width 59 height 13
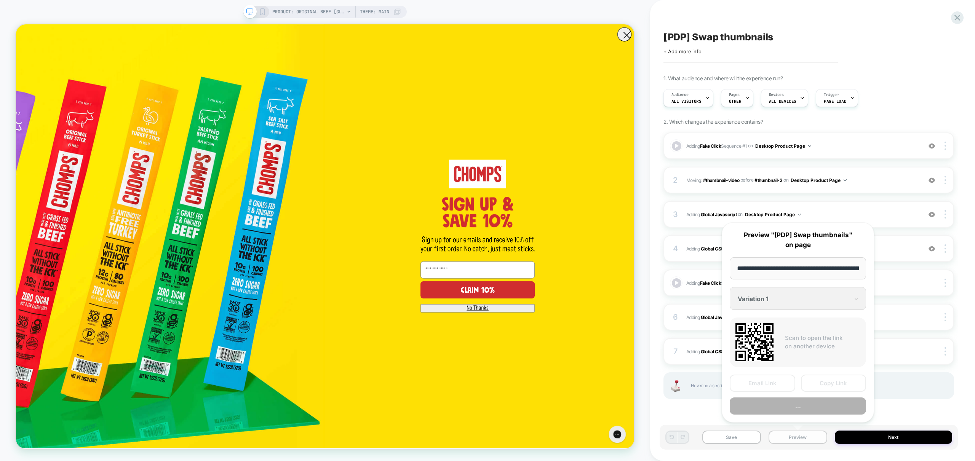
scroll to position [0, 157]
click at [815, 408] on button "Preview" at bounding box center [798, 406] width 136 height 17
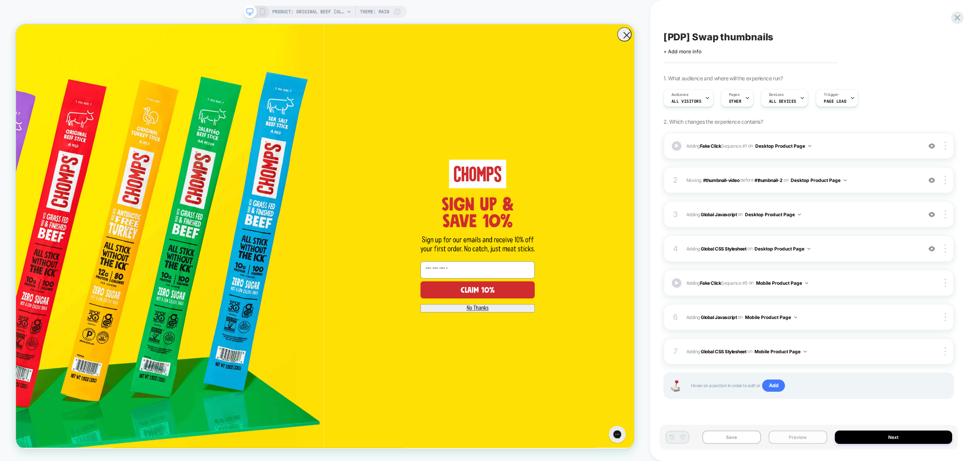
click at [805, 437] on button "Preview" at bounding box center [798, 437] width 59 height 13
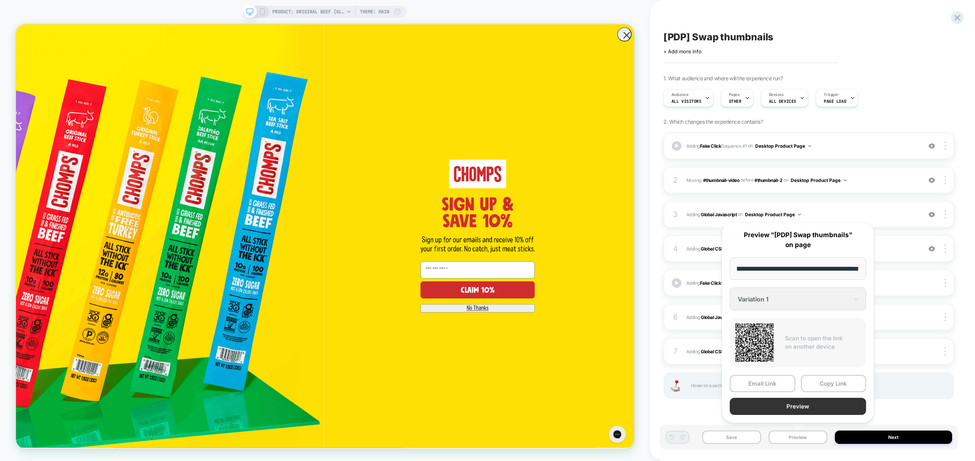
scroll to position [0, 0]
click at [802, 413] on button "Preview" at bounding box center [798, 406] width 136 height 17
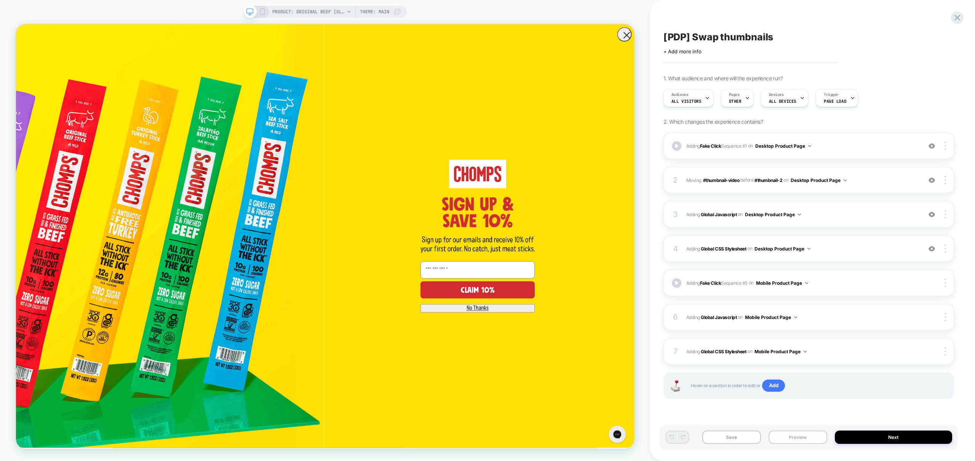
click at [810, 440] on button "Preview" at bounding box center [798, 437] width 59 height 13
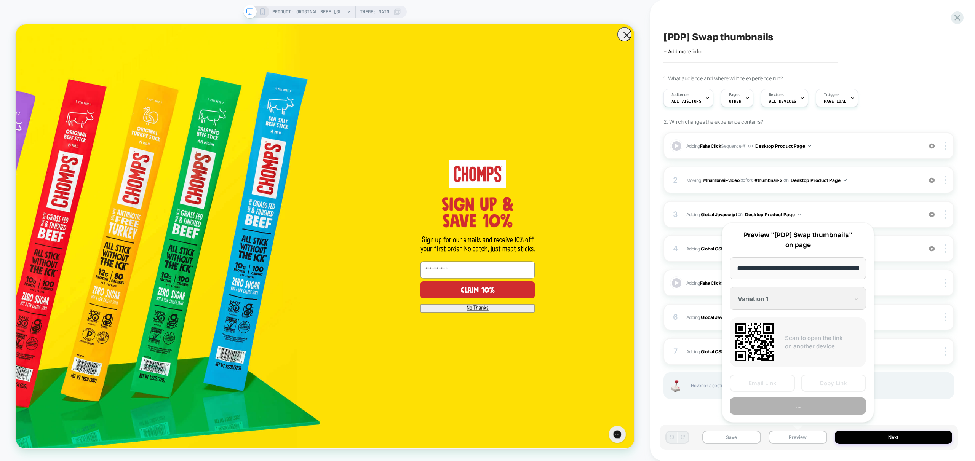
scroll to position [0, 157]
click at [804, 409] on button "Preview" at bounding box center [798, 406] width 136 height 17
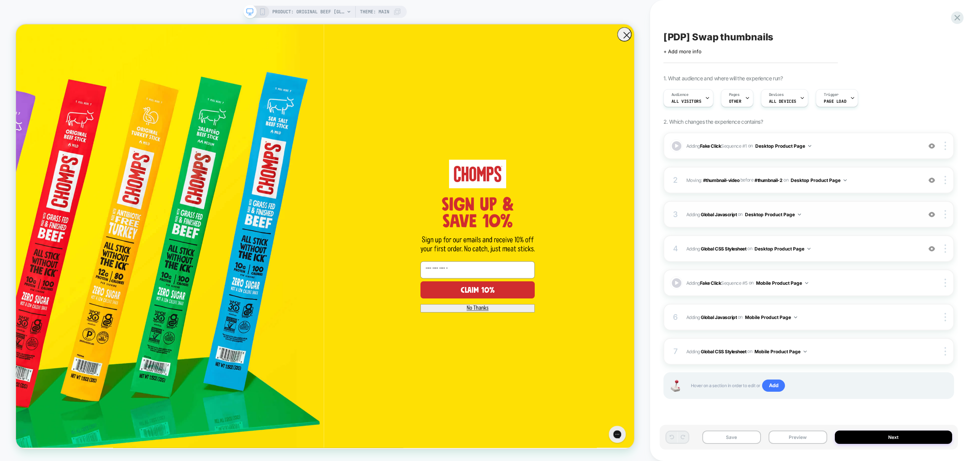
click at [933, 214] on img at bounding box center [932, 214] width 6 height 6
click at [929, 250] on img at bounding box center [932, 249] width 6 height 6
click at [812, 435] on button "Preview" at bounding box center [798, 437] width 59 height 13
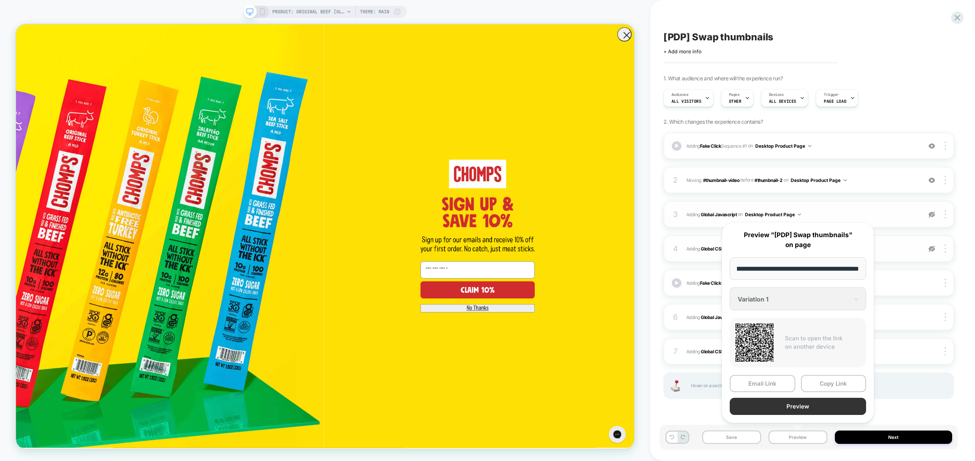
scroll to position [0, 0]
click at [808, 406] on button "Preview" at bounding box center [798, 406] width 136 height 17
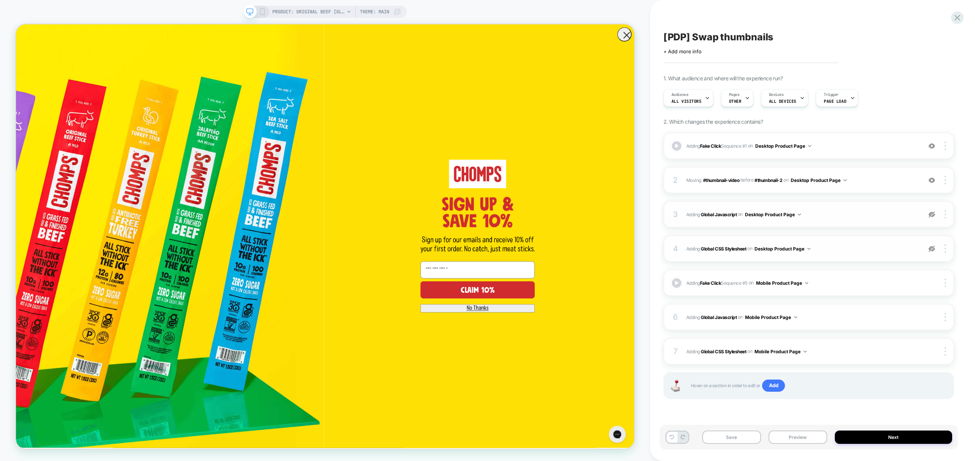
click at [933, 248] on img at bounding box center [932, 249] width 6 height 6
click at [929, 215] on img at bounding box center [932, 214] width 6 height 6
click at [806, 441] on button "Preview" at bounding box center [798, 437] width 59 height 13
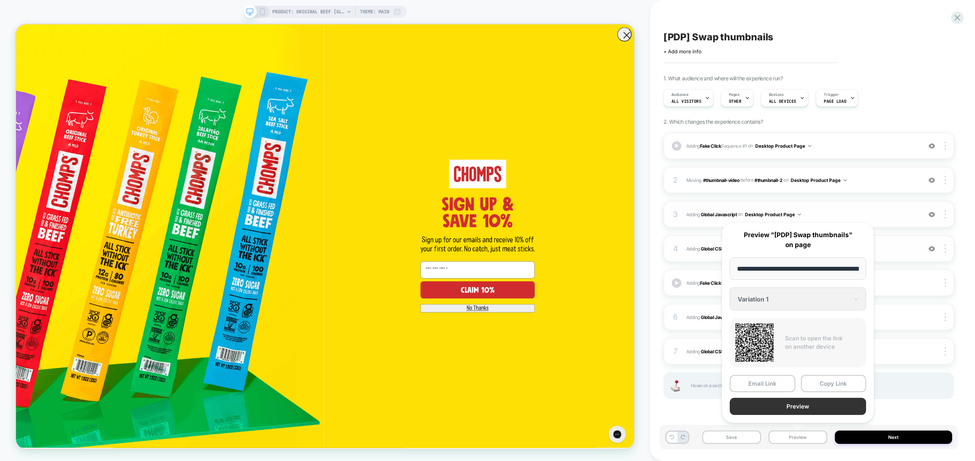
click at [803, 414] on button "Preview" at bounding box center [798, 406] width 136 height 17
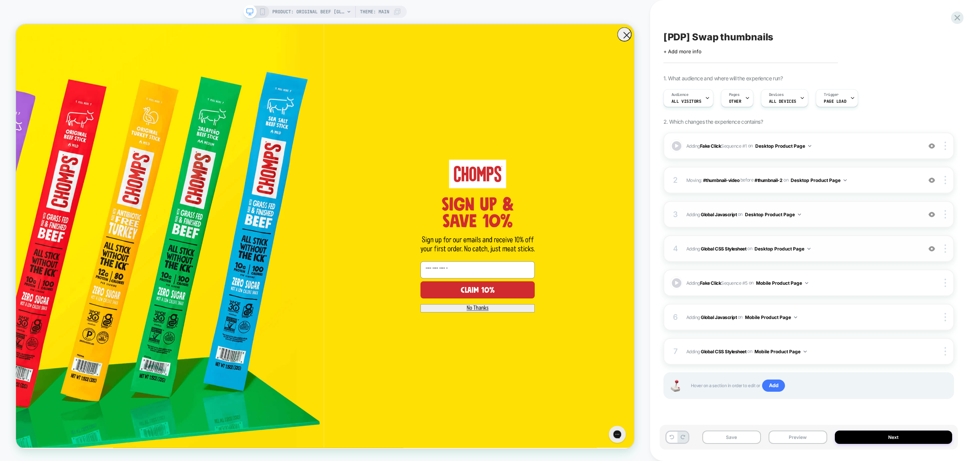
click at [848, 248] on span "Adding Global CSS Stylesheet on Desktop Product Page" at bounding box center [802, 249] width 232 height 10
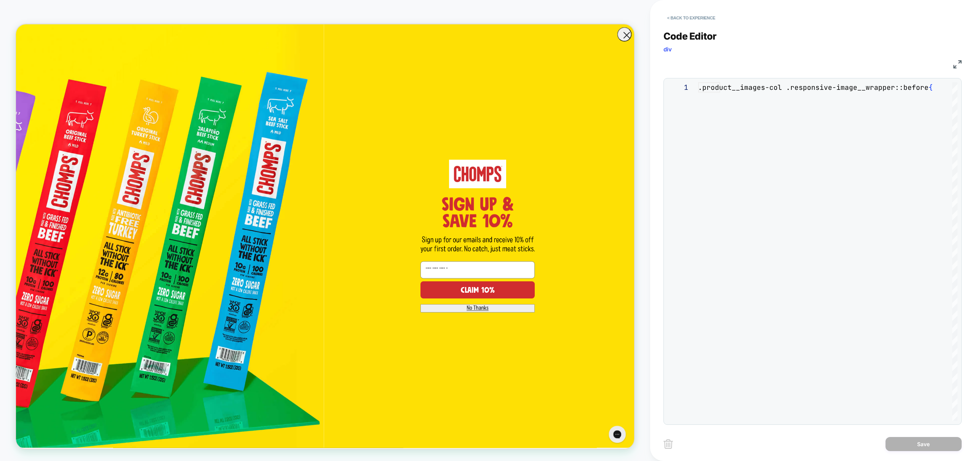
scroll to position [103, 0]
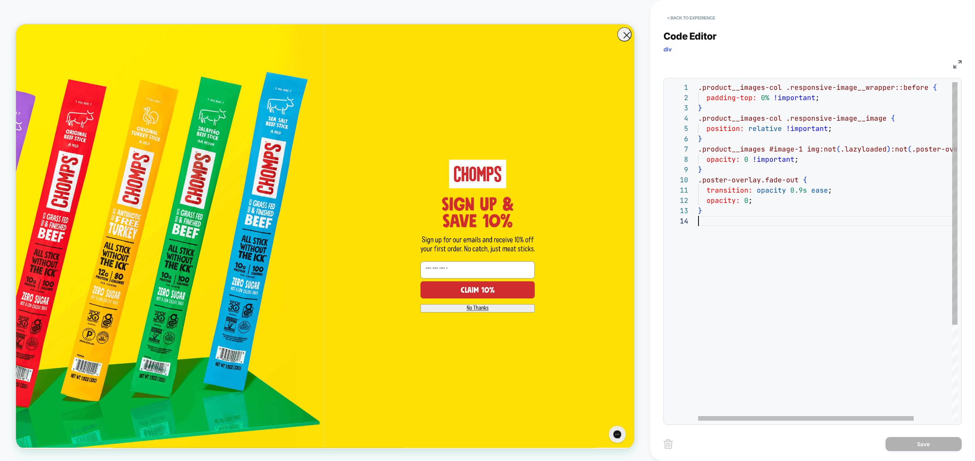
click at [827, 244] on div ".product__images-col .responsive-image__wrapper::before { padding-top: 0% !impo…" at bounding box center [851, 318] width 306 height 472
click at [820, 237] on div ".product__images-col .responsive-image__wrapper::before { padding-top: 0% !impo…" at bounding box center [851, 318] width 306 height 472
click at [760, 188] on div ".product__images-col .responsive-image__wrapper::before { padding-top: 0% !impo…" at bounding box center [851, 318] width 306 height 472
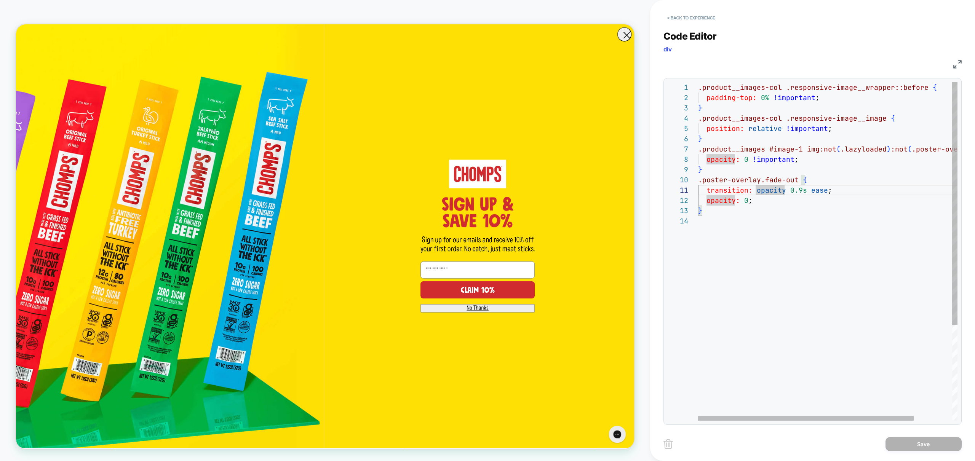
click at [792, 178] on div ".product__images-col .responsive-image__wrapper::before { padding-top: 0% !impo…" at bounding box center [851, 318] width 306 height 472
click at [790, 178] on div ".product__images-col .responsive-image__wrapper::before { padding-top: 0% !impo…" at bounding box center [851, 318] width 306 height 472
type textarea "**********"
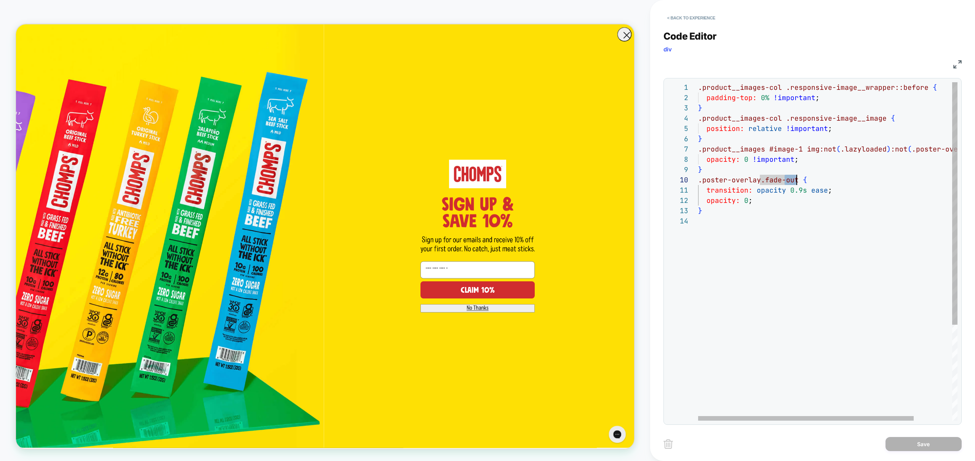
scroll to position [31, 0]
click at [810, 250] on div ".product__images-col .responsive-image__wrapper::before { padding-top: 0% !impo…" at bounding box center [851, 318] width 306 height 472
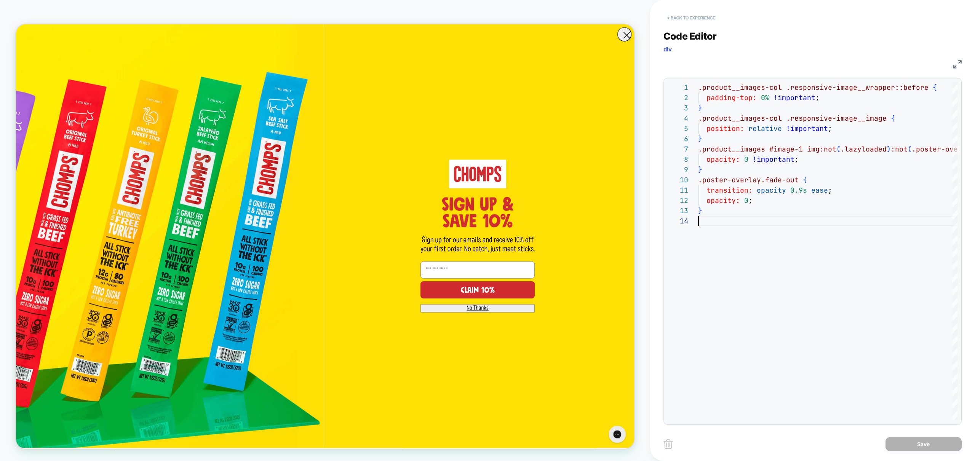
click at [697, 16] on button "< Back to experience" at bounding box center [692, 18] width 56 height 12
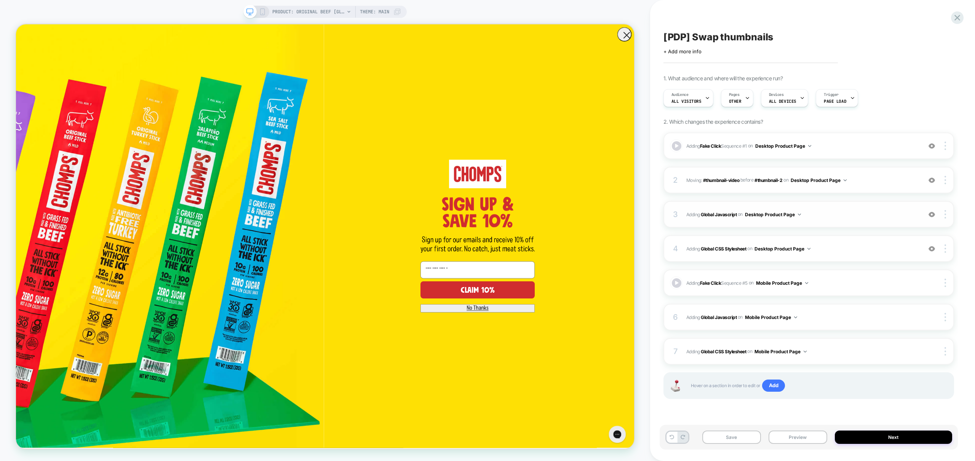
click at [859, 223] on div "3 Adding Global Javascript on Desktop Product Page Add Before Add After Copy to…" at bounding box center [809, 214] width 291 height 27
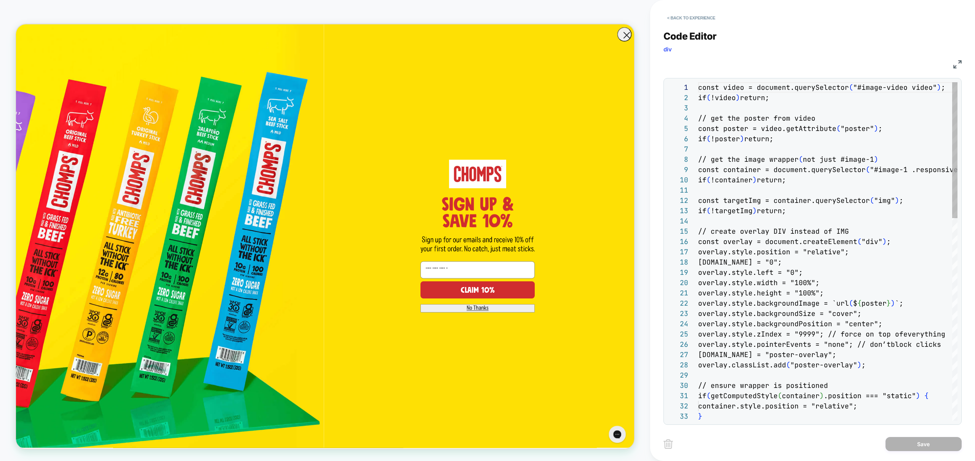
scroll to position [103, 0]
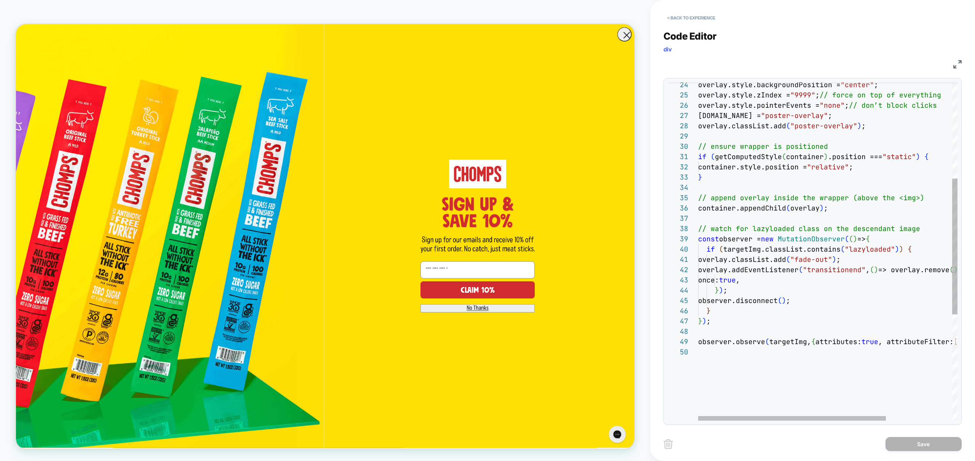
click at [793, 257] on div "overlay.style.backgroundPosition = "center" ; overlay.style.zIndex = "9999" ; /…" at bounding box center [873, 264] width 351 height 843
click at [747, 261] on div "overlay.style.backgroundPosition = "center" ; overlay.style.zIndex = "9999" ; /…" at bounding box center [873, 264] width 351 height 843
click at [721, 264] on div "overlay.style.backgroundPosition = "center" ; overlay.style.zIndex = "9999" ; /…" at bounding box center [873, 264] width 351 height 843
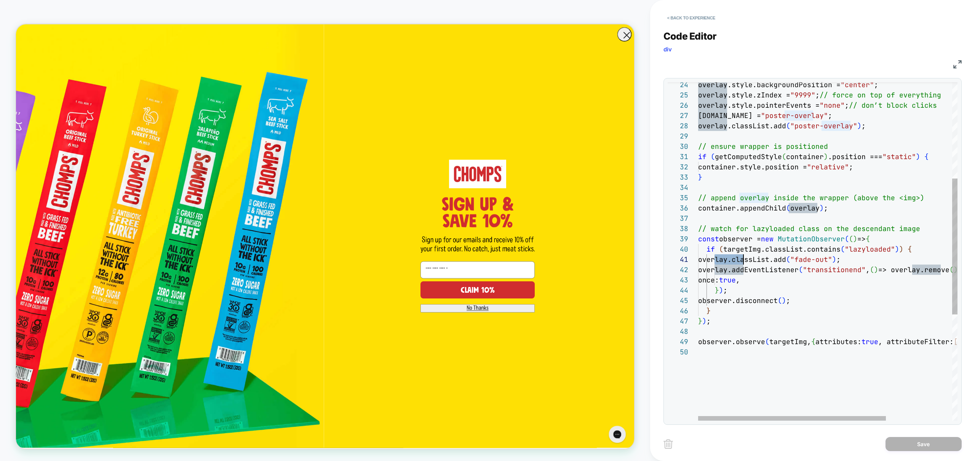
click at [813, 263] on div "overlay.style.backgroundPosition = "center" ; overlay.style.zIndex = "9999" ; /…" at bounding box center [873, 264] width 351 height 843
click at [763, 273] on div "overlay.style.backgroundPosition = "center" ; overlay.style.zIndex = "9999" ; /…" at bounding box center [873, 264] width 351 height 843
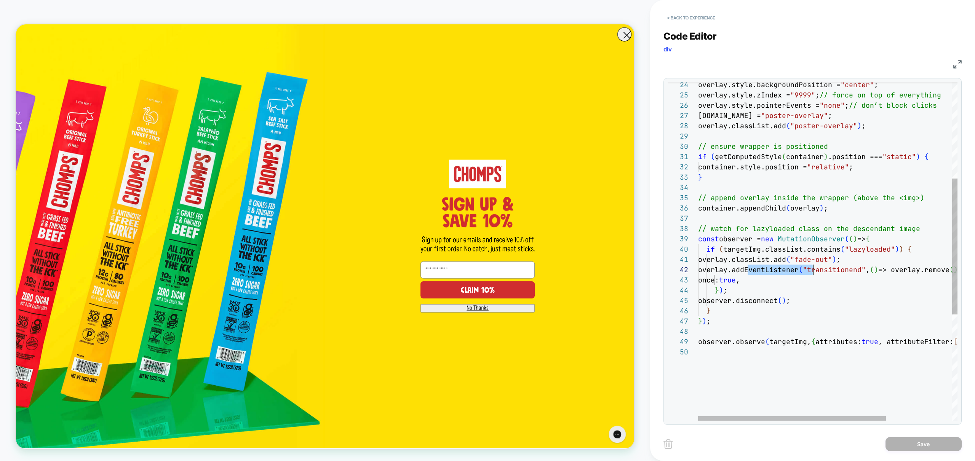
click at [881, 277] on div "overlay.style.backgroundPosition = "center" ; overlay.style.zIndex = "9999" ; /…" at bounding box center [873, 264] width 351 height 843
click at [857, 270] on div "overlay.style.backgroundPosition = "center" ; overlay.style.zIndex = "9999" ; /…" at bounding box center [873, 264] width 351 height 843
click at [877, 306] on div "overlay.style.backgroundPosition = "center" ; overlay.style.zIndex = "9999" ; /…" at bounding box center [873, 264] width 351 height 843
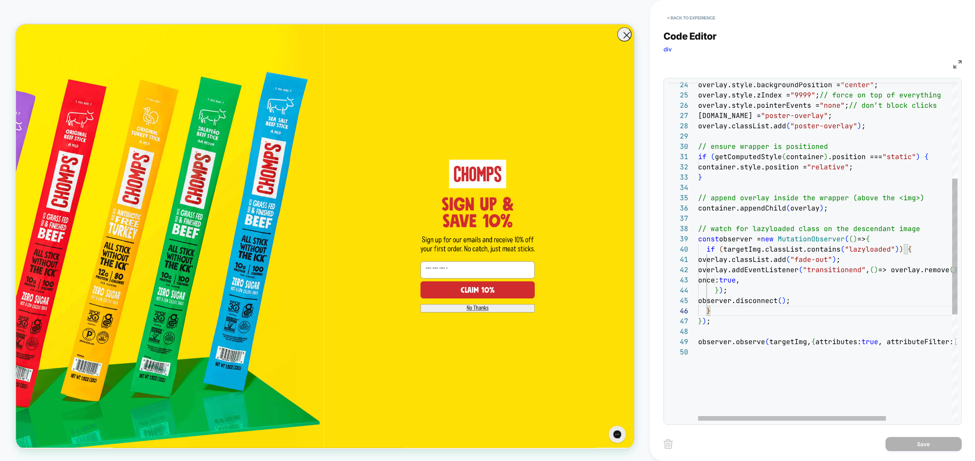
click at [730, 274] on div "overlay.style.backgroundPosition = "center" ; overlay.style.zIndex = "9999" ; /…" at bounding box center [873, 264] width 351 height 843
click at [766, 310] on div "overlay.style.backgroundPosition = "center" ; overlay.style.zIndex = "9999" ; /…" at bounding box center [873, 264] width 351 height 843
click at [775, 278] on div "overlay.style.backgroundPosition = "center" ; overlay.style.zIndex = "9999" ; /…" at bounding box center [873, 264] width 351 height 843
click at [737, 245] on div "overlay.style.backgroundPosition = "center" ; overlay.style.zIndex = "9999" ; /…" at bounding box center [873, 264] width 351 height 843
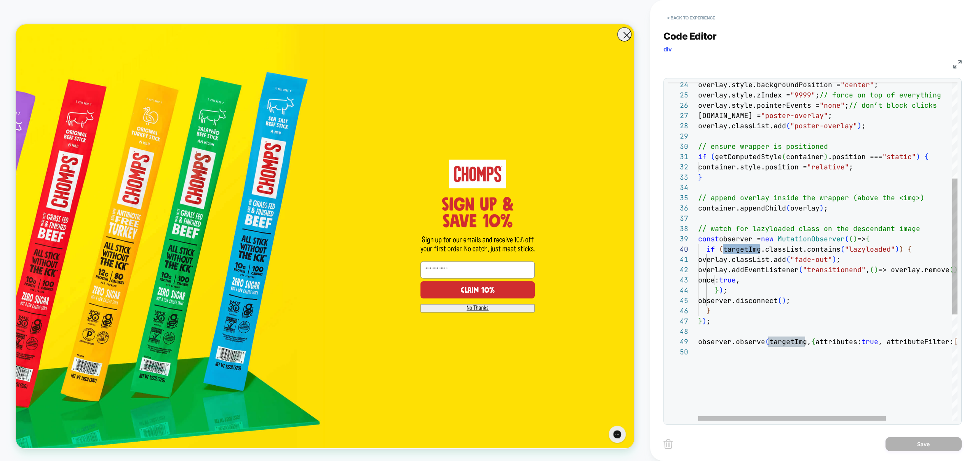
scroll to position [51, 12]
click at [825, 313] on div "overlay.style.backgroundPosition = "center" ; overlay.style.zIndex = "9999" ; /…" at bounding box center [873, 264] width 351 height 843
click at [895, 237] on div "overlay.style.backgroundPosition = "center" ; overlay.style.zIndex = "9999" ; /…" at bounding box center [873, 264] width 351 height 843
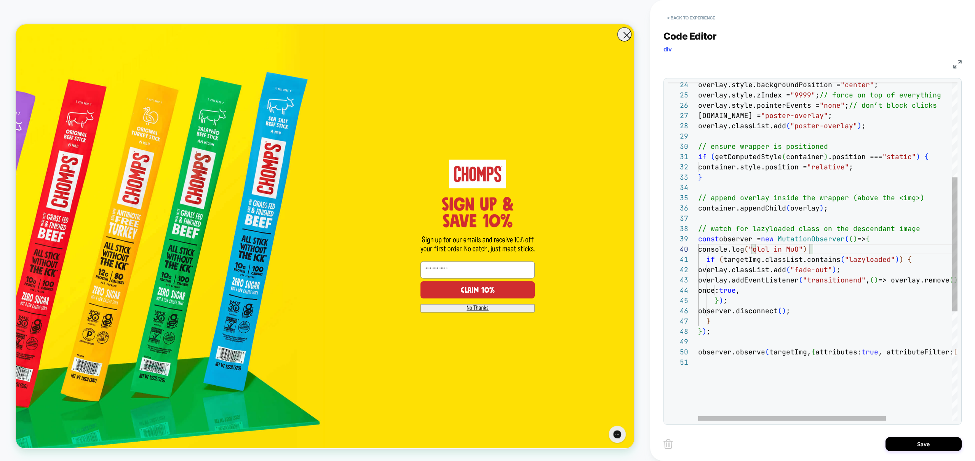
scroll to position [93, 111]
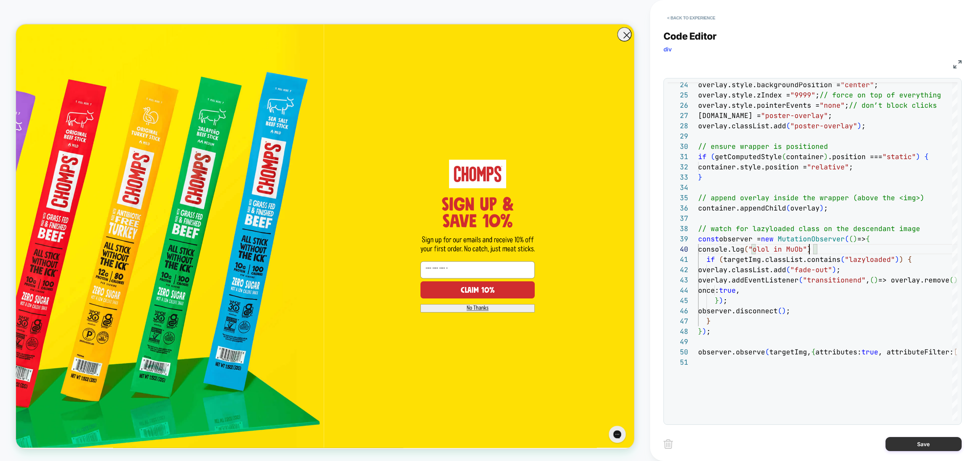
type textarea "**********"
click at [932, 448] on button "Save" at bounding box center [924, 444] width 76 height 14
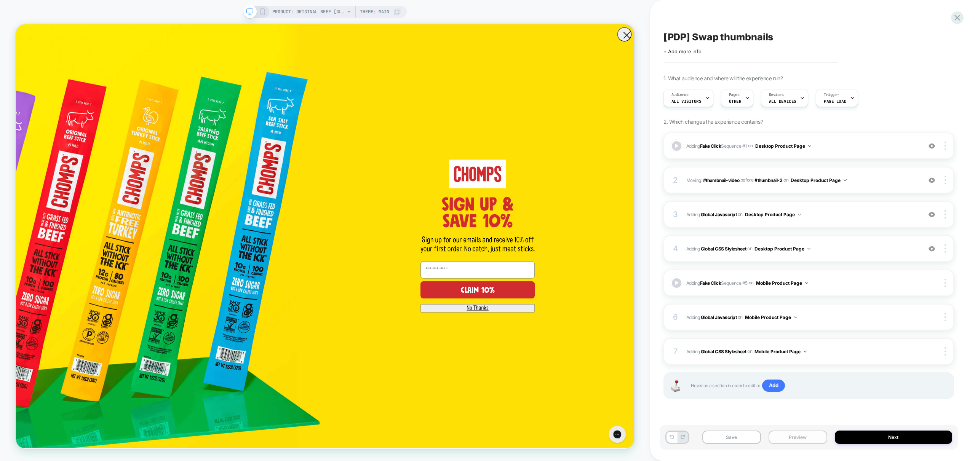
click at [801, 440] on button "Preview" at bounding box center [798, 437] width 59 height 13
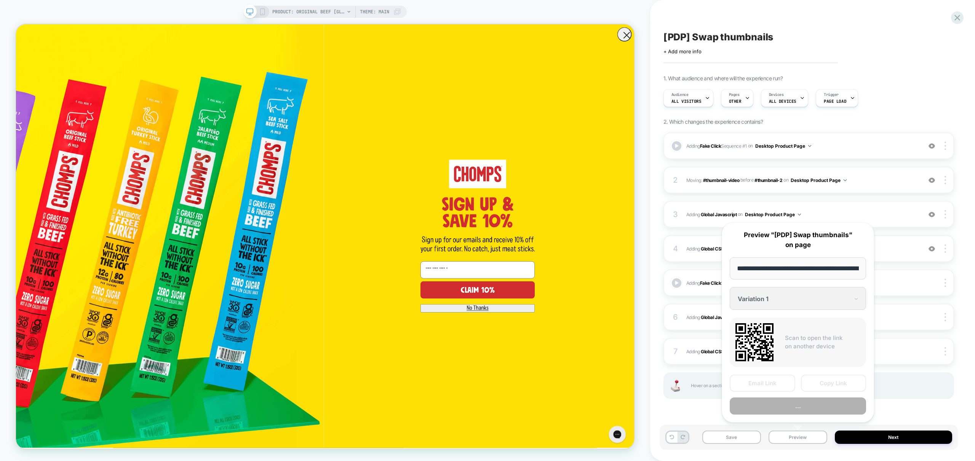
scroll to position [0, 157]
click at [800, 408] on button "Preview" at bounding box center [798, 406] width 136 height 17
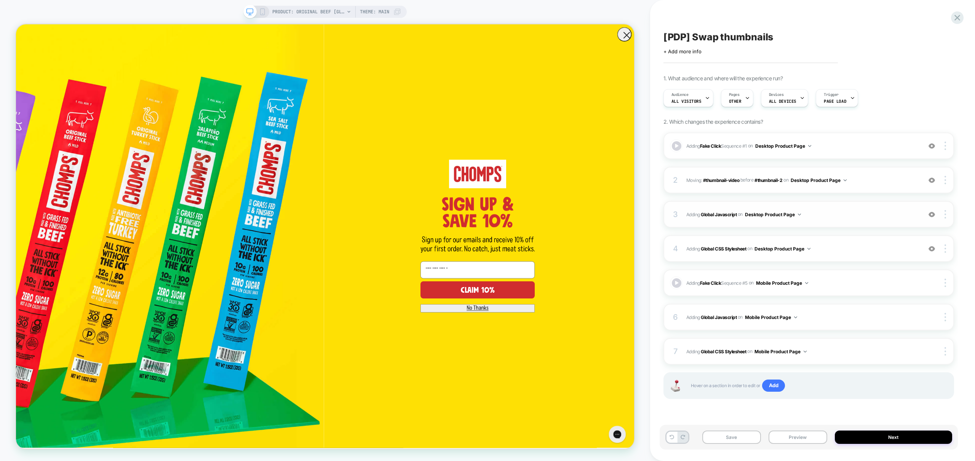
click at [866, 218] on span "Adding Global Javascript on Desktop Product Page" at bounding box center [802, 215] width 232 height 10
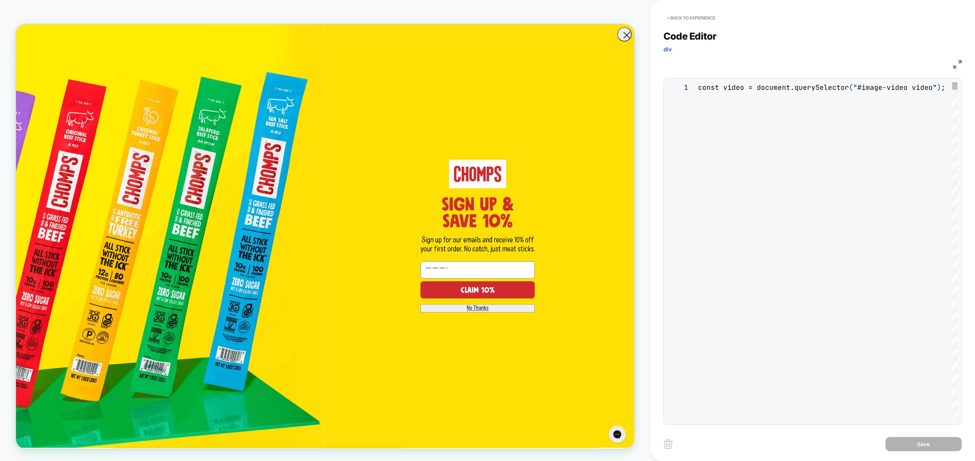
scroll to position [103, 0]
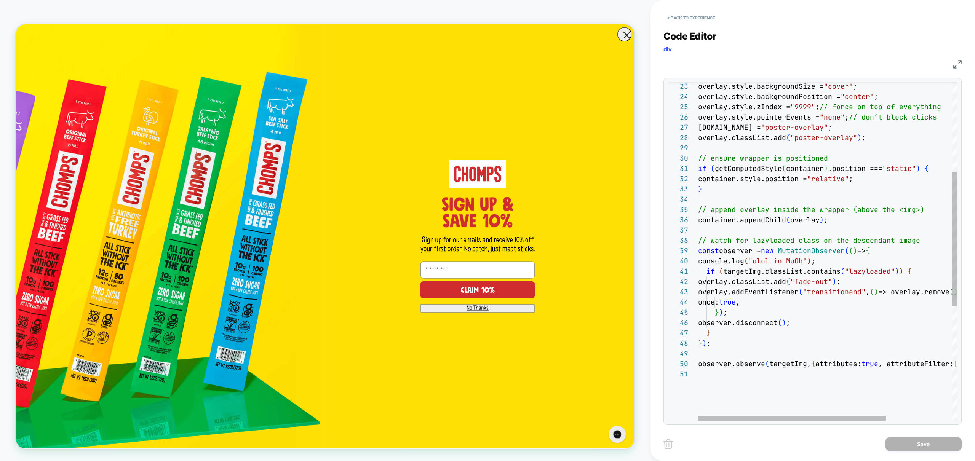
click at [752, 273] on div "container.style.position = "relative" ; } if ( getComputedStyle ( container ) .…" at bounding box center [873, 281] width 351 height 853
click at [728, 286] on div "container.style.position = "relative" ; } if ( getComputedStyle ( container ) .…" at bounding box center [873, 281] width 351 height 853
click at [731, 283] on div "container.style.position = "relative" ; } if ( getComputedStyle ( container ) .…" at bounding box center [873, 281] width 351 height 853
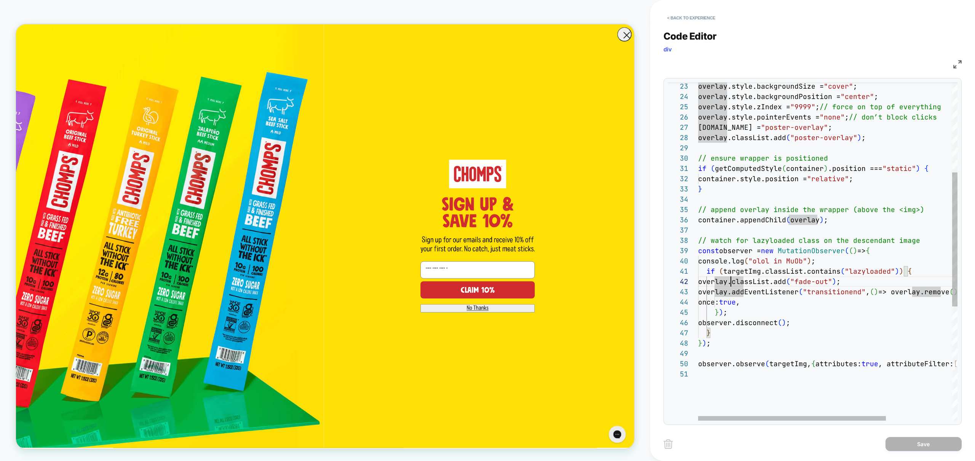
click at [731, 283] on div "container.style.position = "relative" ; } if ( getComputedStyle ( container ) .…" at bounding box center [873, 281] width 351 height 853
click at [819, 301] on div "container.style.position = "relative" ; } if ( getComputedStyle ( container ) .…" at bounding box center [873, 281] width 351 height 853
click at [731, 281] on div "container.style.position = "relative" ; } if ( getComputedStyle ( container ) .…" at bounding box center [873, 281] width 351 height 853
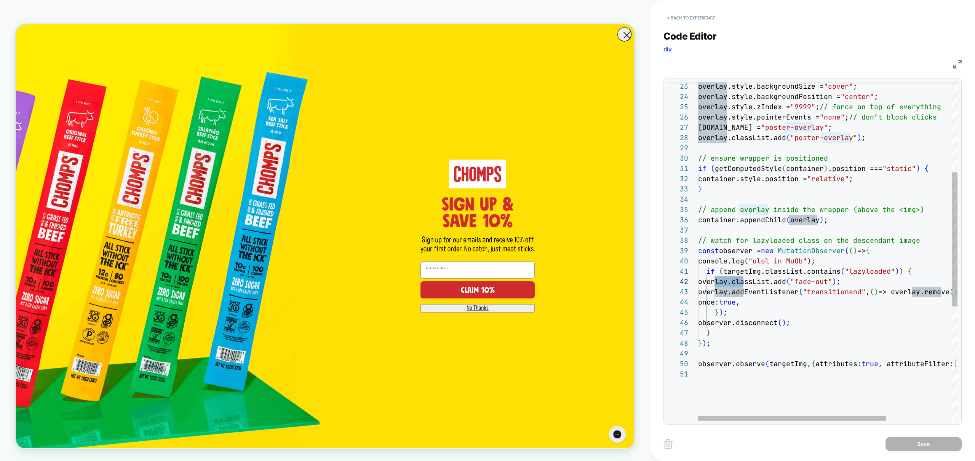
click at [745, 258] on div "container.style.position = "relative" ; } if ( getComputedStyle ( container ) .…" at bounding box center [873, 281] width 351 height 853
click at [874, 318] on div "container.style.position = "relative" ; } if ( getComputedStyle ( container ) .…" at bounding box center [873, 281] width 351 height 853
click at [844, 310] on div "container.style.position = "relative" ; } if ( getComputedStyle ( container ) .…" at bounding box center [873, 281] width 351 height 853
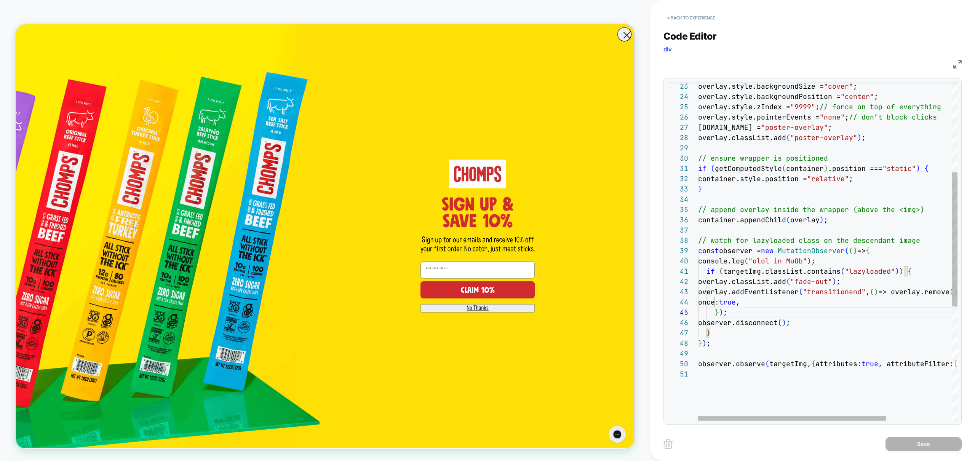
click at [831, 260] on div "container.style.position = "relative" ; } if ( getComputedStyle ( container ) .…" at bounding box center [873, 281] width 351 height 853
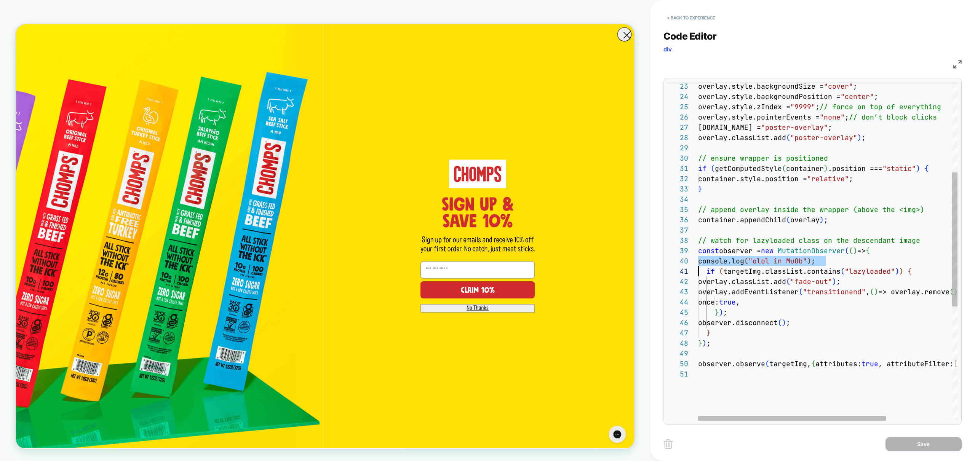
click at [790, 314] on div "container.style.position = "relative" ; } if ( getComputedStyle ( container ) .…" at bounding box center [873, 281] width 351 height 853
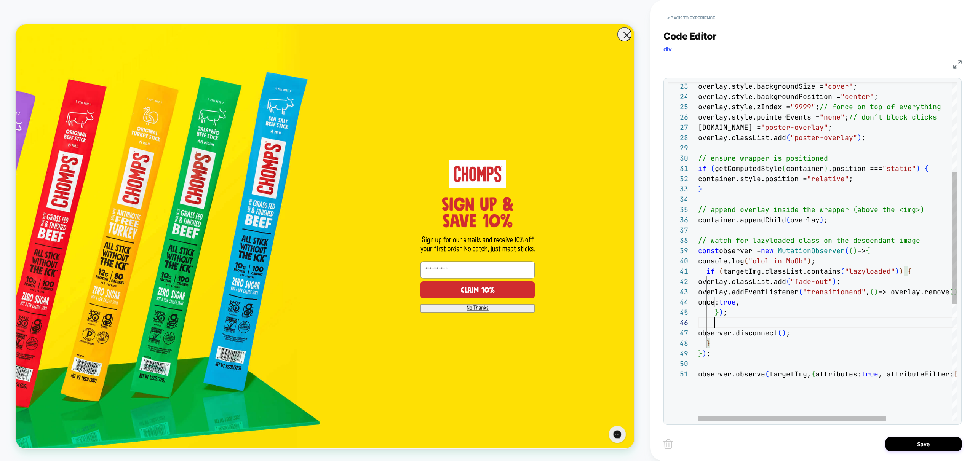
scroll to position [62, 0]
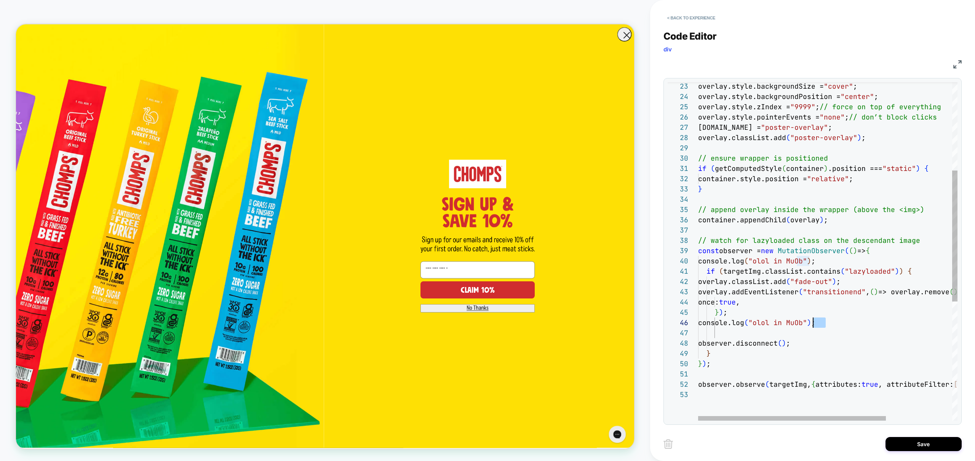
drag, startPoint x: 826, startPoint y: 322, endPoint x: 815, endPoint y: 322, distance: 11.4
click at [815, 322] on div "container.style.position = "relative" ; } if ( getComputedStyle ( container ) .…" at bounding box center [873, 291] width 351 height 873
click at [805, 325] on div "container.style.position = "relative" ; } if ( getComputedStyle ( container ) .…" at bounding box center [873, 291] width 351 height 873
click at [842, 323] on div "container.style.position = "relative" ; } if ( getComputedStyle ( container ) .…" at bounding box center [873, 291] width 351 height 873
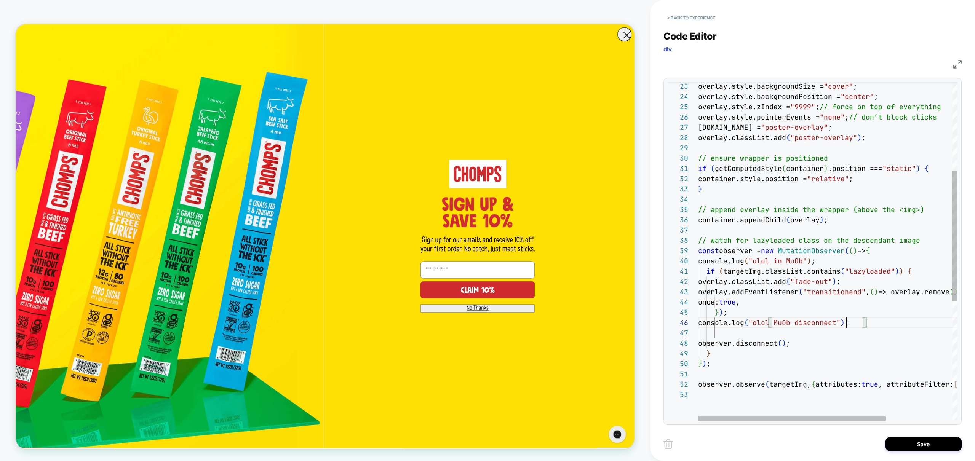
scroll to position [51, 148]
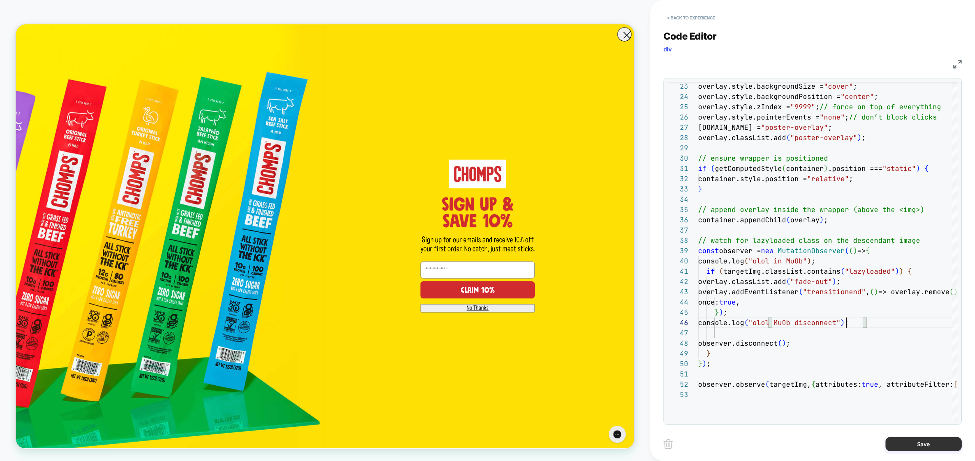
type textarea "**********"
click at [929, 445] on button "Save" at bounding box center [924, 444] width 76 height 14
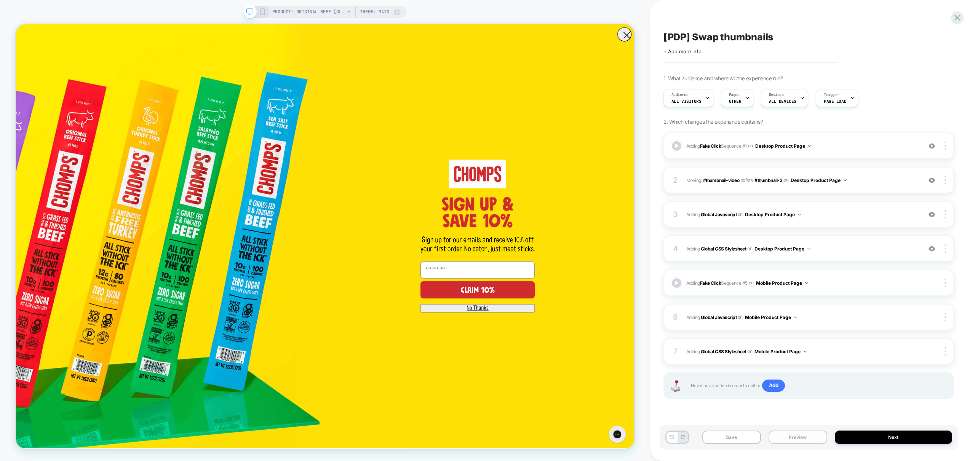
click at [811, 444] on button "Preview" at bounding box center [798, 437] width 59 height 13
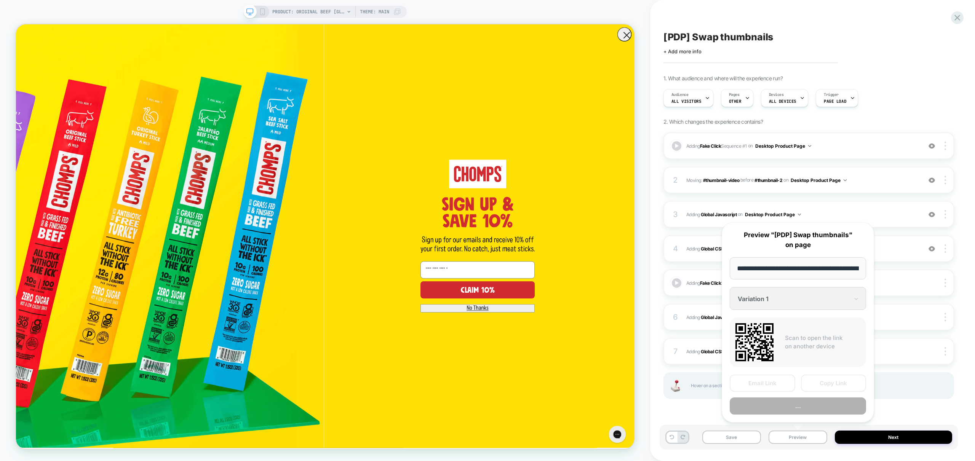
scroll to position [0, 157]
click at [809, 411] on button "Preview" at bounding box center [798, 406] width 136 height 17
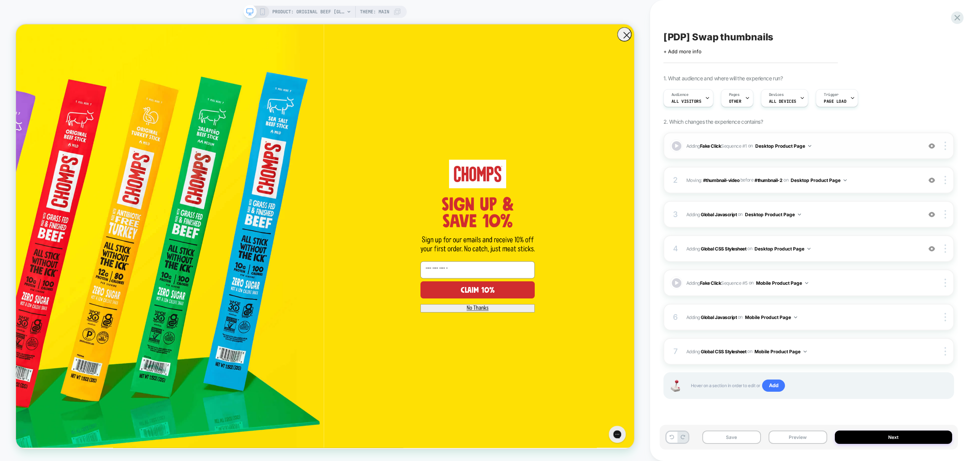
click at [837, 148] on span "Adding Fake Click Sequence # 1 on Desktop Product Page" at bounding box center [802, 146] width 232 height 10
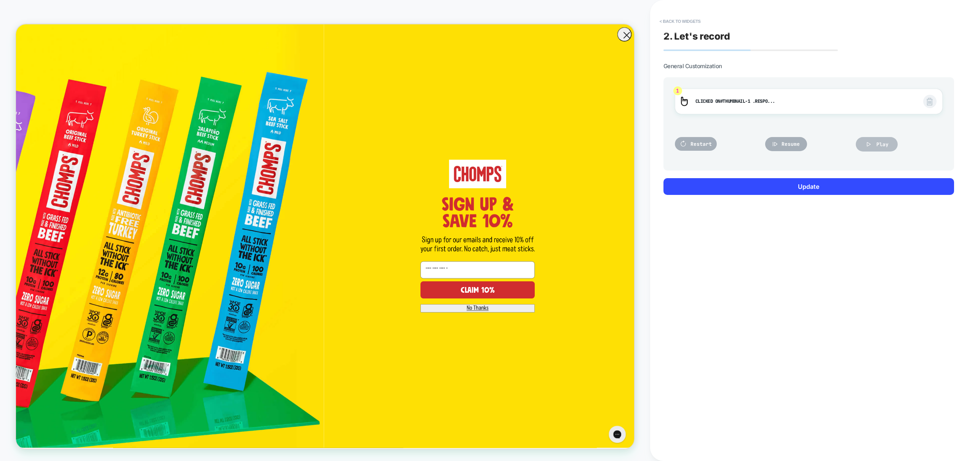
click at [883, 141] on span "Play" at bounding box center [883, 144] width 12 height 6
click at [690, 25] on button "< Back to widgets" at bounding box center [680, 21] width 49 height 12
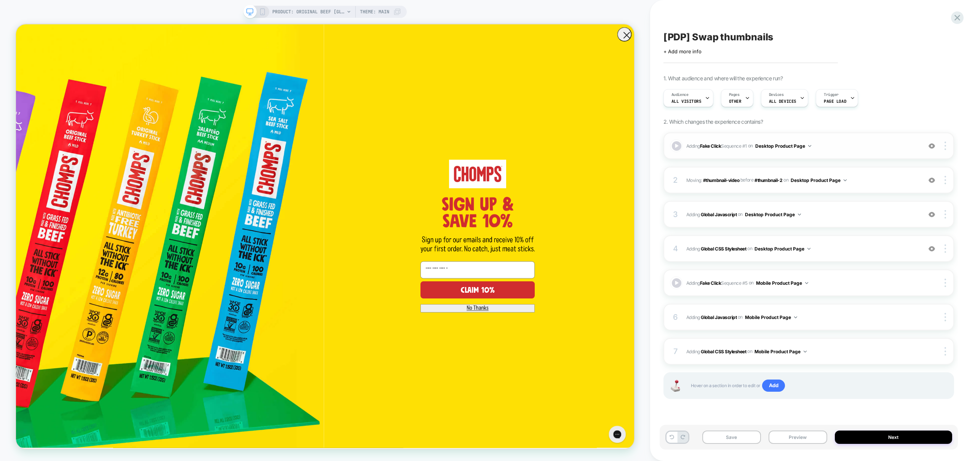
click at [929, 148] on img at bounding box center [932, 146] width 6 height 6
click at [798, 438] on button "Preview" at bounding box center [798, 437] width 59 height 13
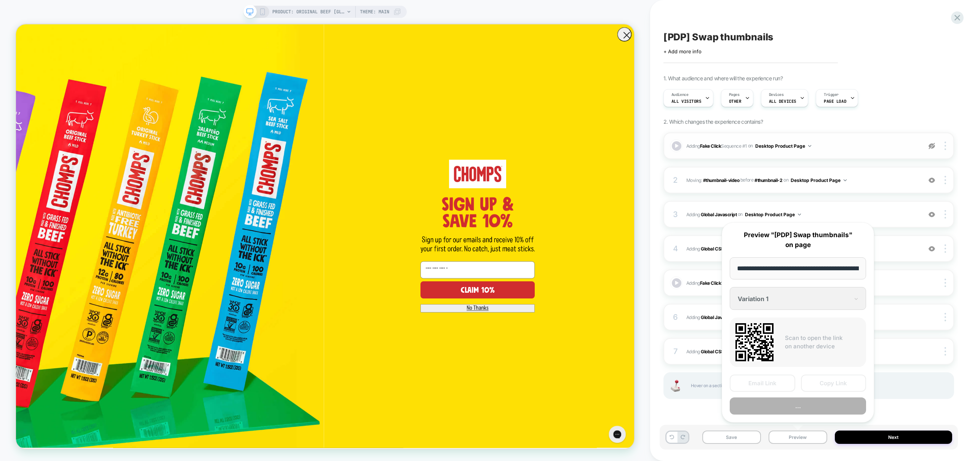
scroll to position [0, 157]
click at [802, 410] on button "Preview" at bounding box center [798, 406] width 136 height 17
